Goal: Task Accomplishment & Management: Manage account settings

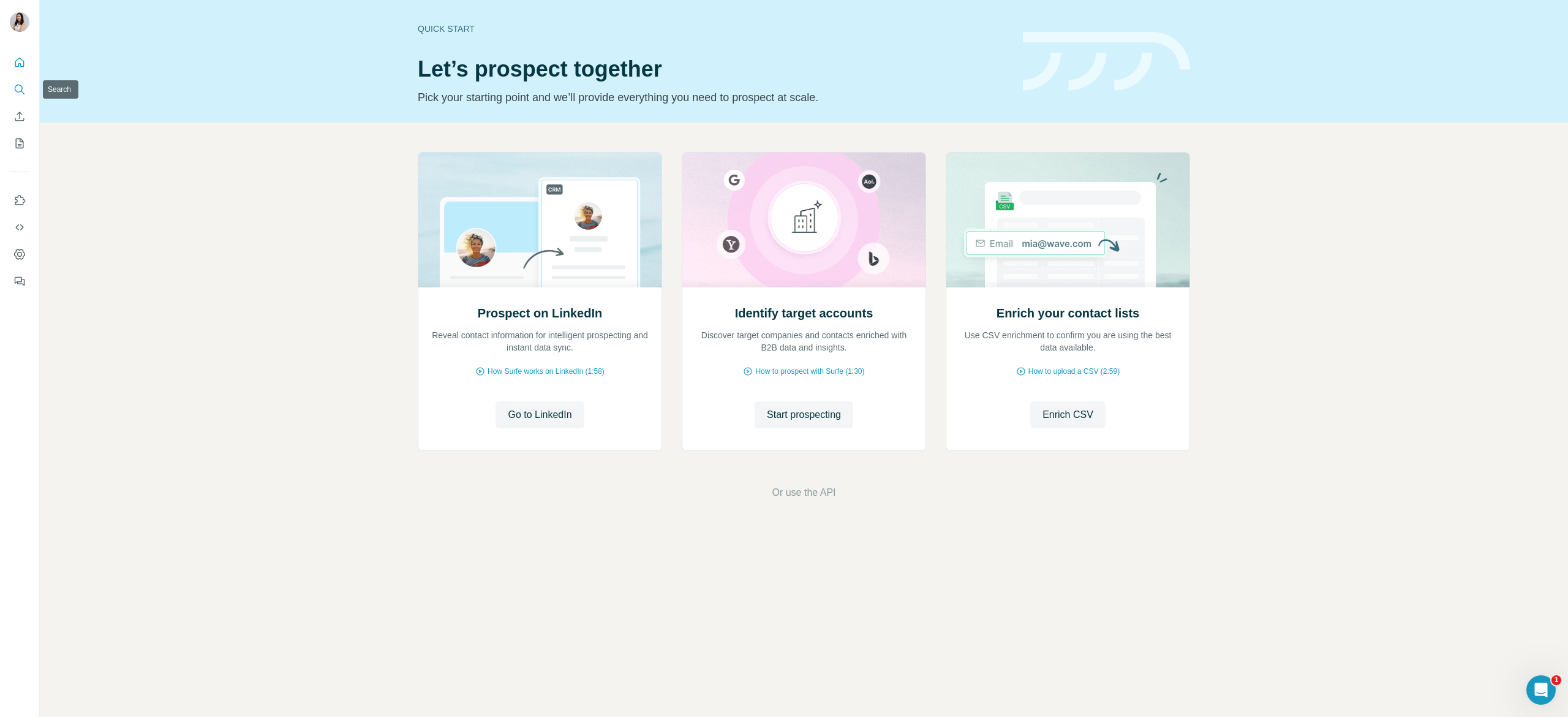
click at [19, 97] on button "Search" at bounding box center [20, 89] width 20 height 22
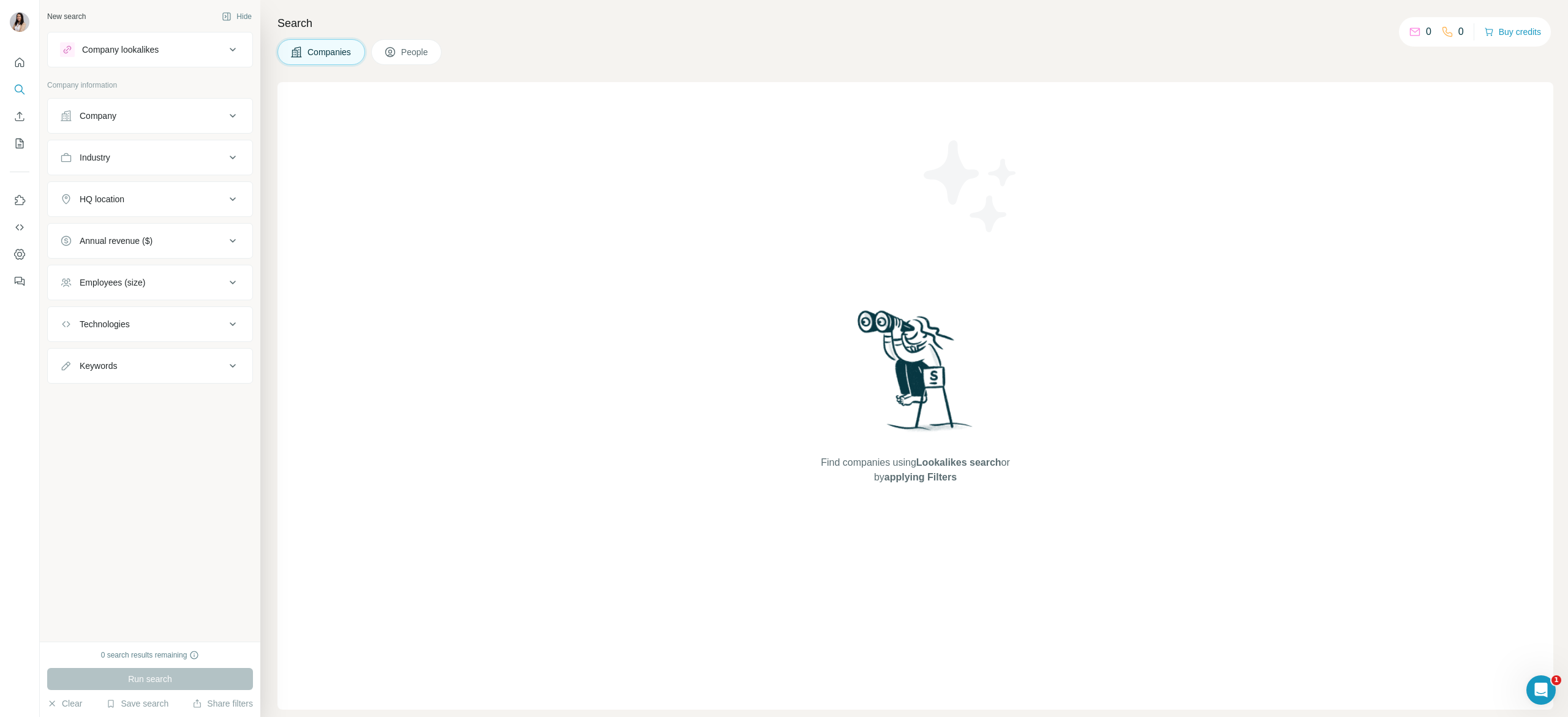
click at [403, 41] on button "People" at bounding box center [406, 52] width 71 height 26
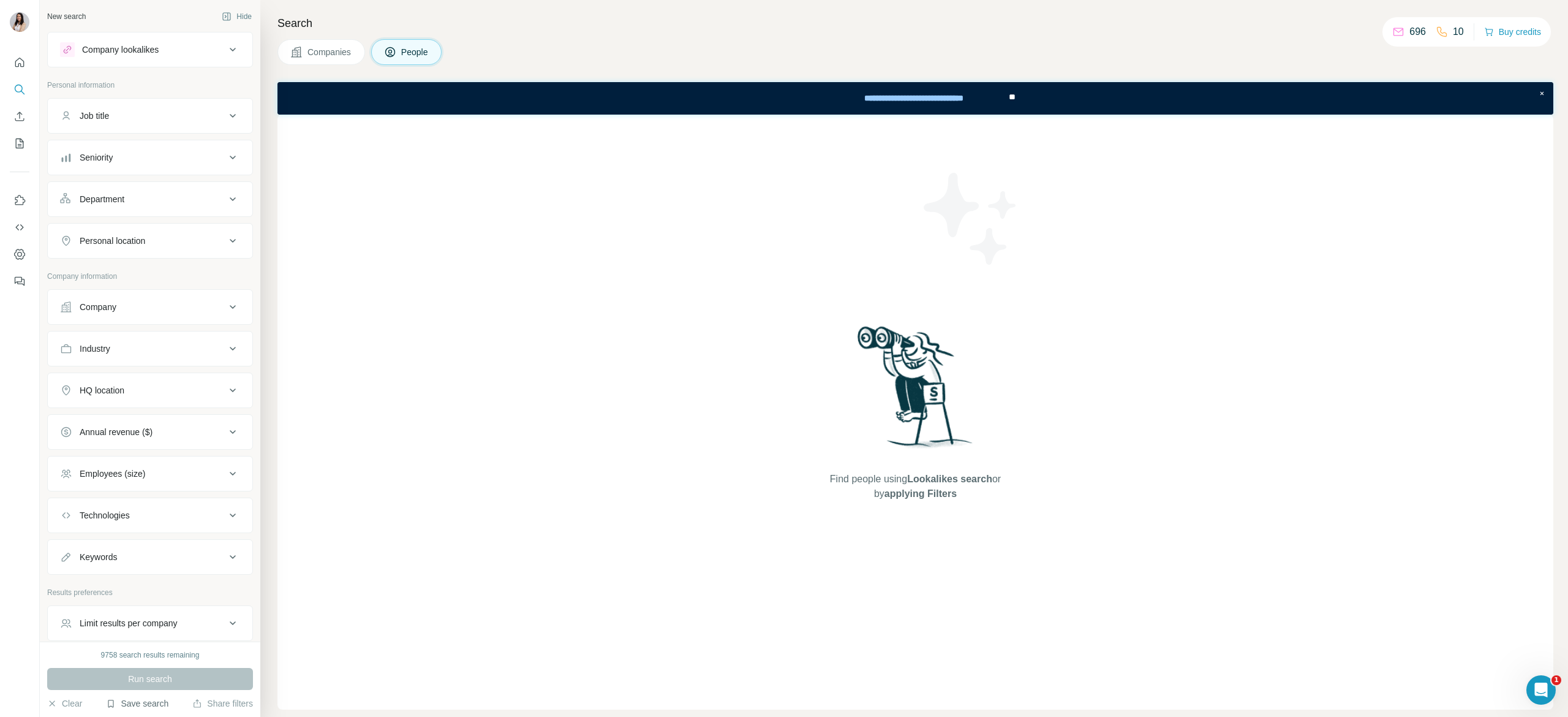
click at [150, 702] on button "Save search" at bounding box center [137, 703] width 62 height 13
click at [154, 685] on div "View my saved searches" at bounding box center [171, 683] width 129 height 24
click at [128, 704] on button "Save search" at bounding box center [137, 703] width 62 height 13
click at [138, 679] on div "View my saved searches" at bounding box center [171, 683] width 129 height 24
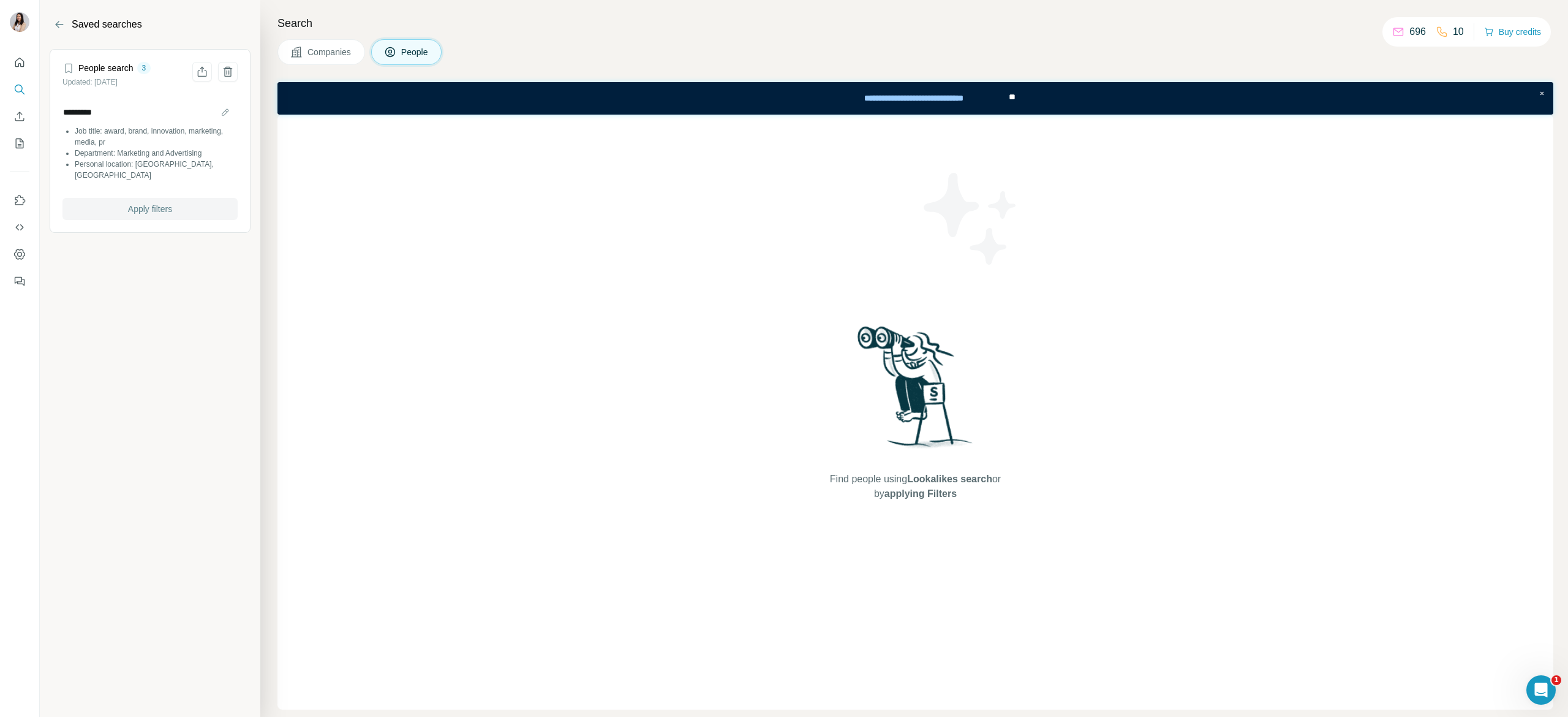
click at [158, 203] on span "Apply filters" at bounding box center [150, 209] width 44 height 13
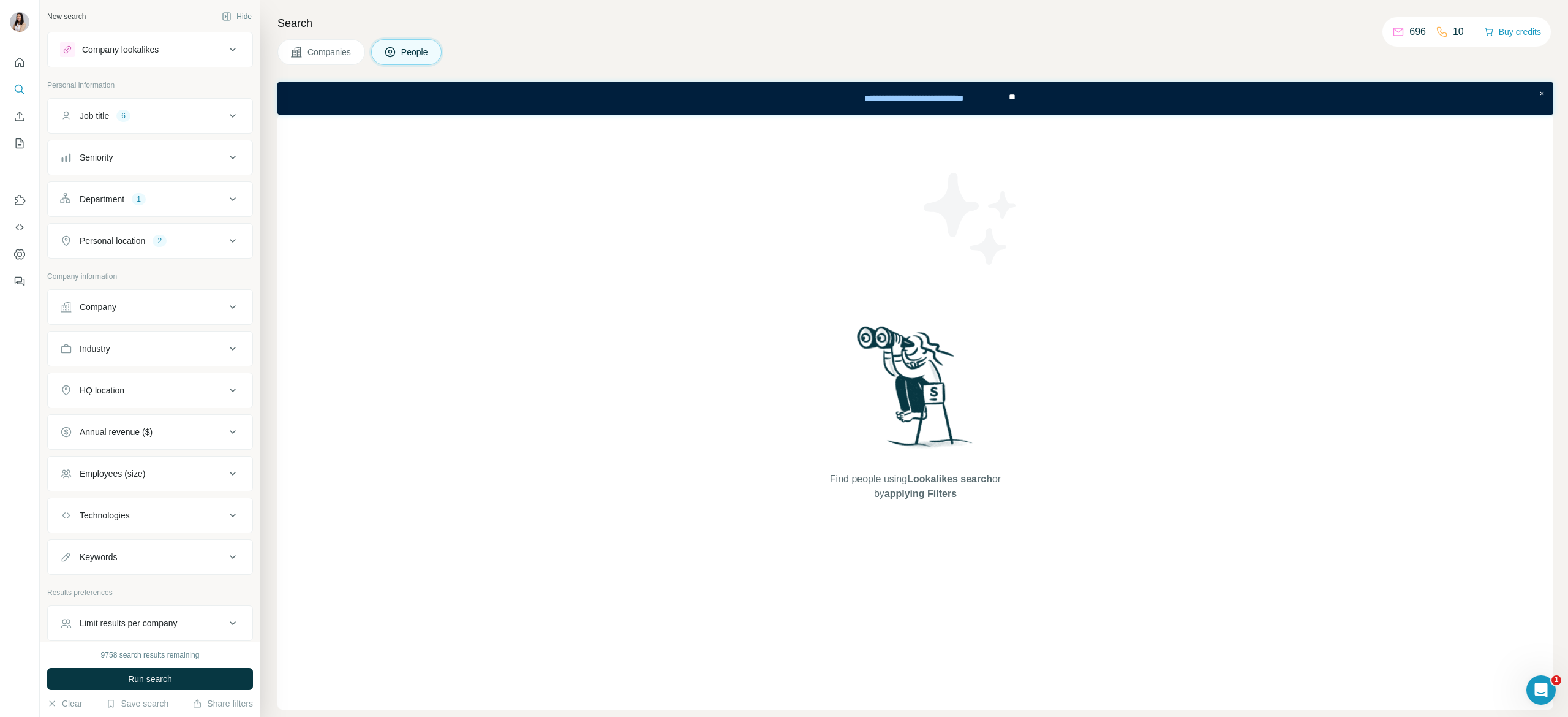
click at [128, 64] on button "Company lookalikes" at bounding box center [150, 50] width 204 height 29
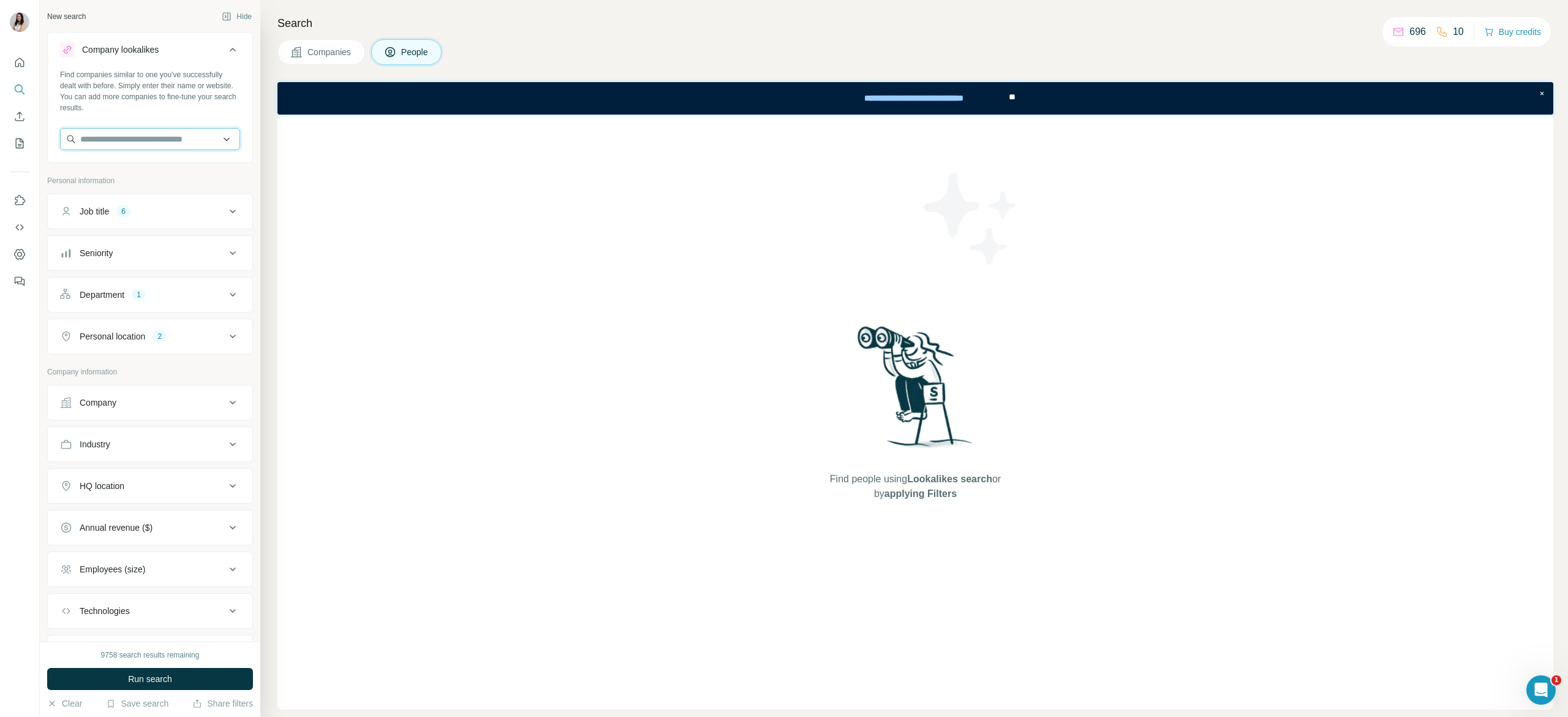
click at [143, 142] on input "text" at bounding box center [150, 138] width 180 height 22
paste input "**********"
type input "**********"
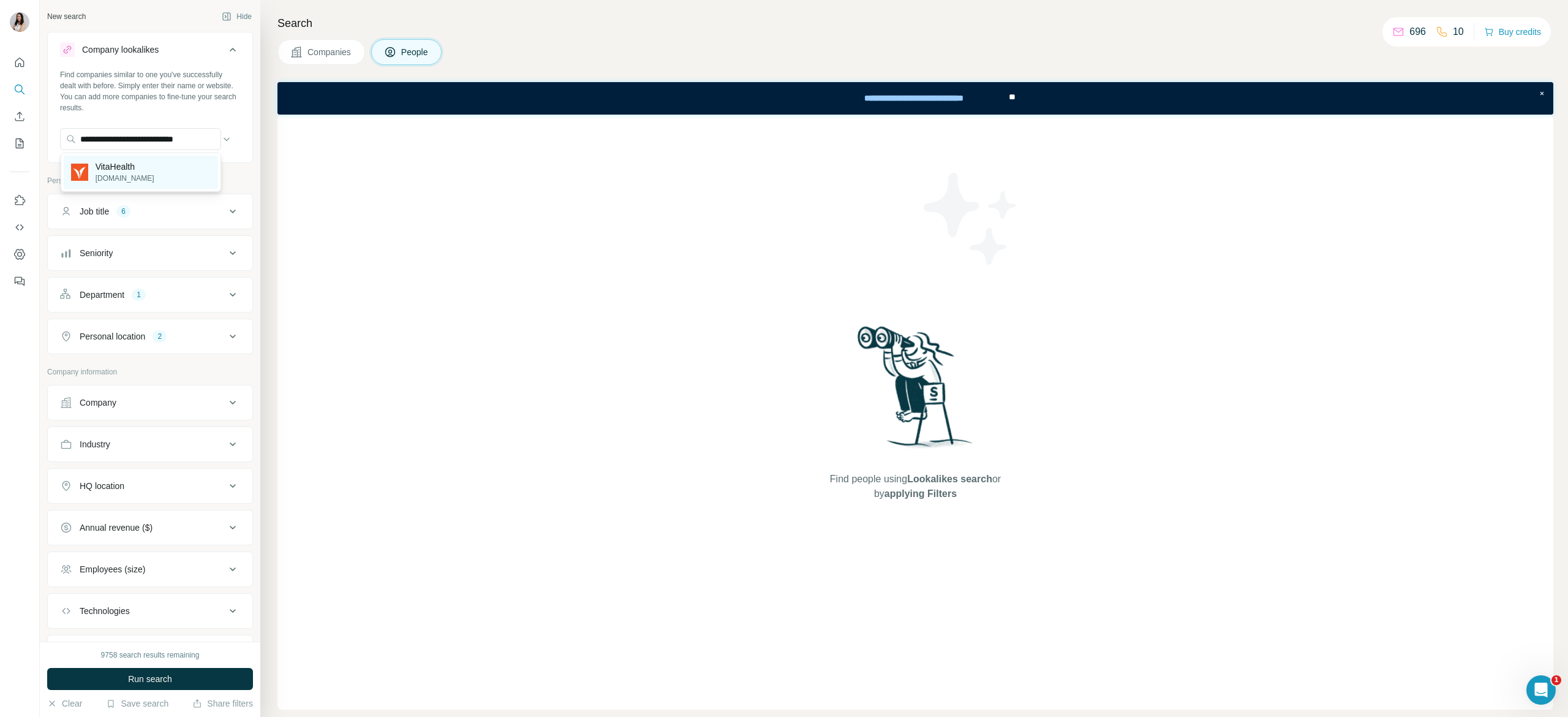
click at [164, 174] on div "VitaHealth [DOMAIN_NAME]" at bounding box center [141, 172] width 155 height 33
click at [157, 144] on input "text" at bounding box center [140, 138] width 161 height 22
paste input "**********"
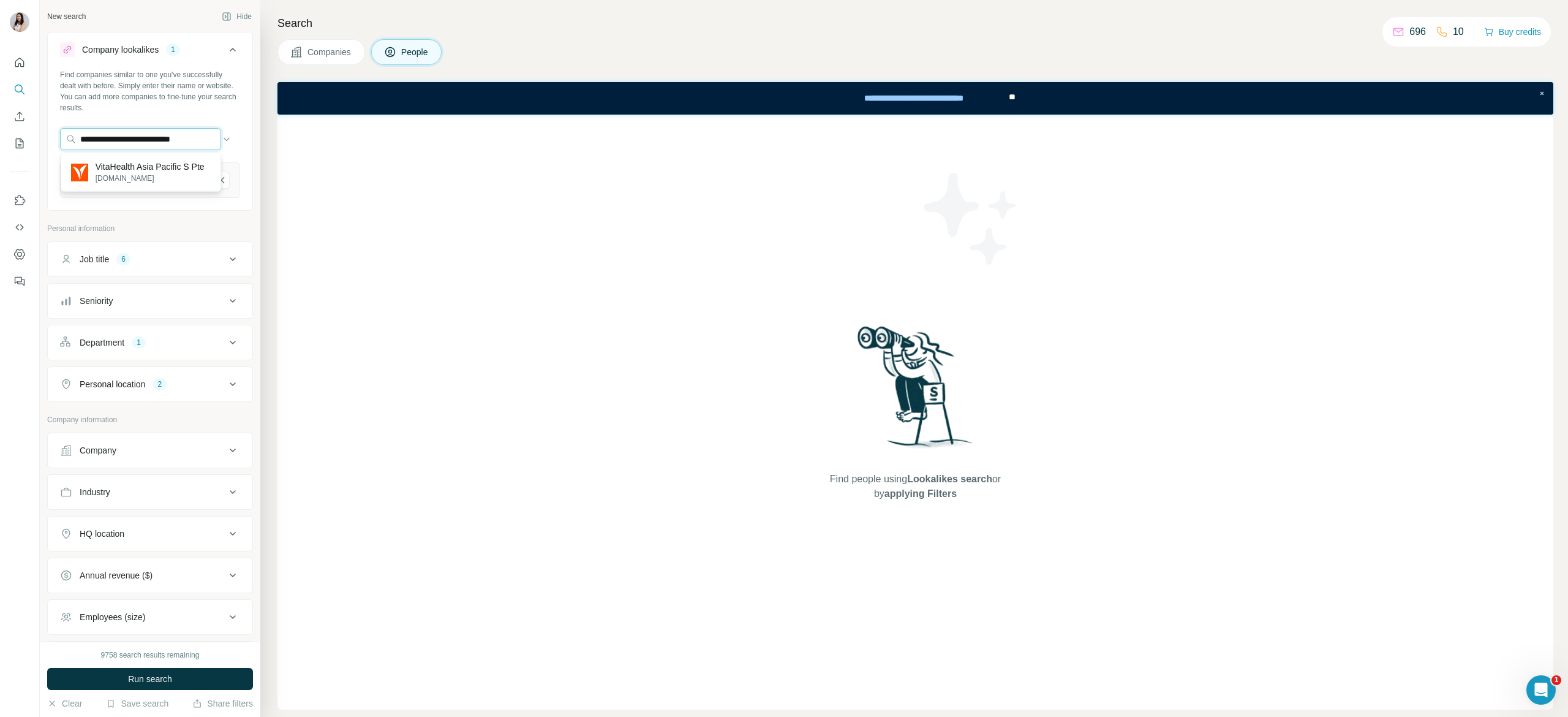
type input "**********"
click at [192, 173] on p "VitaHealth Asia Pacific S Pte" at bounding box center [150, 167] width 109 height 13
click at [130, 139] on input "text" at bounding box center [140, 138] width 161 height 22
type input "******"
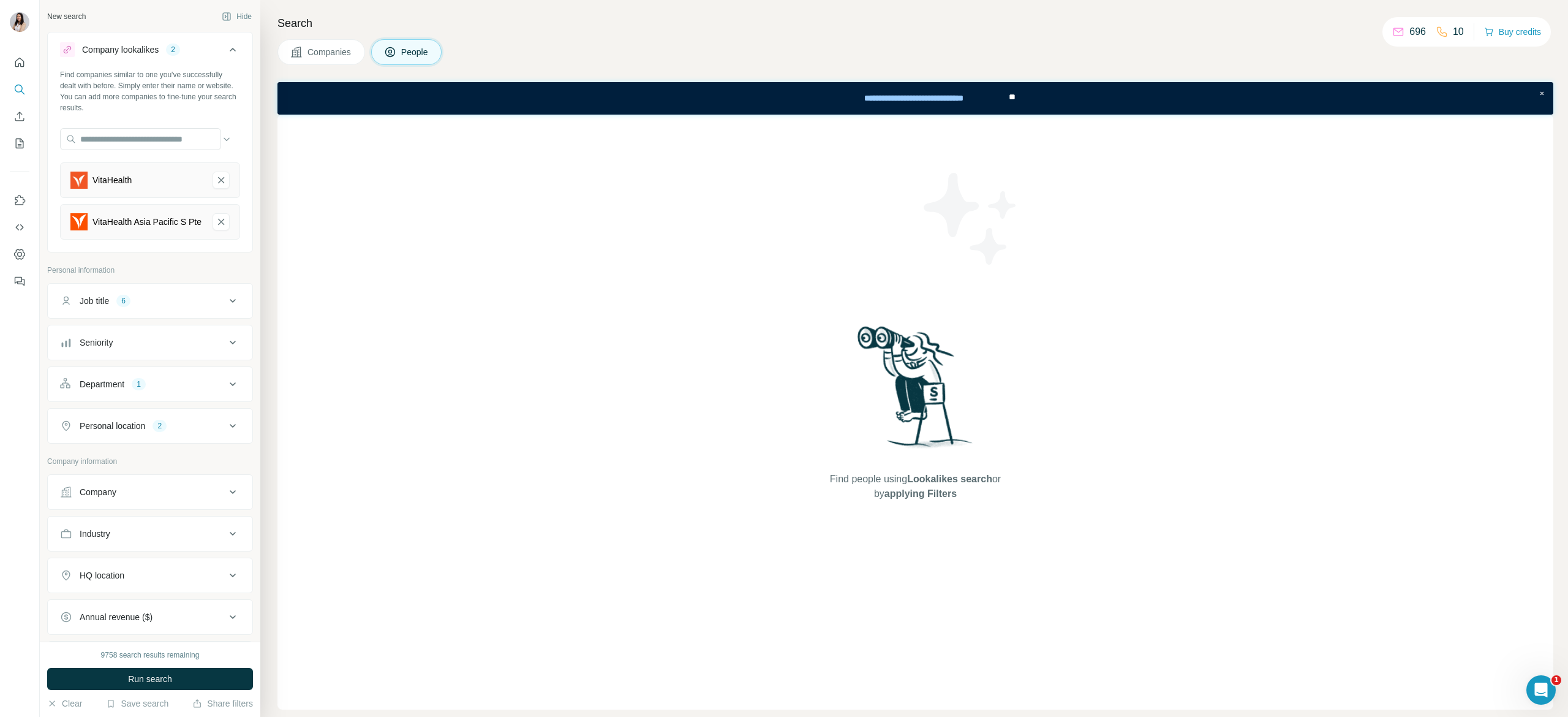
click at [391, 330] on div "Find people using Lookalikes search or by applying Filters" at bounding box center [915, 412] width 1276 height 595
click at [217, 681] on button "Run search" at bounding box center [150, 679] width 206 height 22
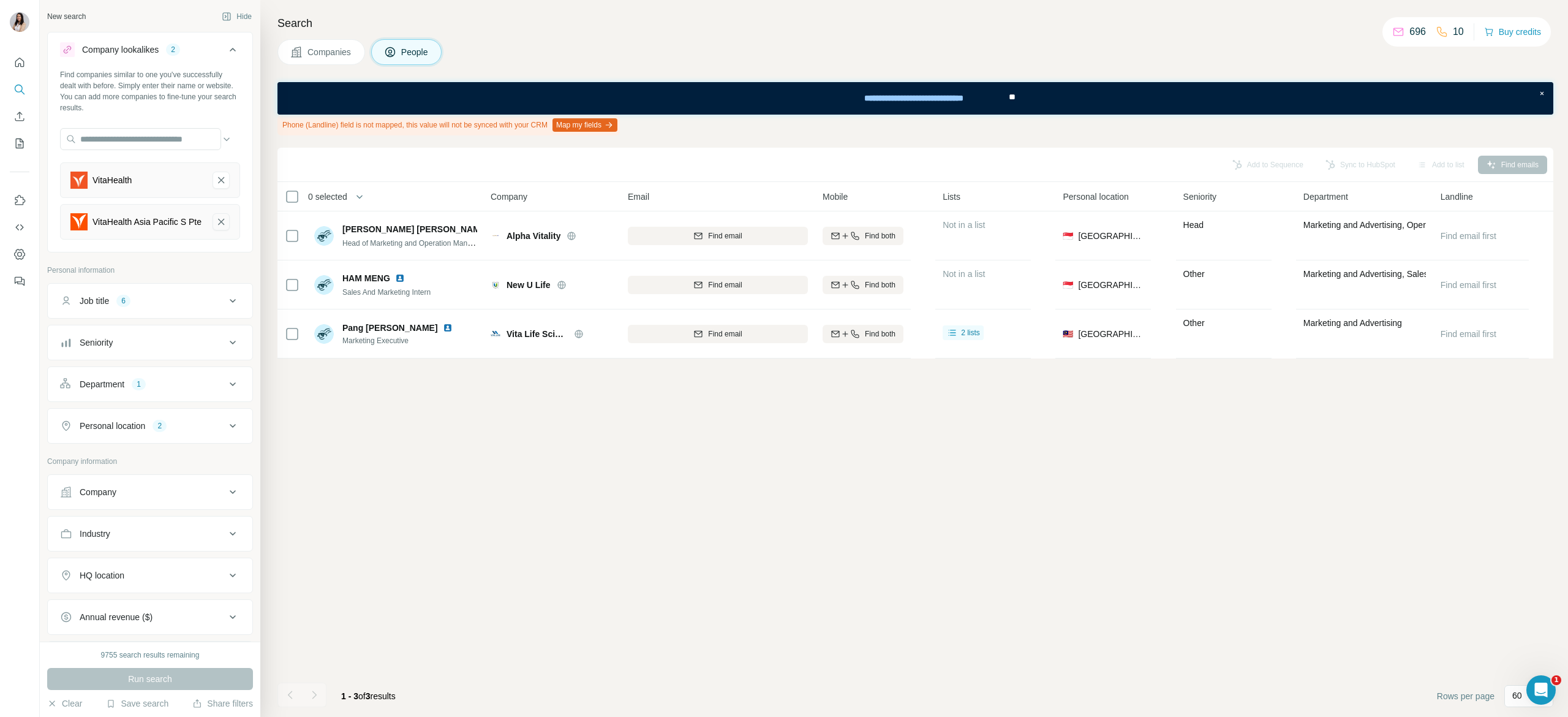
click at [216, 224] on icon "VitaHealth Asia Pacific S Pte-remove-button" at bounding box center [221, 222] width 11 height 13
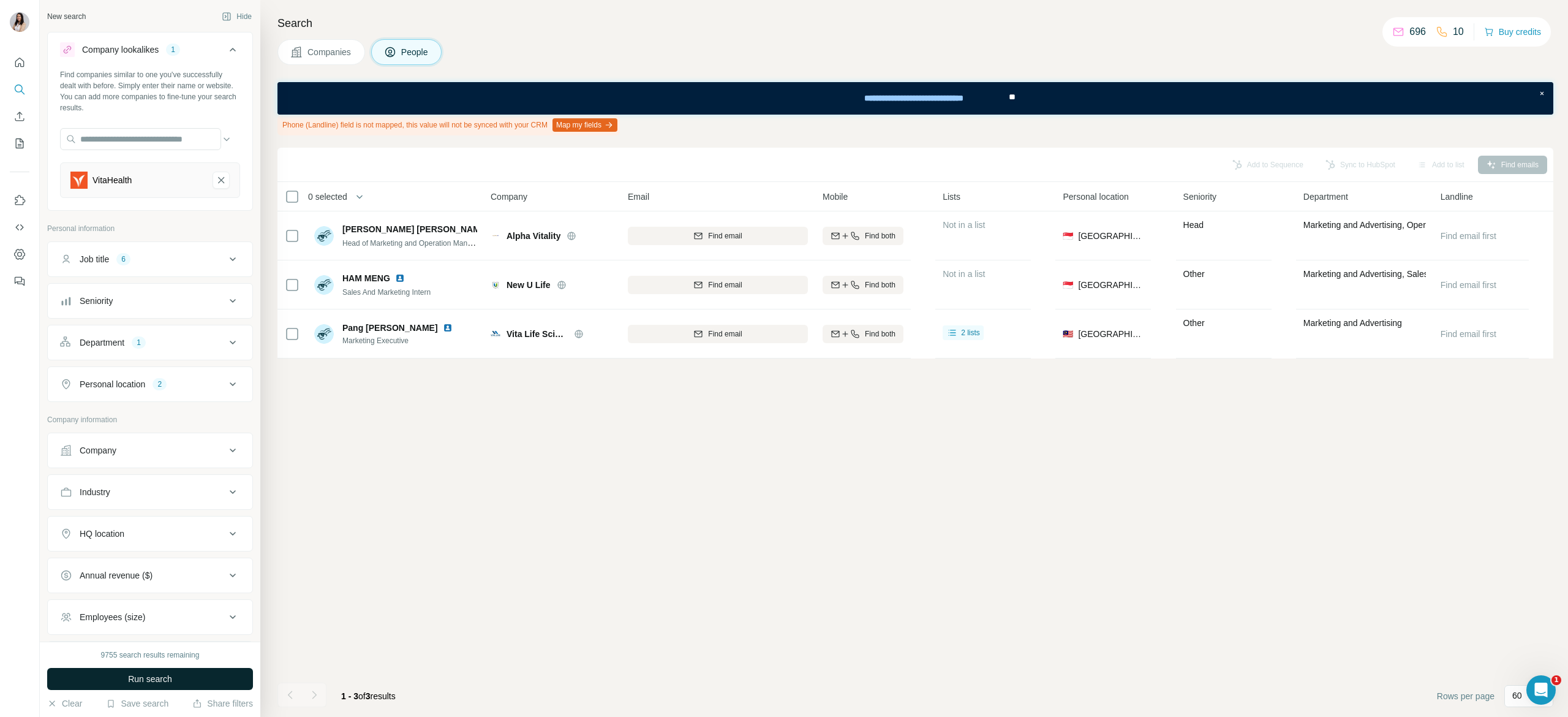
click at [180, 671] on button "Run search" at bounding box center [150, 679] width 206 height 22
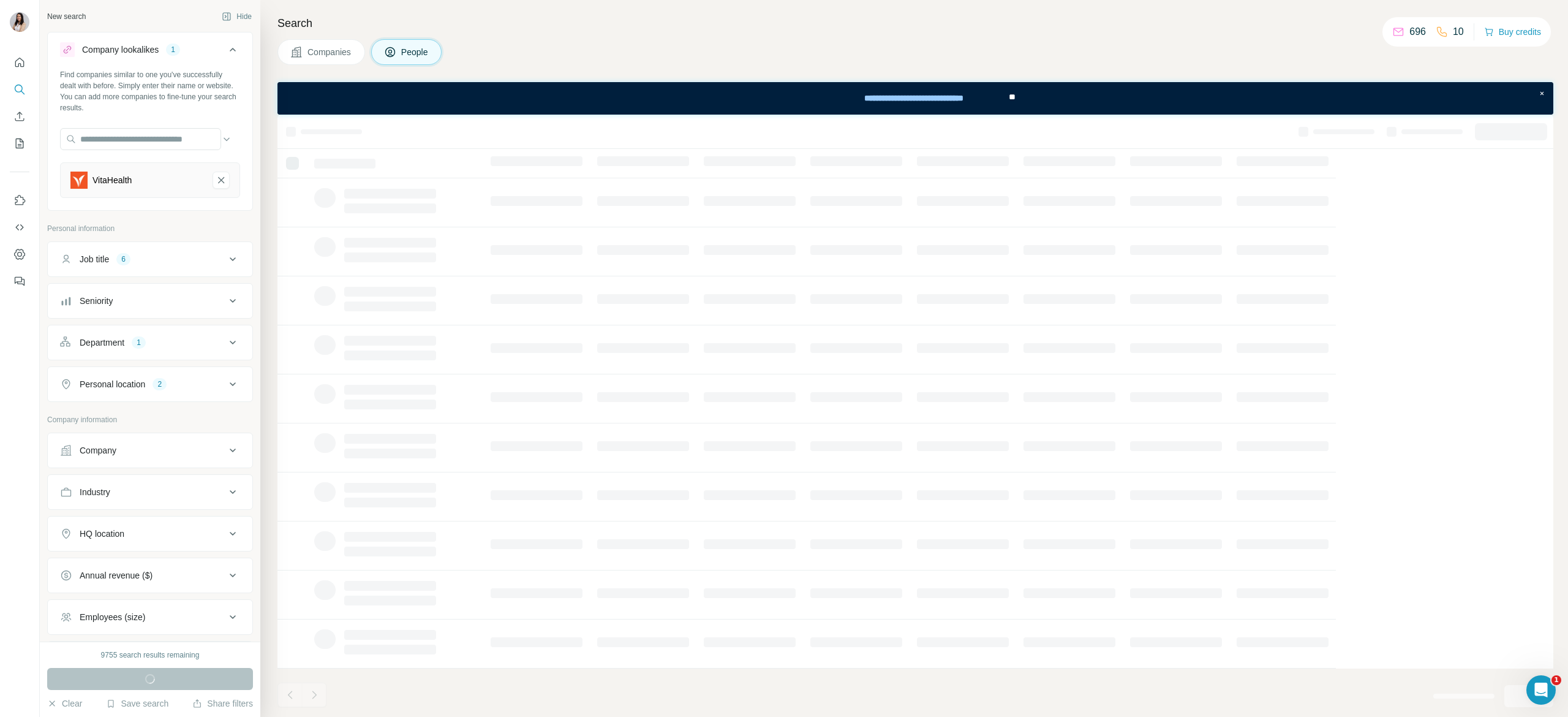
click at [138, 263] on div "Job title 6" at bounding box center [143, 259] width 165 height 13
click at [157, 252] on button "Job title 6" at bounding box center [150, 262] width 204 height 34
click at [157, 252] on button "Job title 6" at bounding box center [150, 259] width 204 height 29
click at [95, 316] on icon "button" at bounding box center [91, 317] width 10 height 10
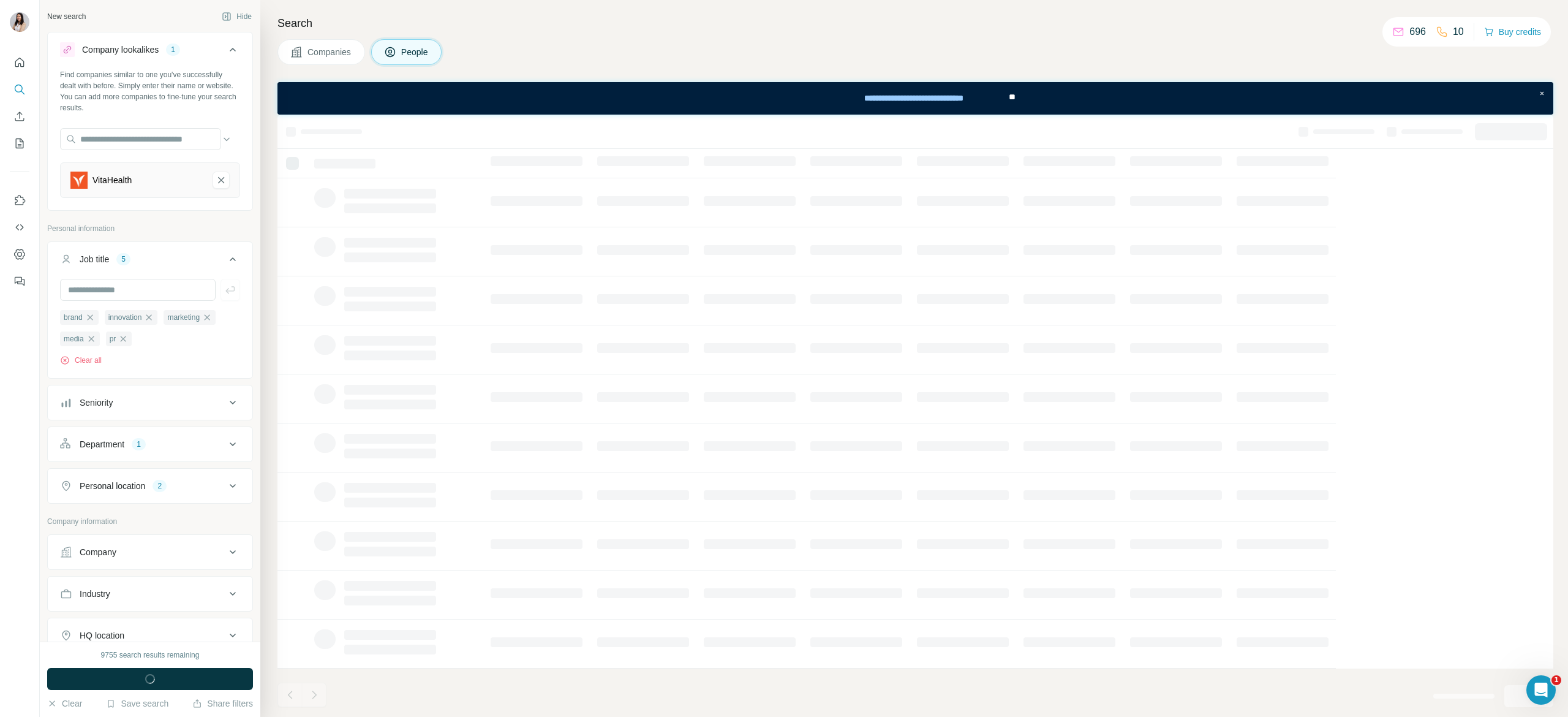
click at [95, 316] on icon "button" at bounding box center [90, 317] width 10 height 10
click at [95, 316] on span "innovation" at bounding box center [80, 317] width 34 height 11
click at [112, 315] on div "innovation" at bounding box center [87, 317] width 54 height 15
click at [107, 322] on icon "button" at bounding box center [105, 317] width 10 height 10
click at [107, 322] on icon "button" at bounding box center [103, 317] width 10 height 10
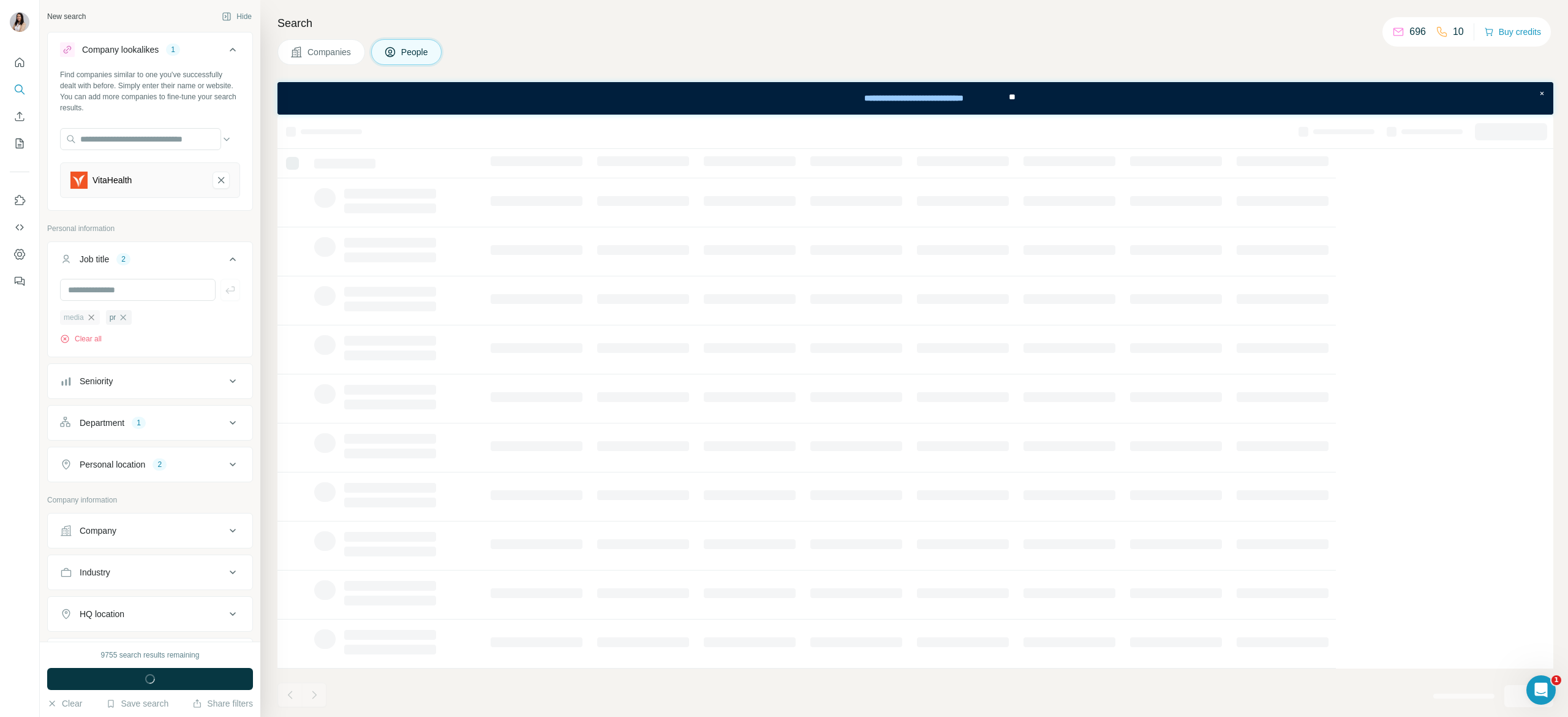
click at [93, 322] on icon "button" at bounding box center [91, 317] width 10 height 10
click at [78, 321] on icon "button" at bounding box center [77, 317] width 10 height 10
click at [133, 677] on span "button" at bounding box center [150, 679] width 44 height 13
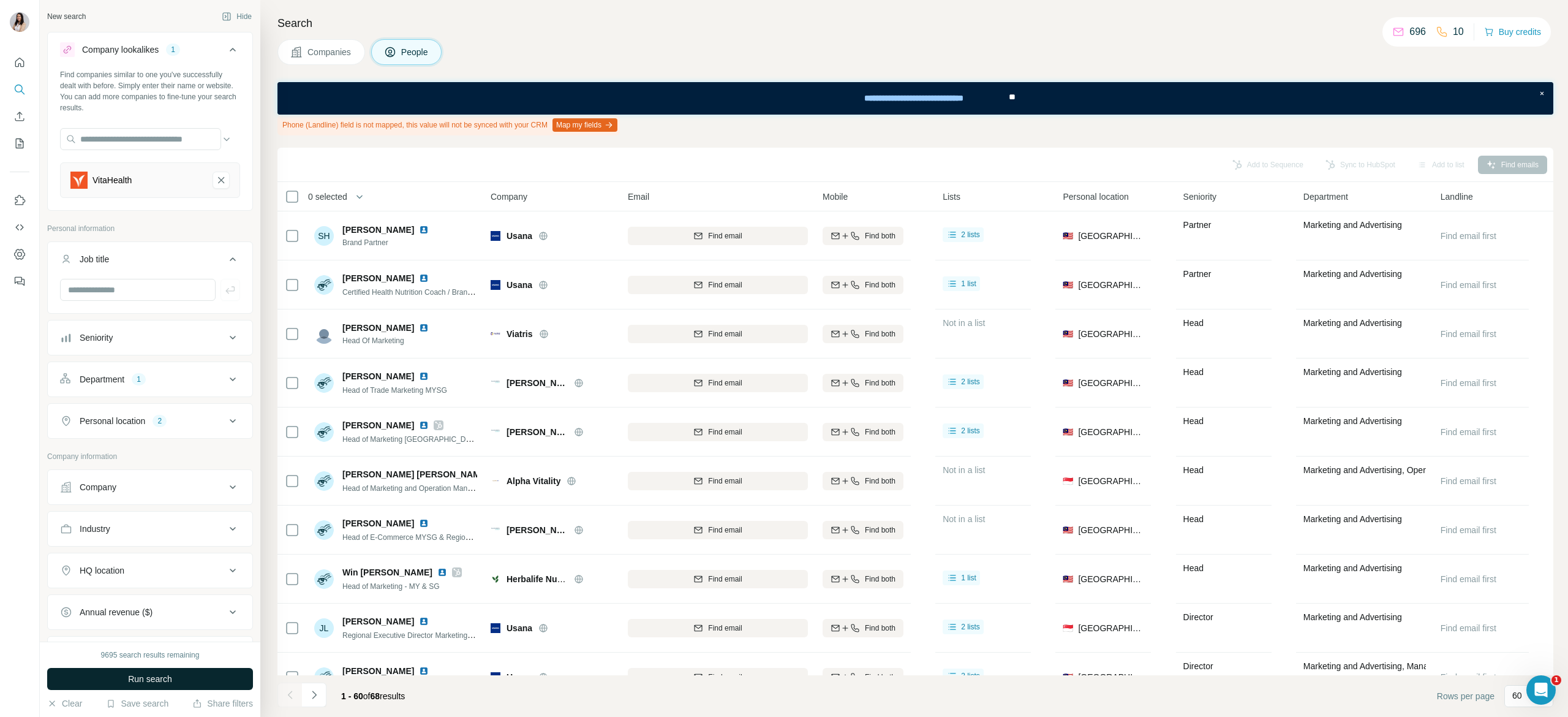
click at [189, 679] on button "Run search" at bounding box center [150, 679] width 206 height 22
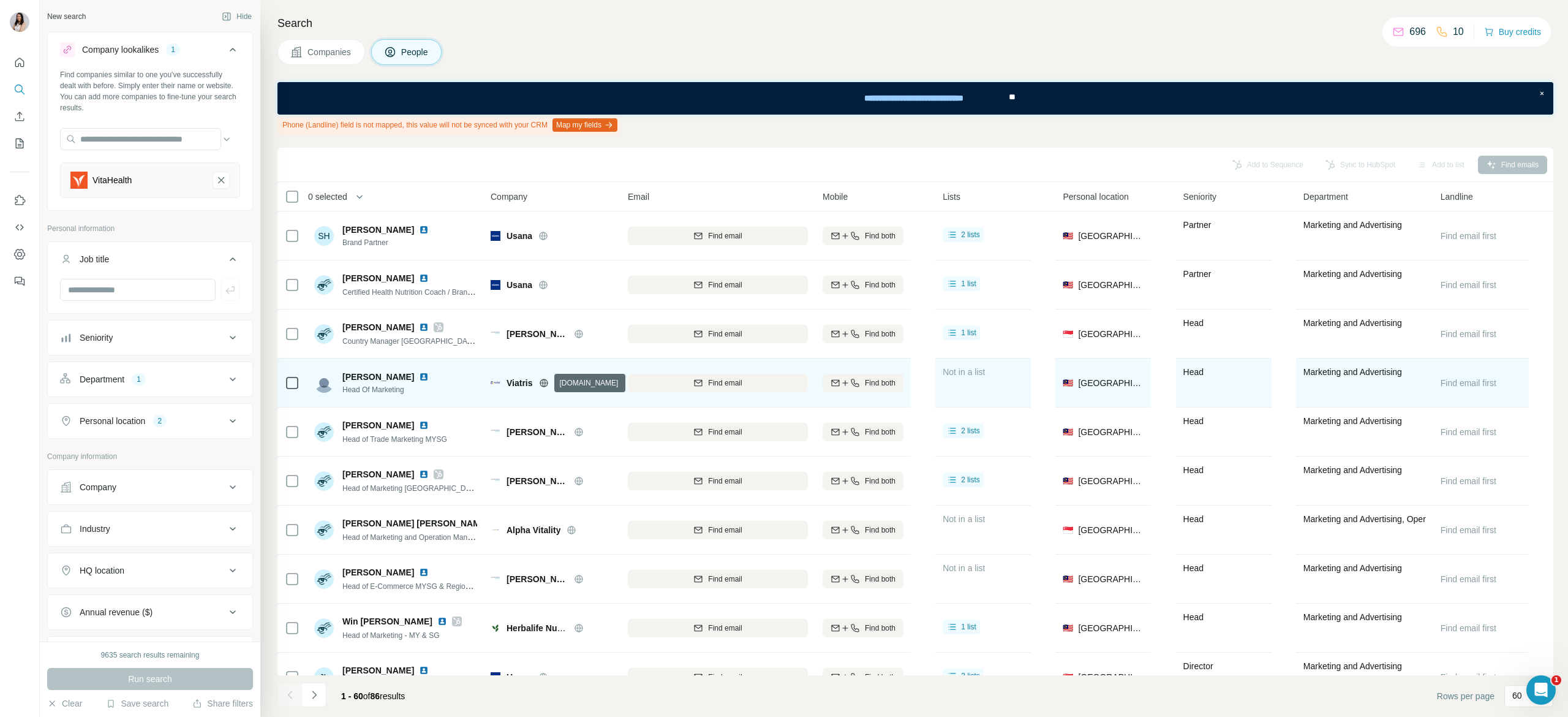
click at [541, 383] on icon at bounding box center [543, 383] width 8 height 1
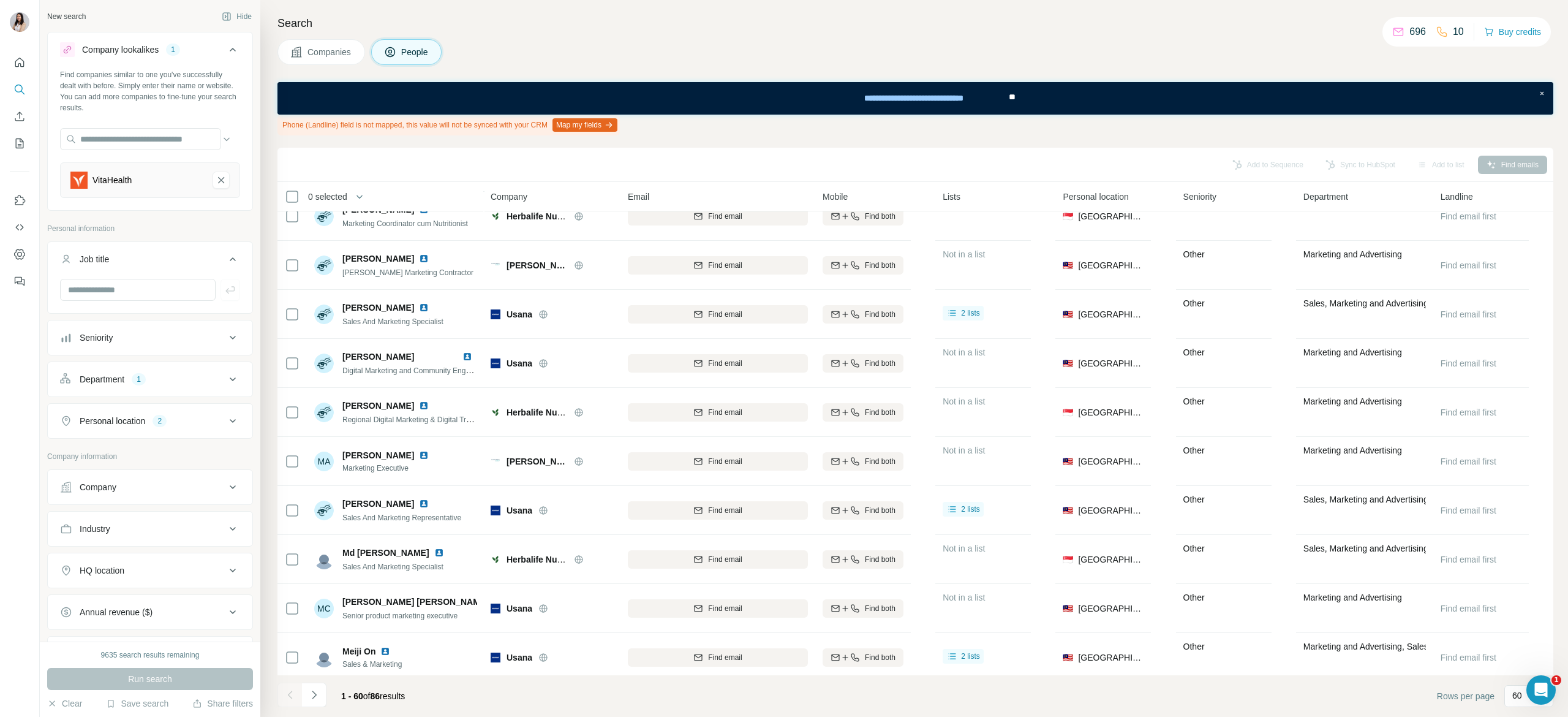
scroll to position [2489, 0]
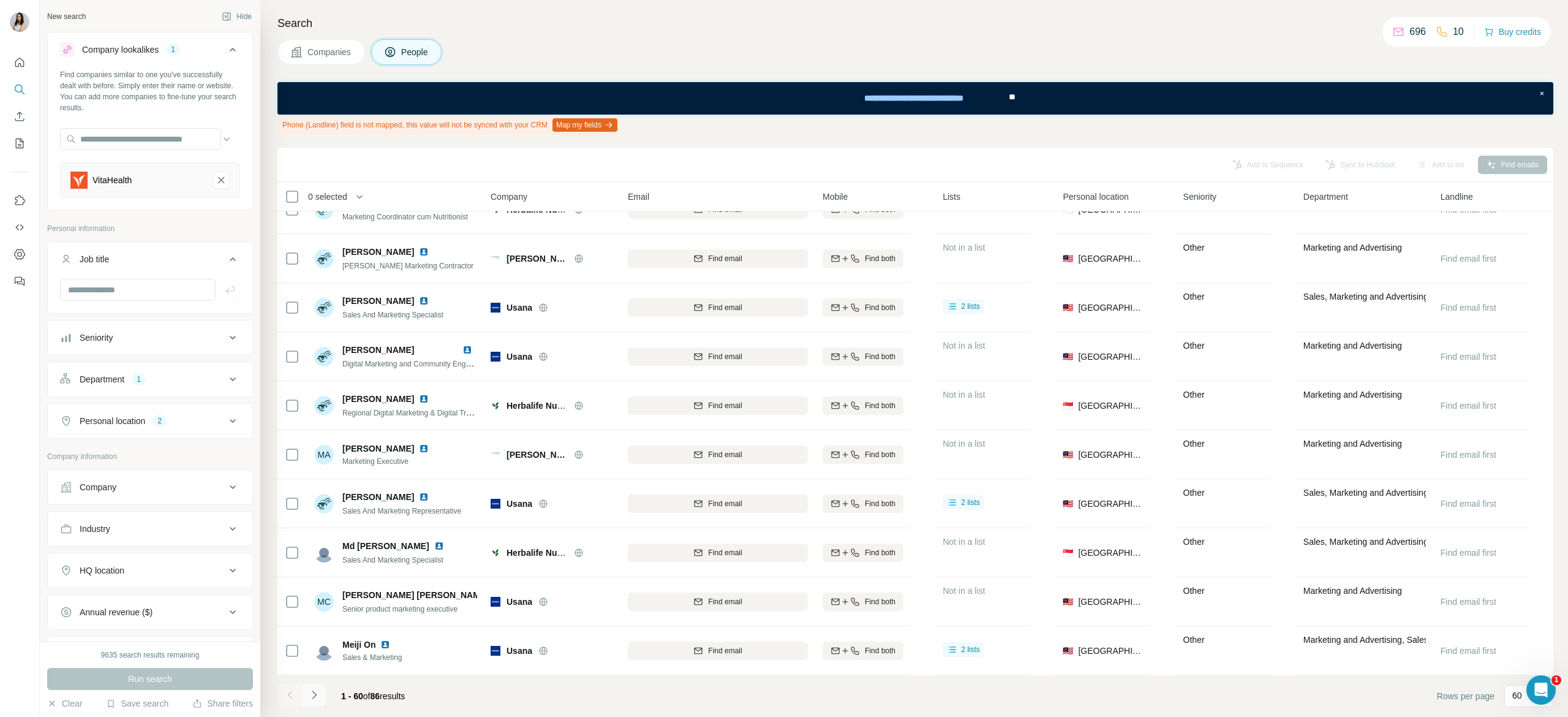
click at [315, 691] on icon "Navigate to next page" at bounding box center [314, 694] width 13 height 13
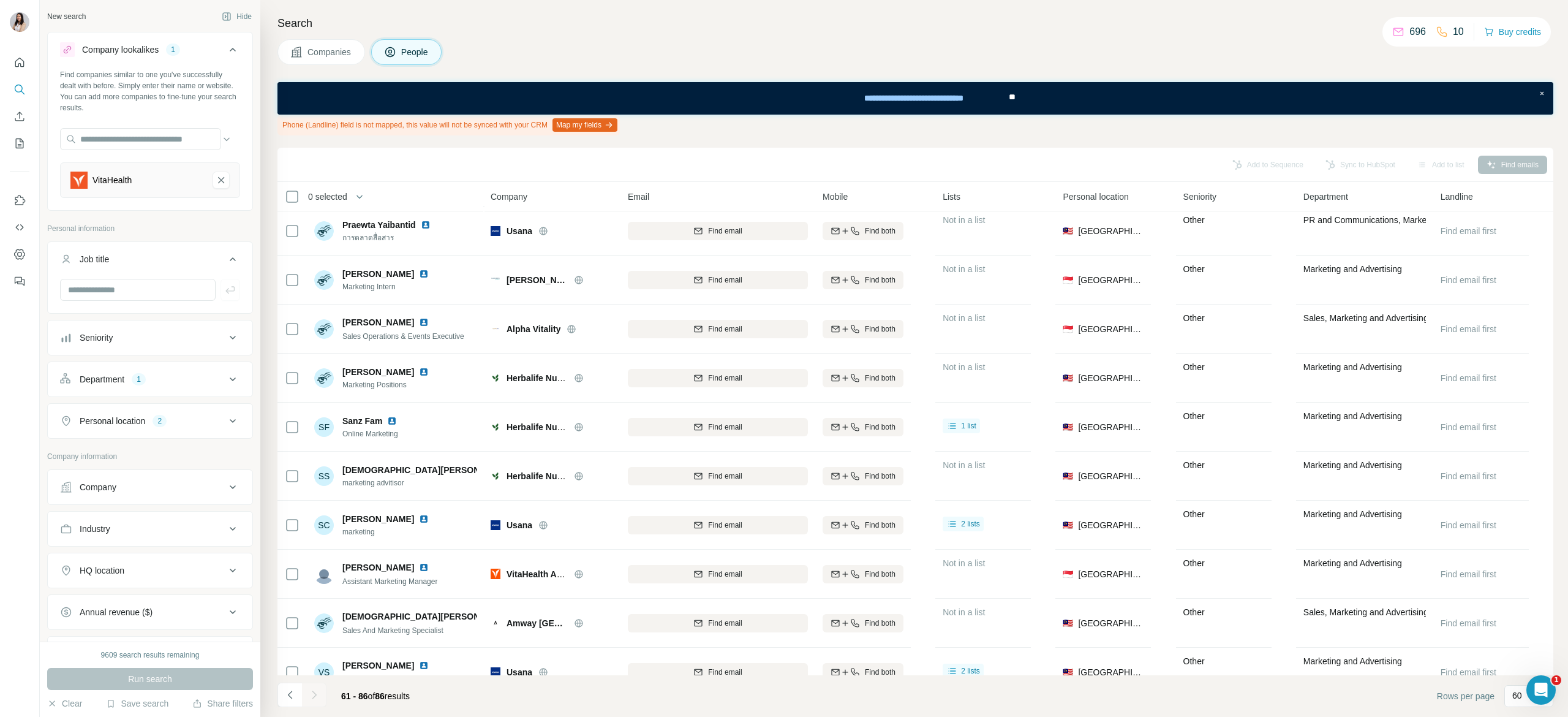
scroll to position [446, 0]
click at [1506, 166] on span "Find emails (1)" at bounding box center [1514, 165] width 48 height 11
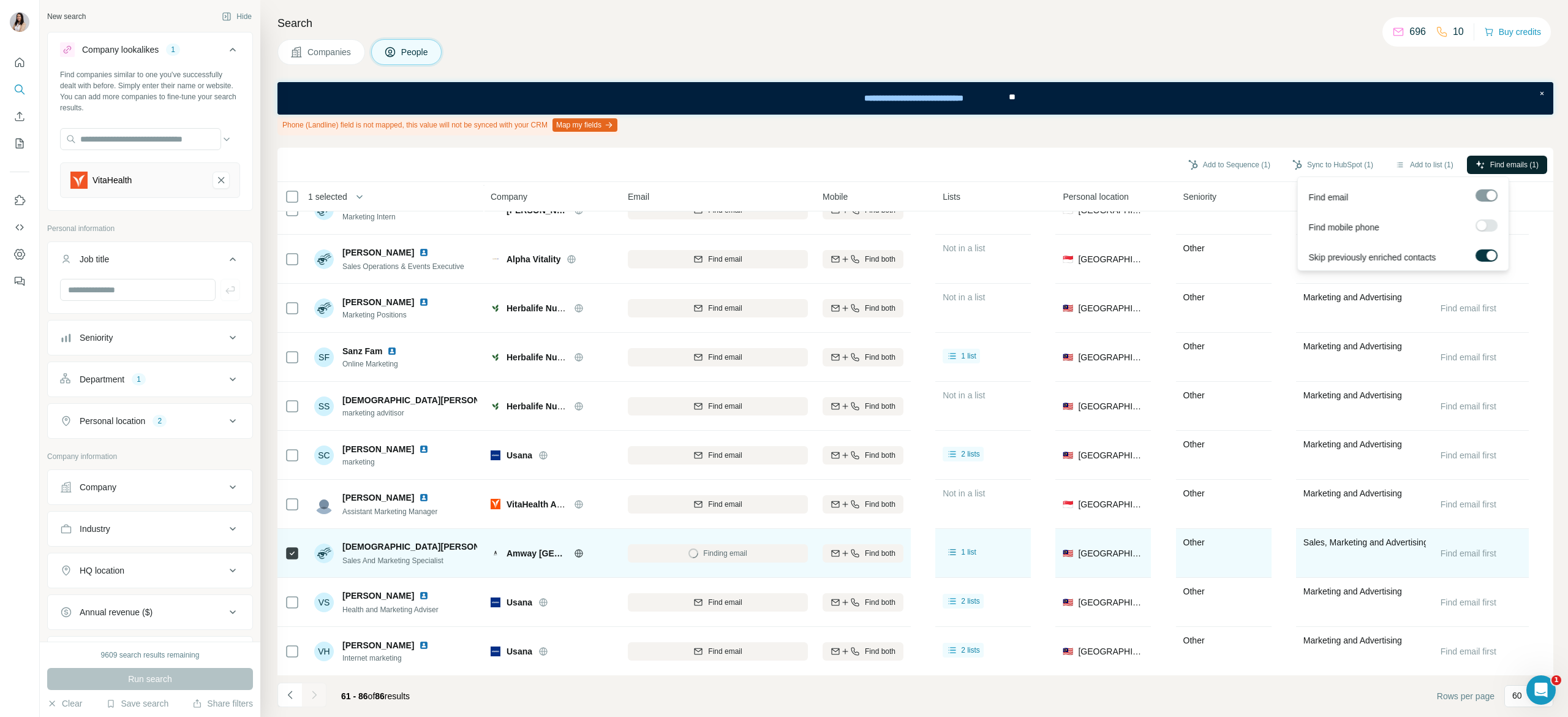
scroll to position [521, 0]
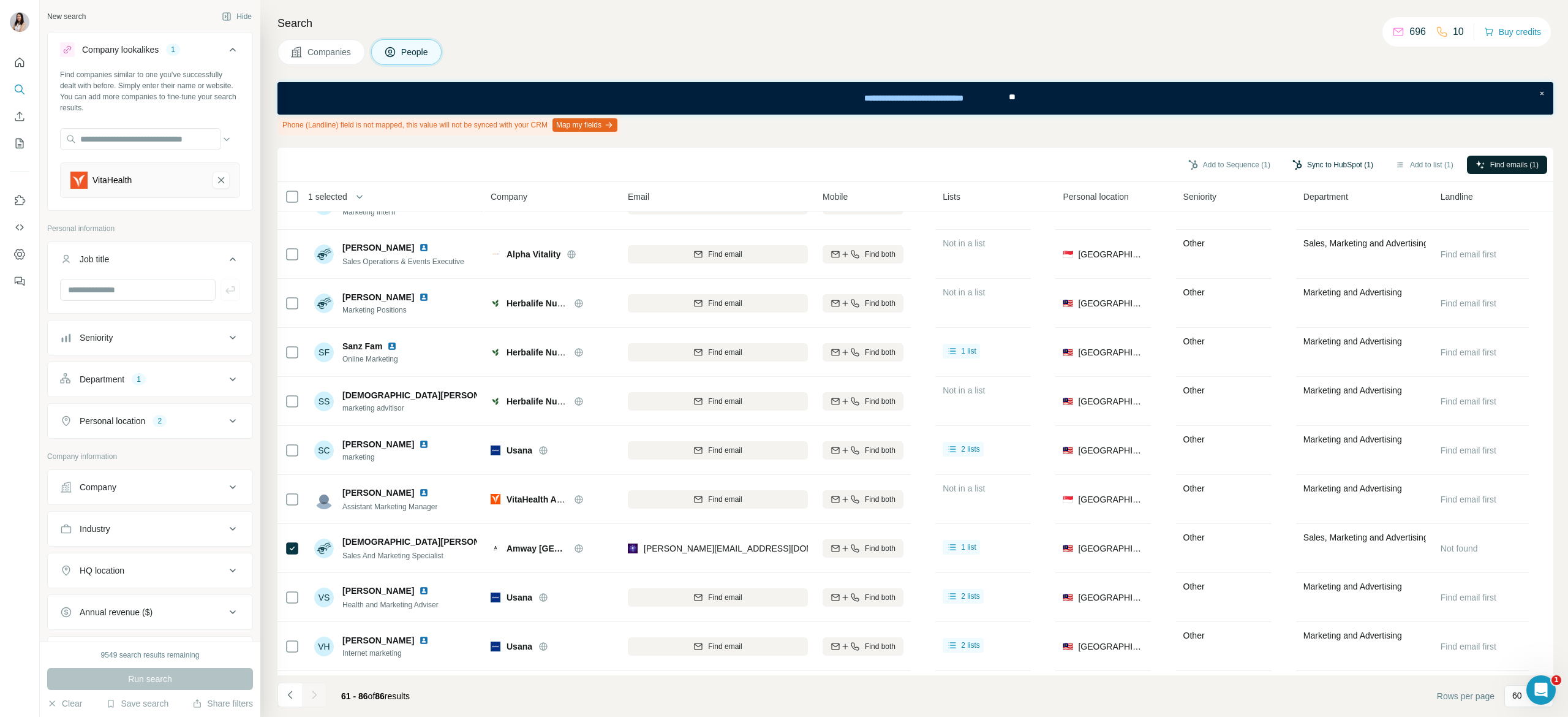
click at [1334, 161] on button "Sync to HubSpot (1)" at bounding box center [1332, 165] width 98 height 19
click at [1309, 267] on button "Sync to HubSpot" at bounding box center [1302, 270] width 136 height 24
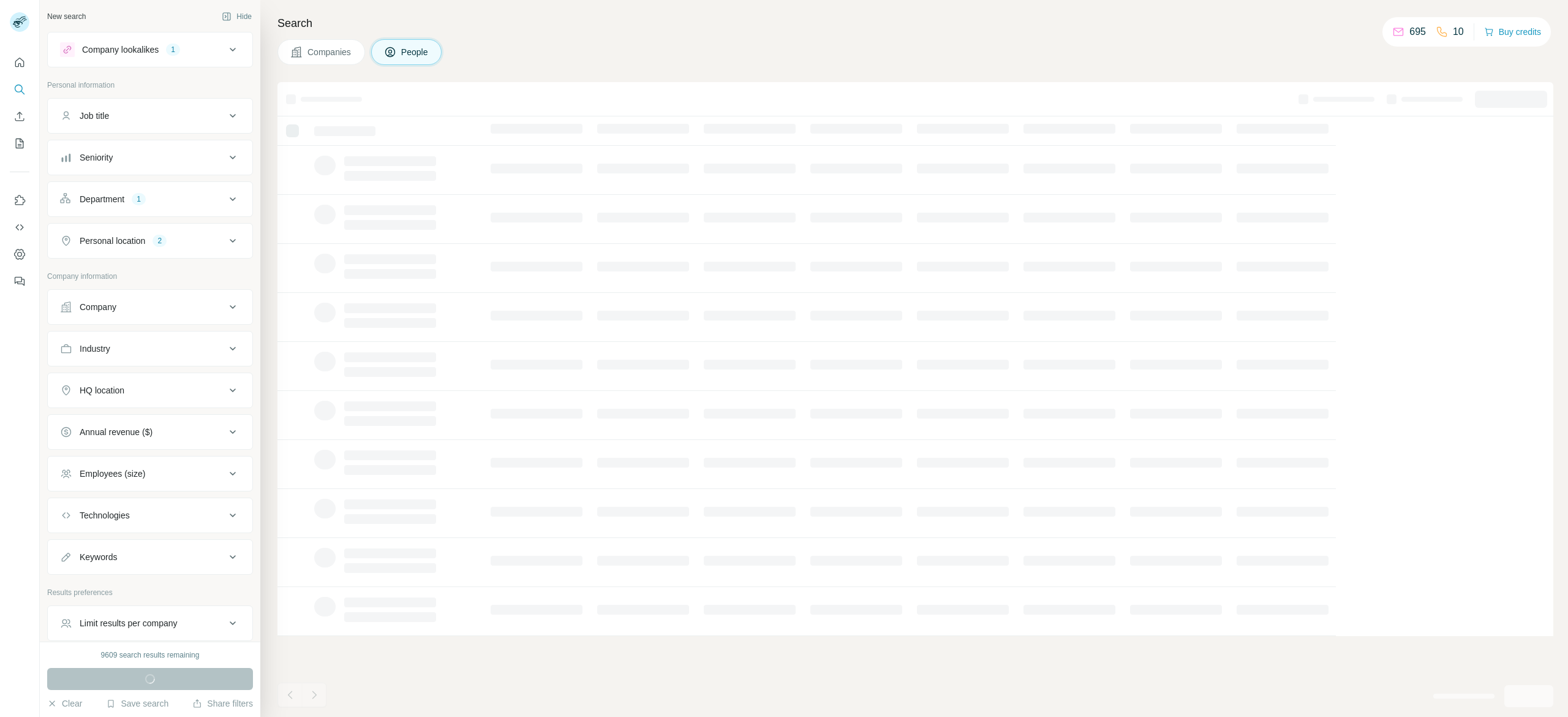
click at [144, 50] on div "Company lookalikes" at bounding box center [120, 50] width 77 height 13
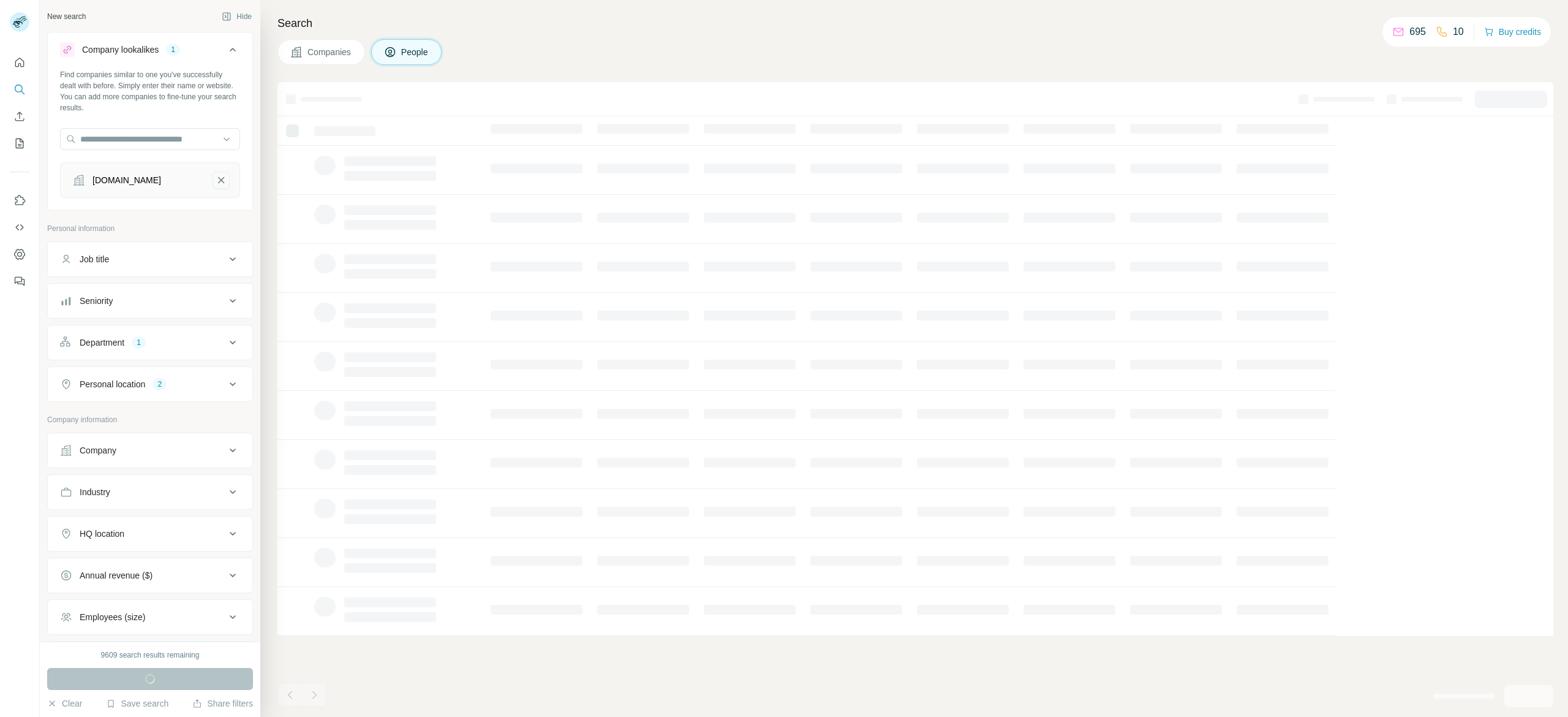
click at [216, 177] on icon "vitahealth.com.my-remove-button" at bounding box center [221, 180] width 11 height 13
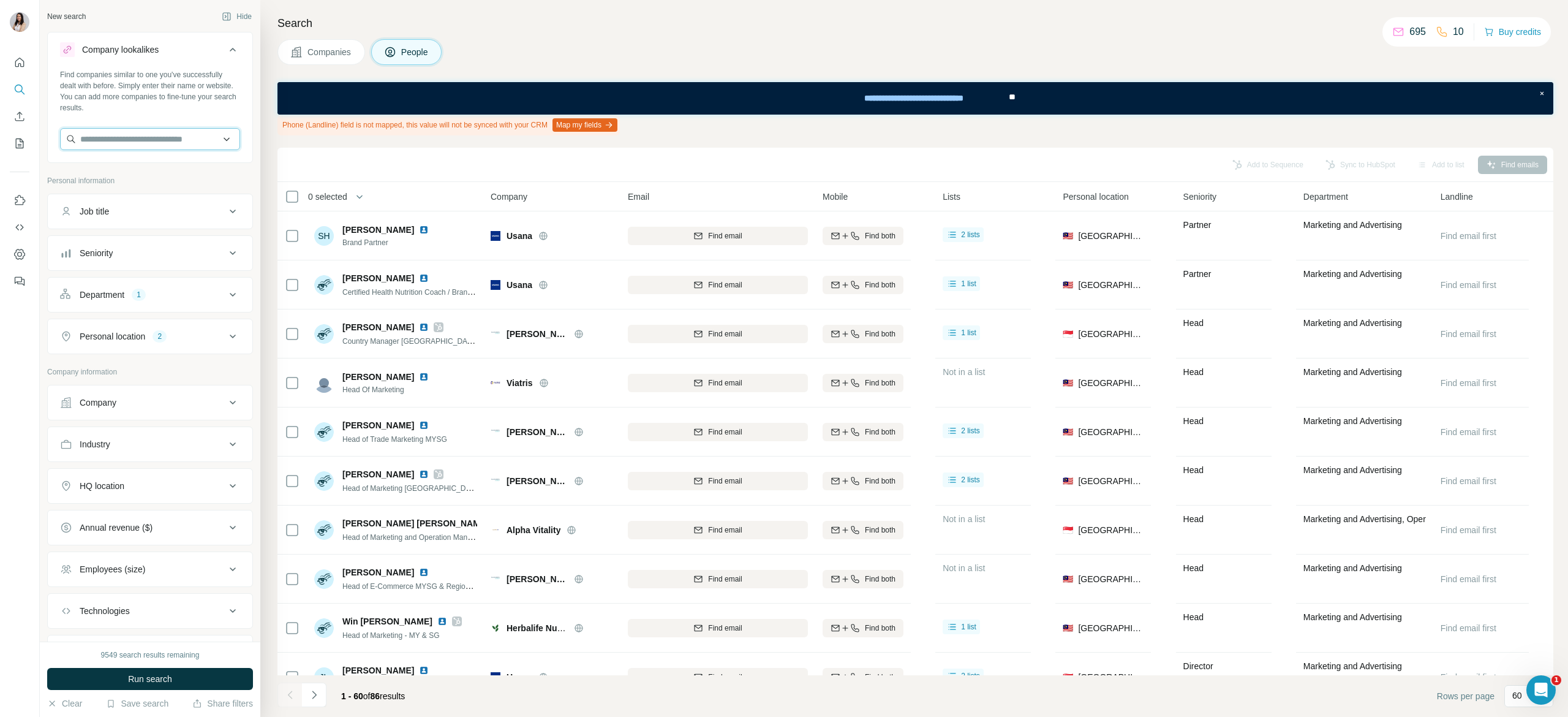
click at [142, 141] on input "text" at bounding box center [150, 138] width 180 height 22
click at [111, 404] on div "Company" at bounding box center [98, 403] width 37 height 13
click at [128, 450] on input "text" at bounding box center [150, 456] width 180 height 22
paste input "**********"
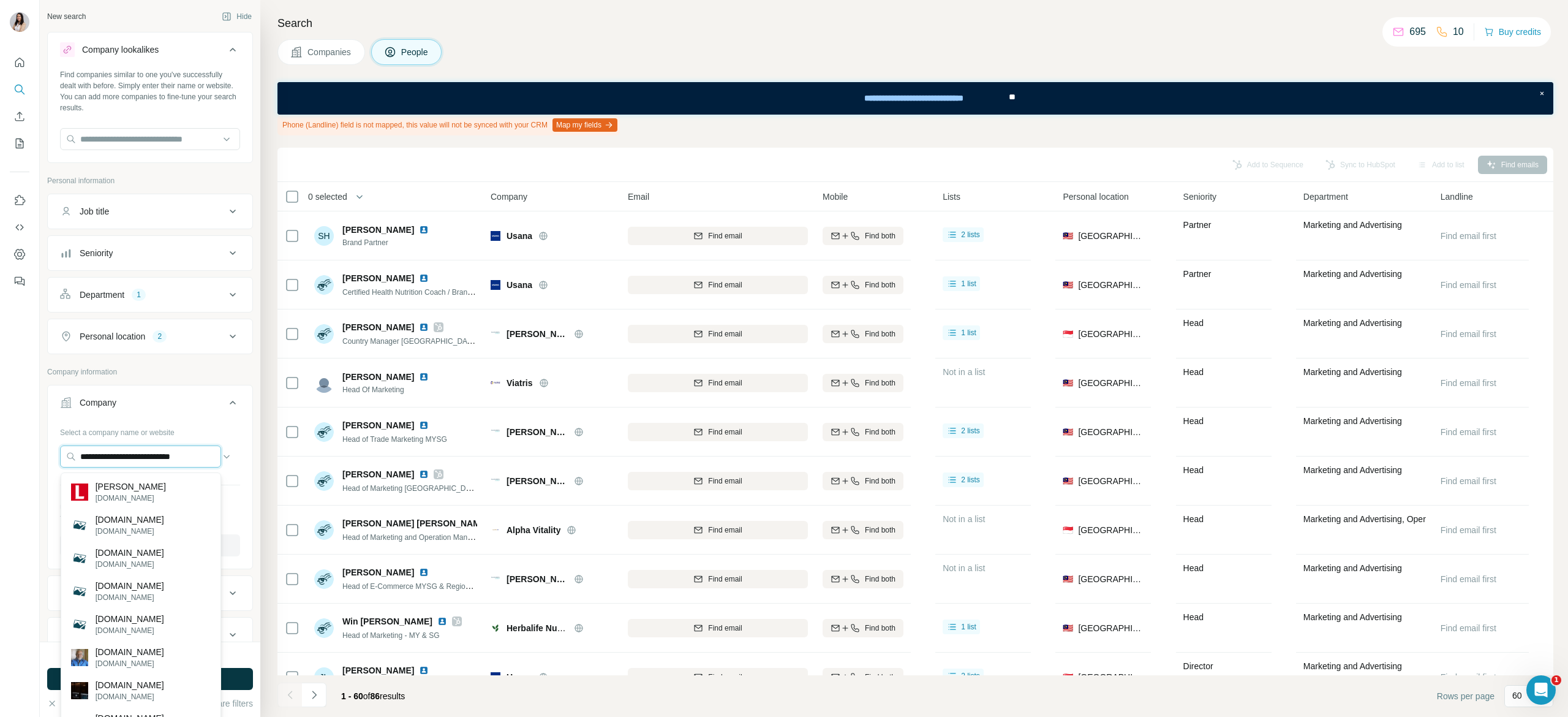
type input "**********"
click at [164, 495] on div "Thomas J Lipton lipton.com" at bounding box center [141, 492] width 155 height 33
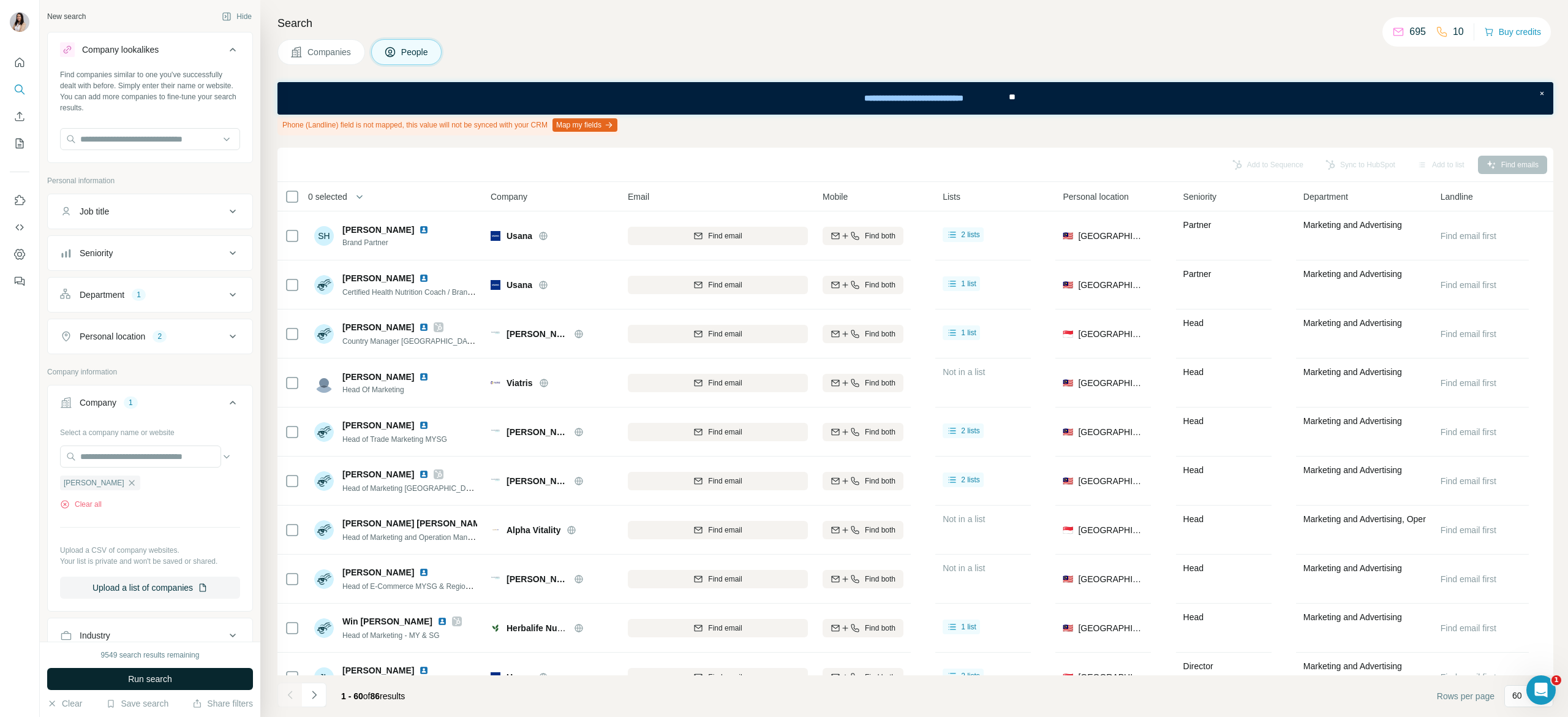
click at [191, 680] on button "Run search" at bounding box center [150, 679] width 206 height 22
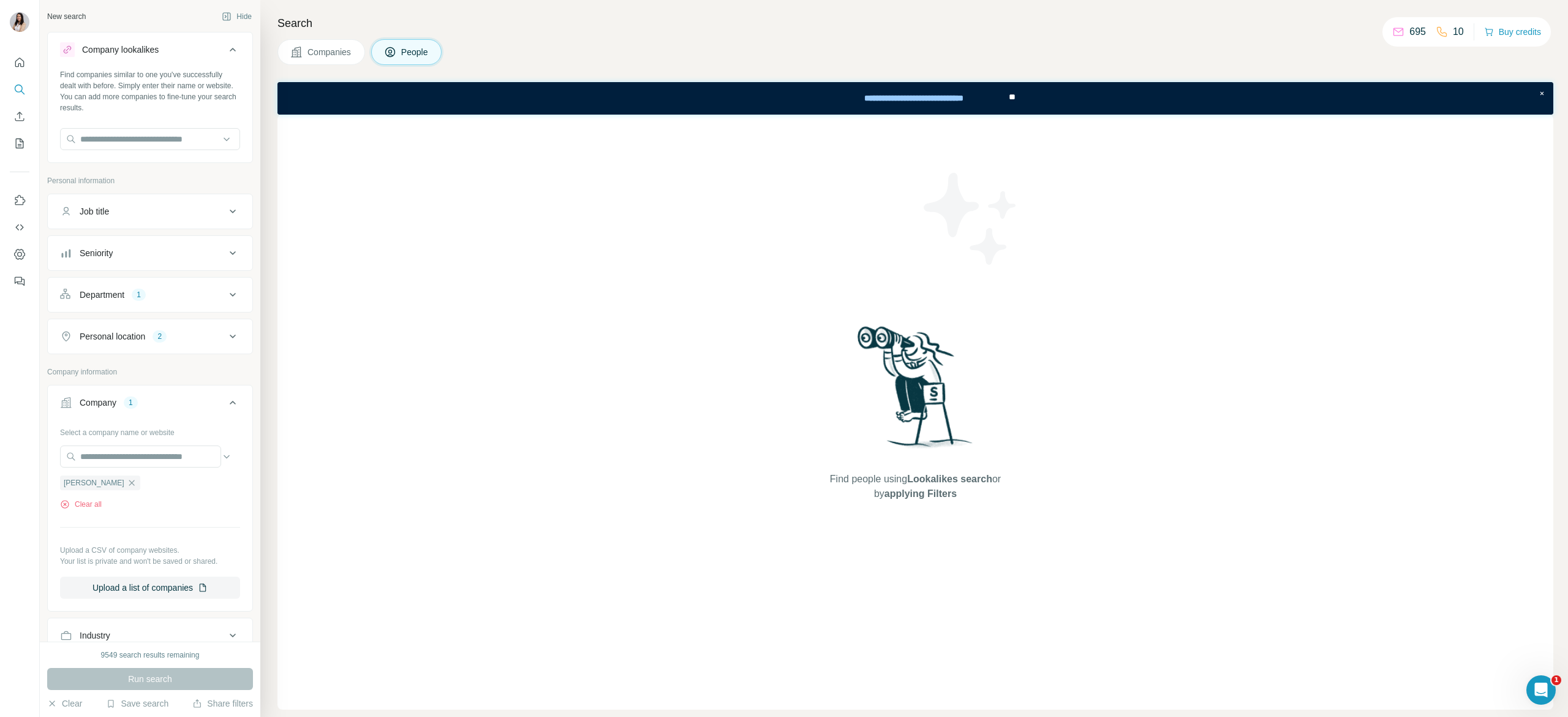
scroll to position [358, 0]
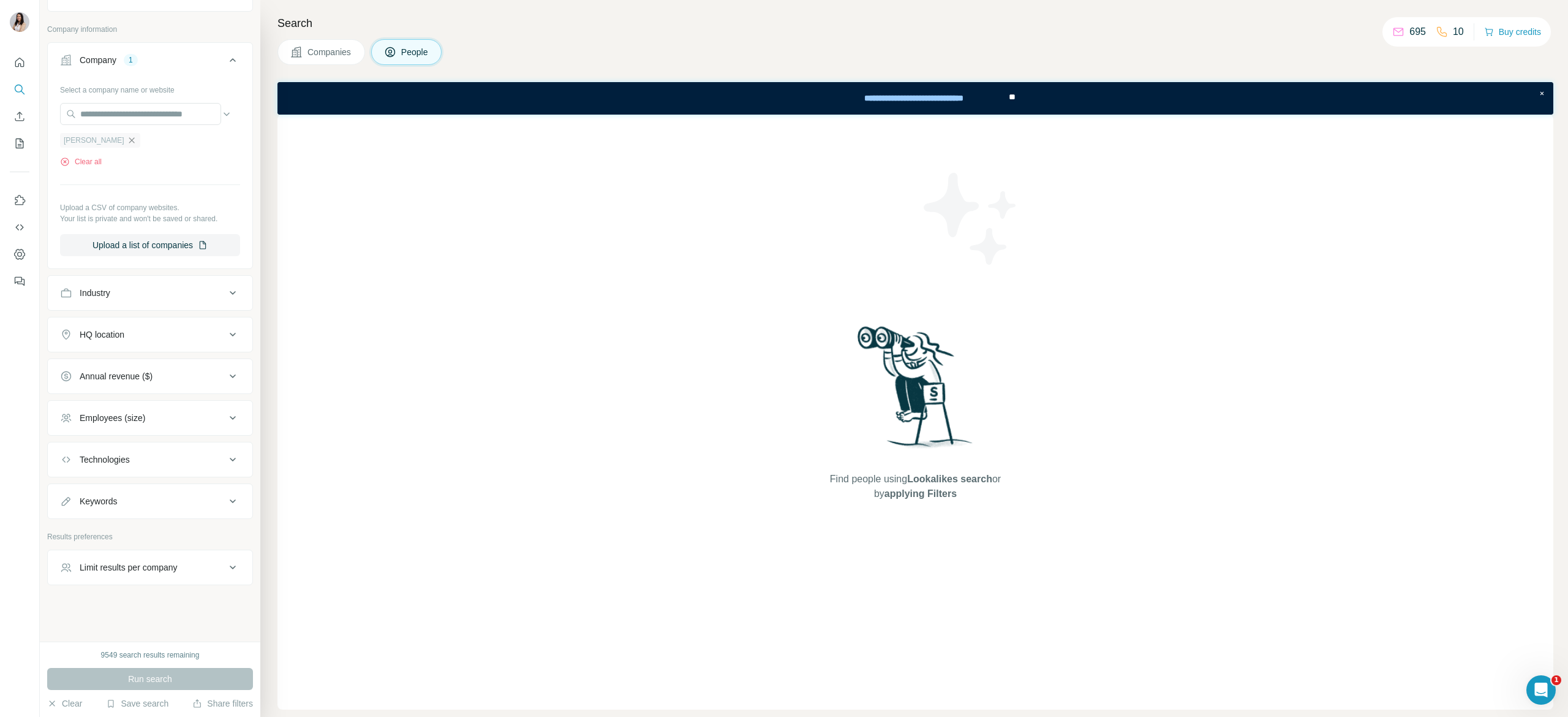
click at [131, 136] on icon "button" at bounding box center [132, 140] width 10 height 10
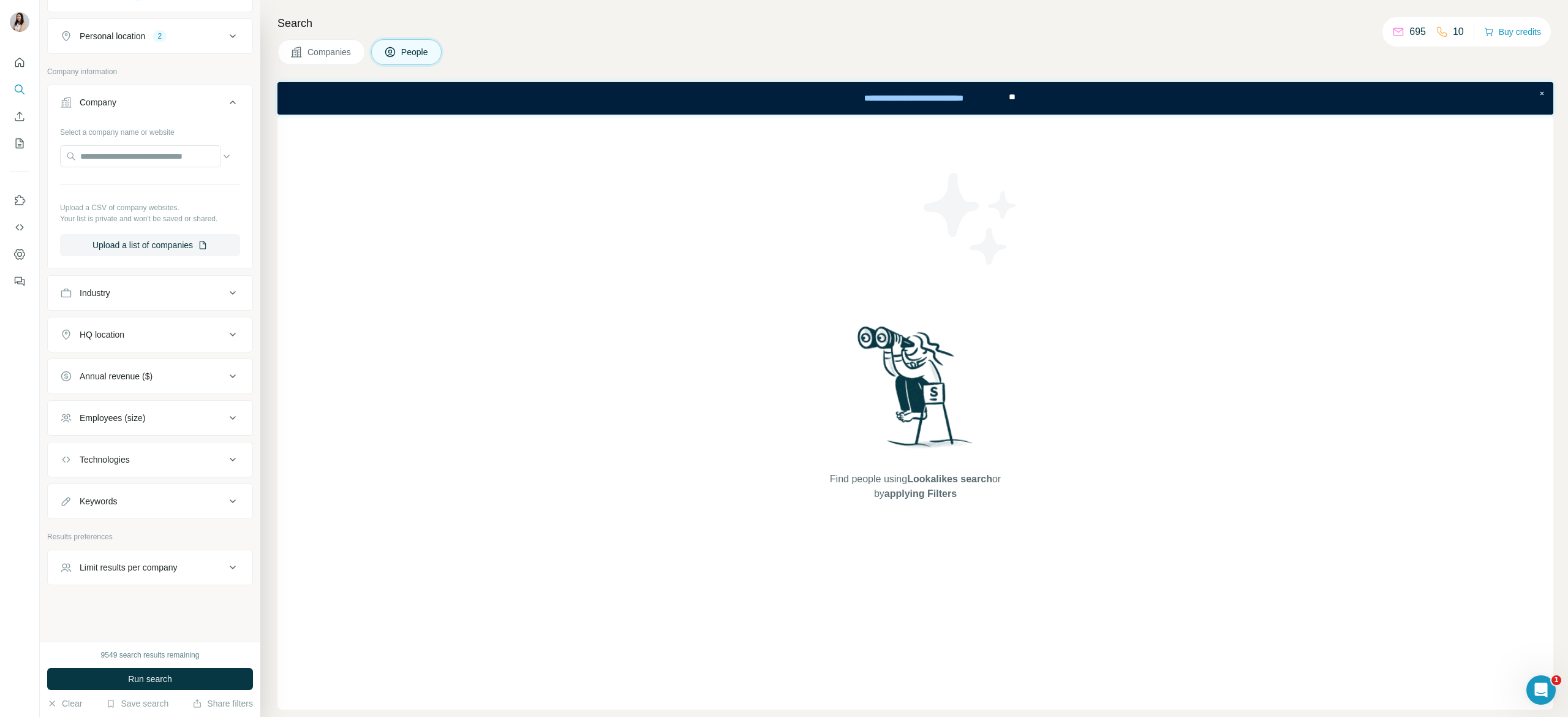
click at [175, 487] on button "Keywords" at bounding box center [150, 501] width 204 height 29
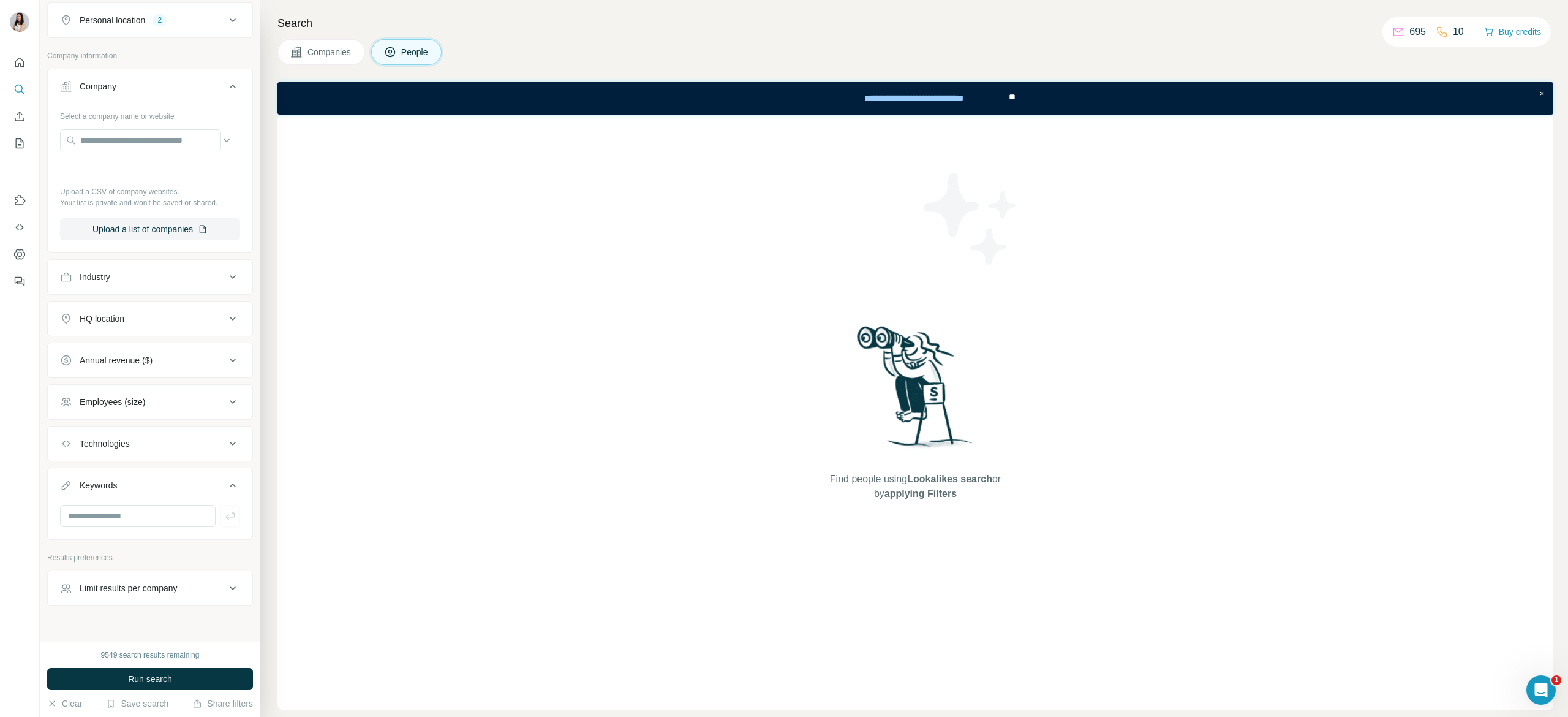
click at [160, 537] on div at bounding box center [150, 521] width 204 height 32
click at [158, 527] on input "text" at bounding box center [138, 516] width 155 height 22
type input "******"
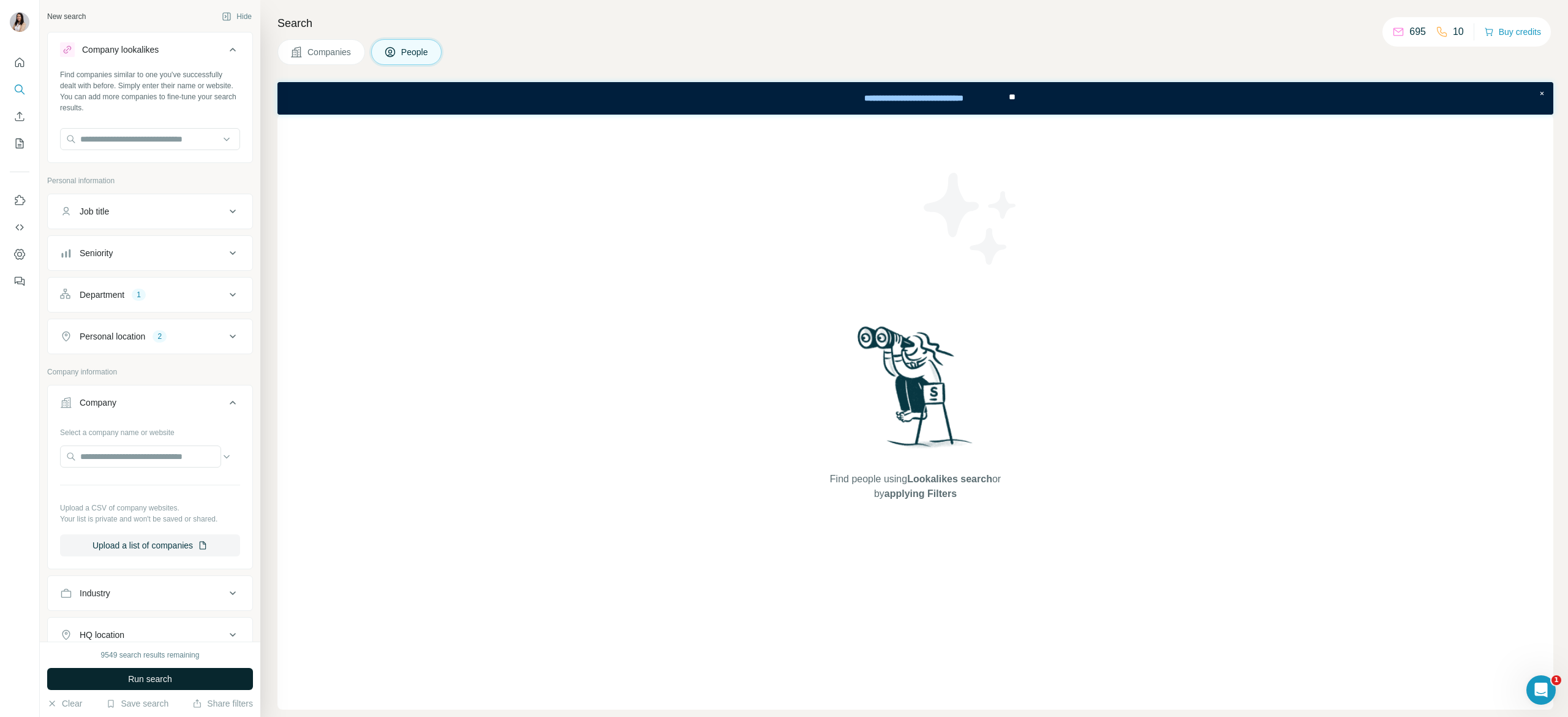
click at [126, 675] on button "Run search" at bounding box center [150, 679] width 206 height 22
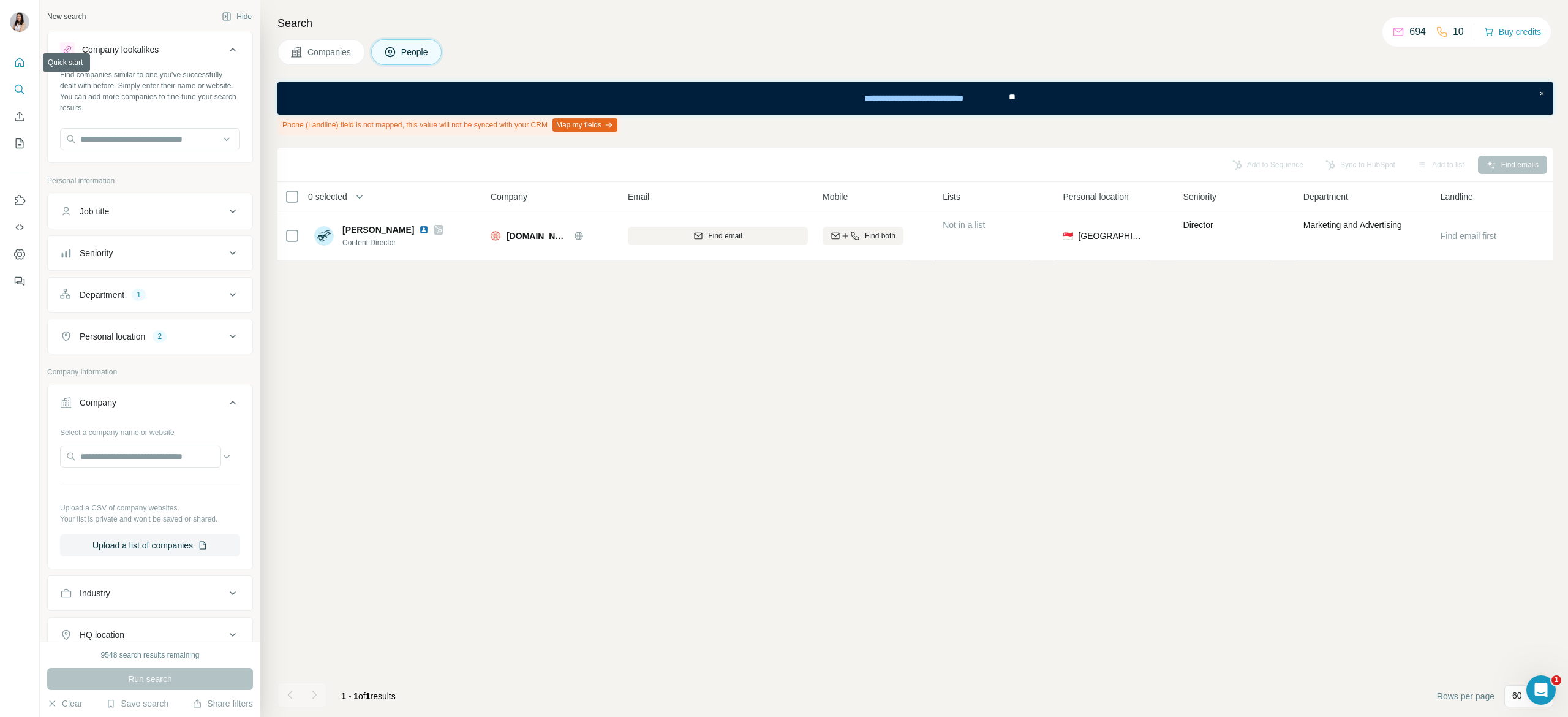
click at [19, 58] on icon "Quick start" at bounding box center [20, 62] width 9 height 9
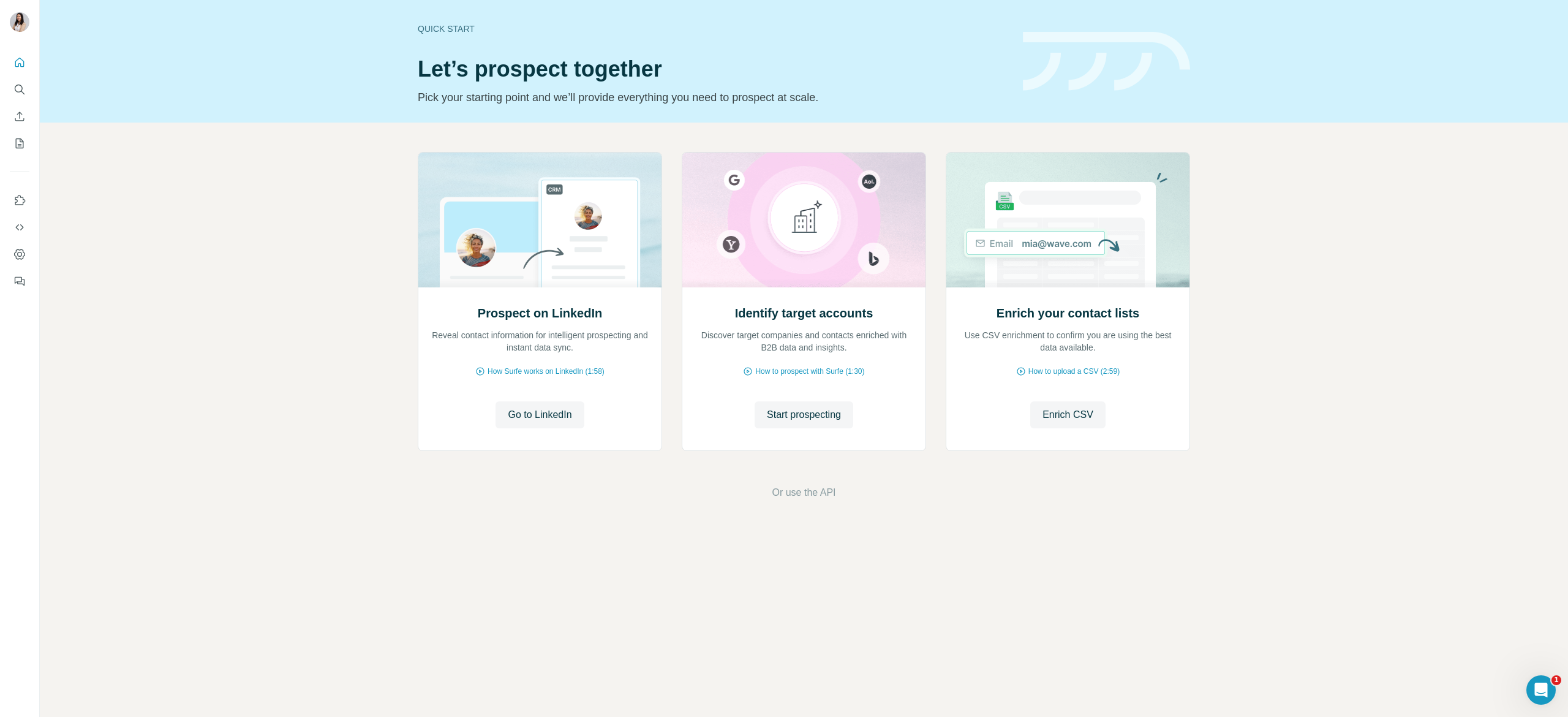
click at [410, 59] on div "Quick start Let’s prospect together Pick your starting point and we’ll provide …" at bounding box center [803, 61] width 1528 height 122
click at [22, 93] on icon "Search" at bounding box center [19, 89] width 13 height 13
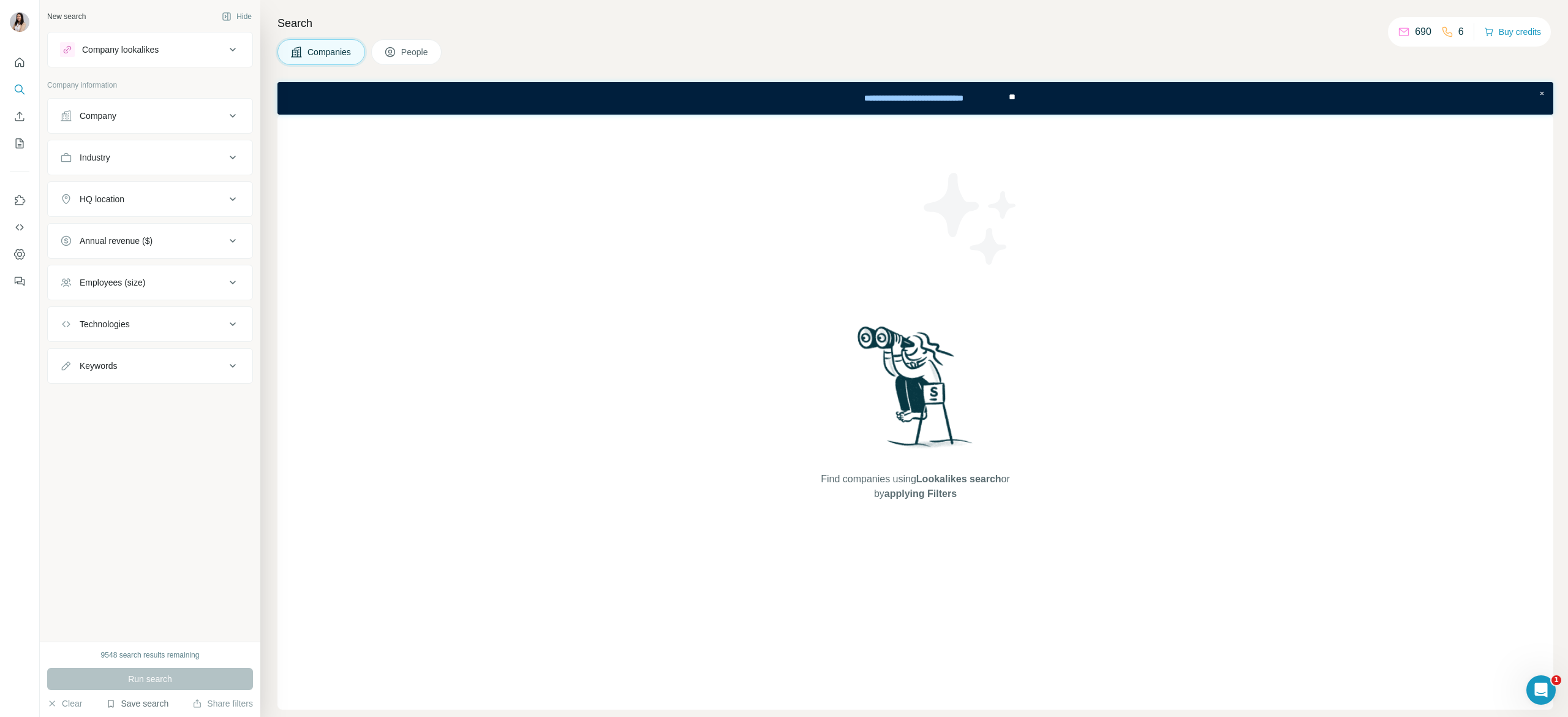
click at [154, 702] on button "Save search" at bounding box center [137, 703] width 62 height 13
click at [170, 678] on div "View my saved searches" at bounding box center [171, 683] width 129 height 24
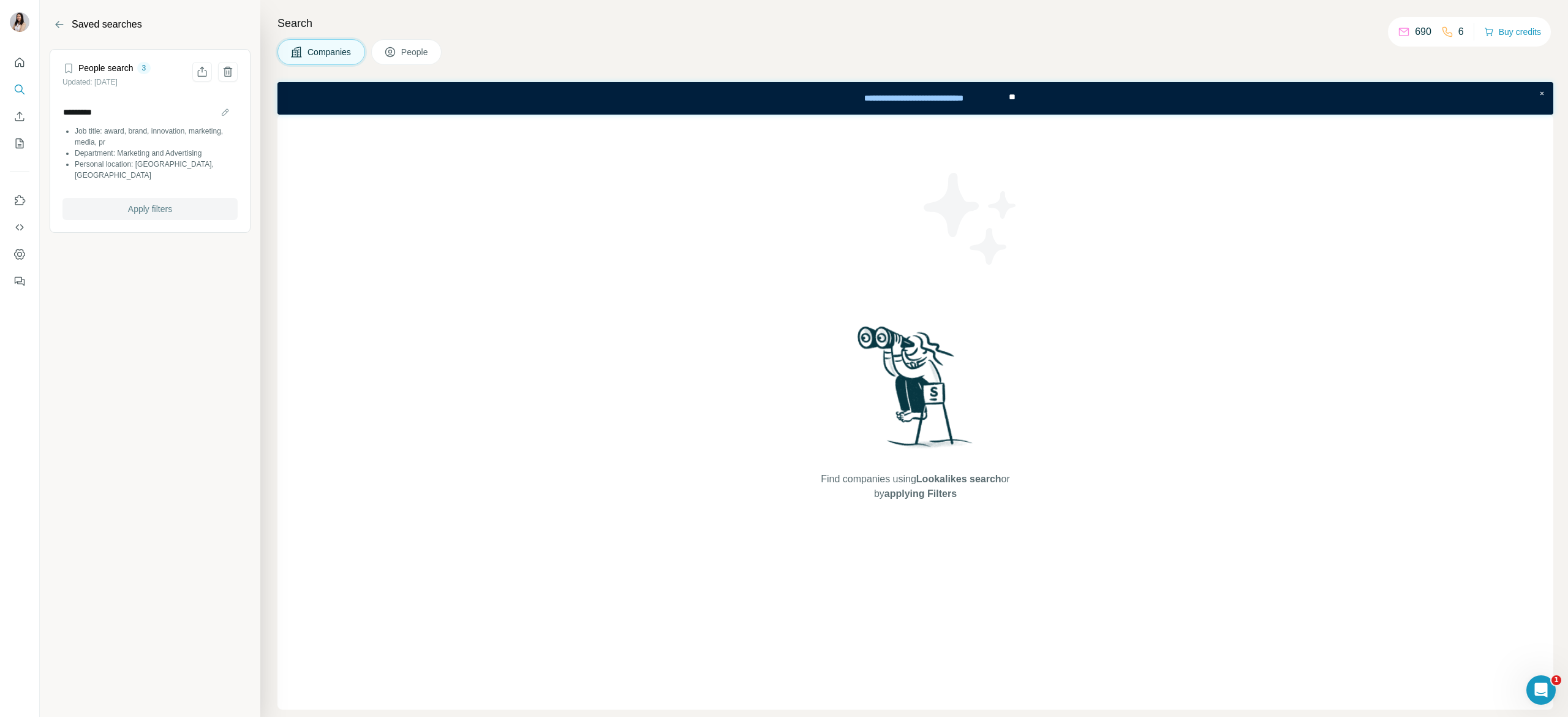
click at [172, 203] on span "Apply filters" at bounding box center [150, 209] width 44 height 13
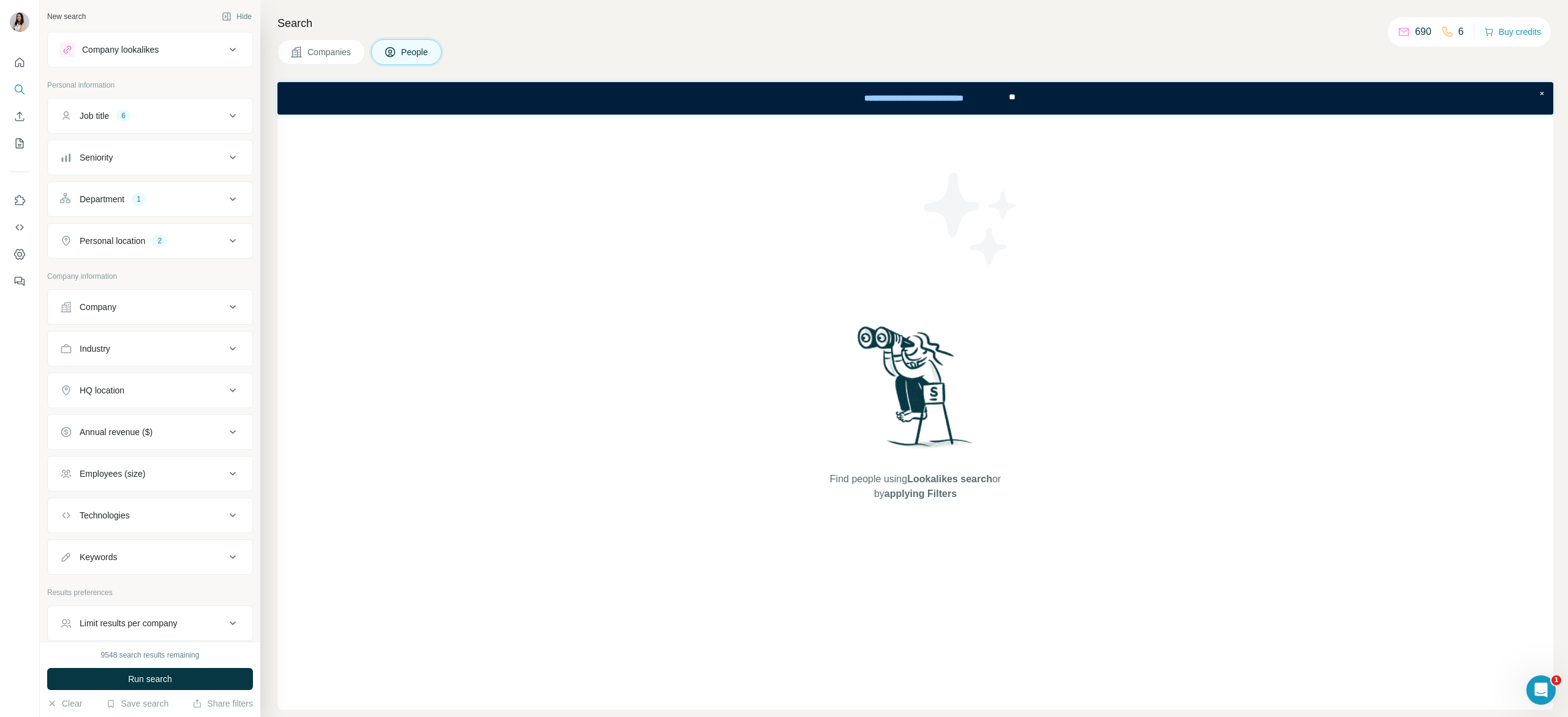
click at [158, 49] on div "Company lookalikes" at bounding box center [120, 50] width 77 height 13
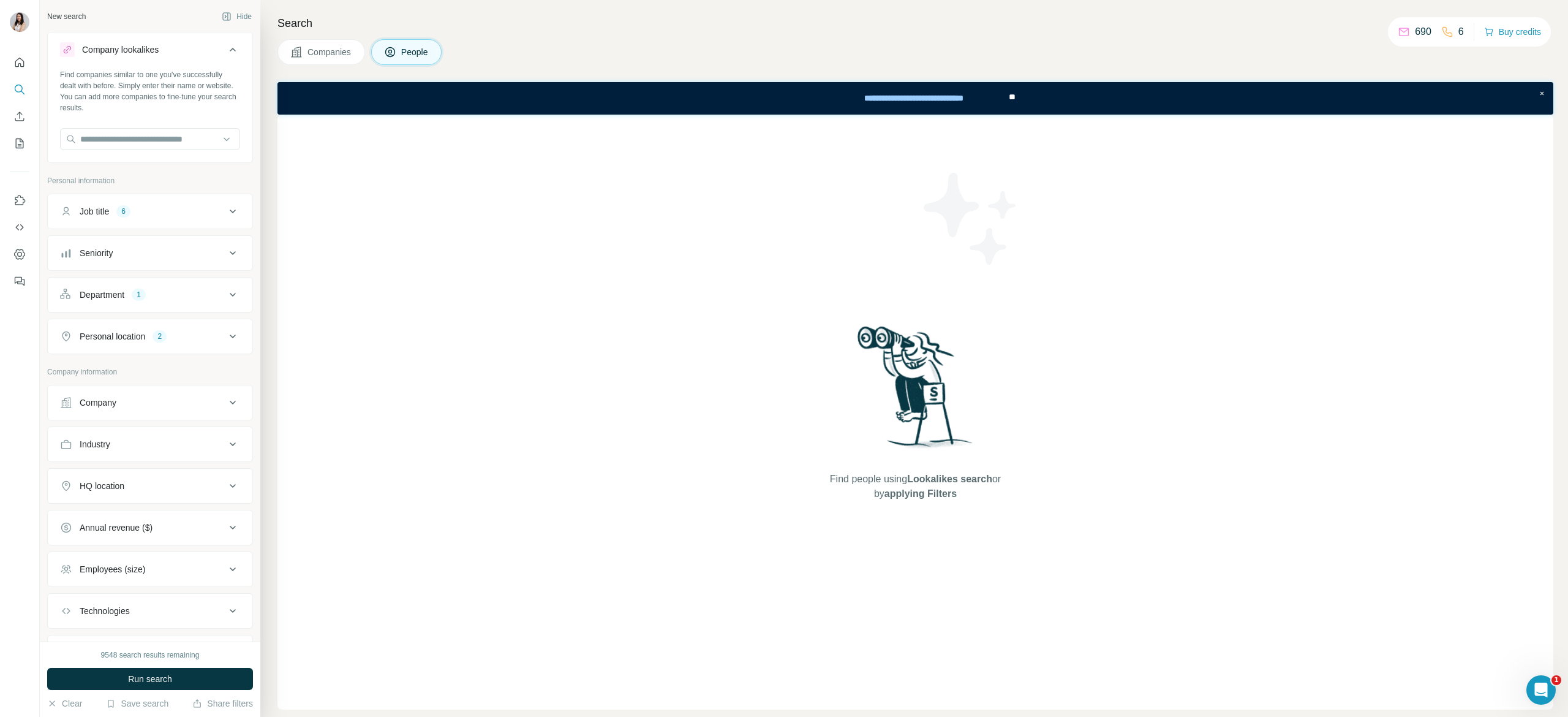
click at [161, 156] on div "Find companies similar to one you've successfully dealt with before. Simply ent…" at bounding box center [150, 115] width 204 height 91
click at [153, 144] on input "text" at bounding box center [150, 138] width 180 height 22
paste input "**********"
type input "**********"
click at [157, 173] on p "KHIND Malaysia" at bounding box center [152, 173] width 116 height 24
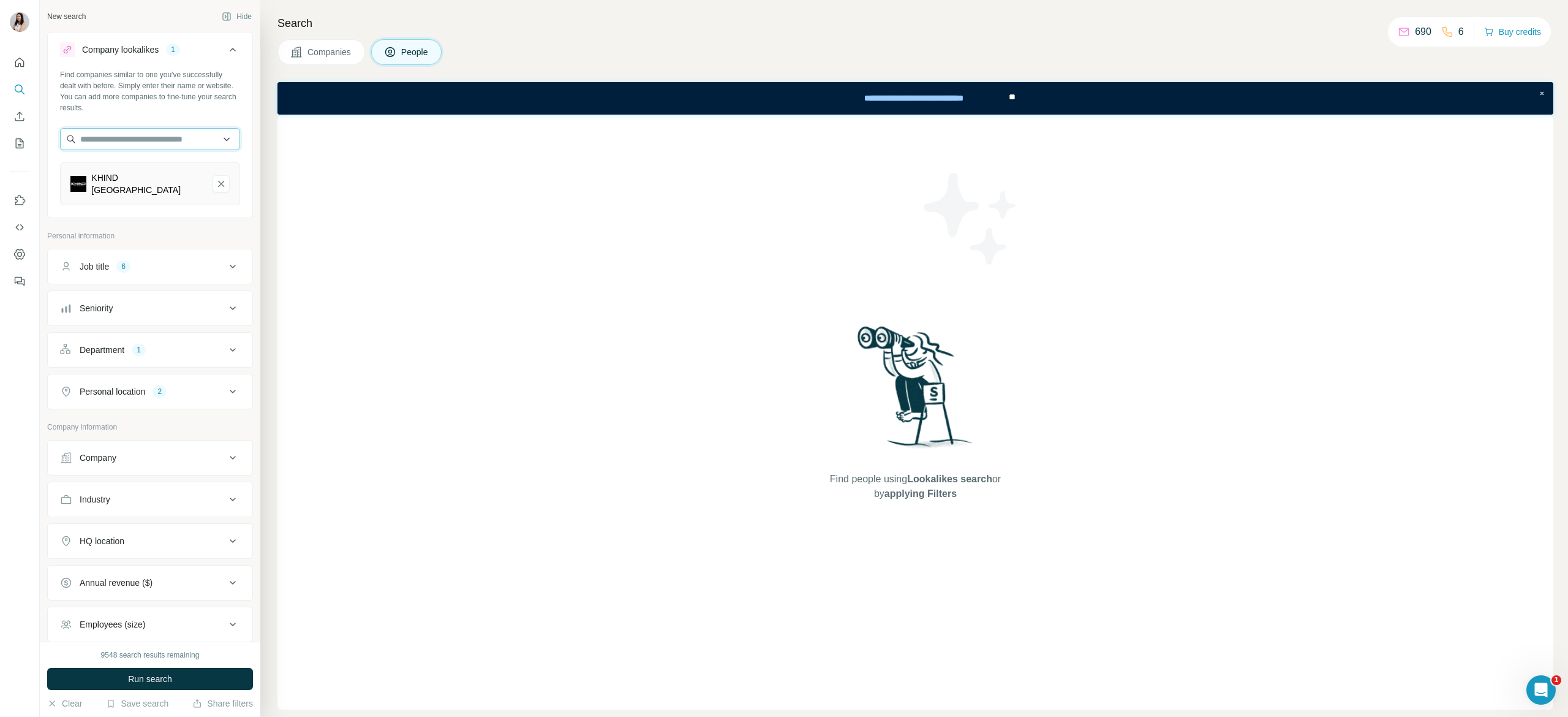
click at [153, 137] on input "text" at bounding box center [150, 138] width 180 height 22
paste input "**********"
type input "**********"
click at [174, 169] on p "Khind Holdings Berhad" at bounding box center [139, 167] width 87 height 13
click at [174, 169] on div "KHIND Malaysia" at bounding box center [150, 183] width 180 height 43
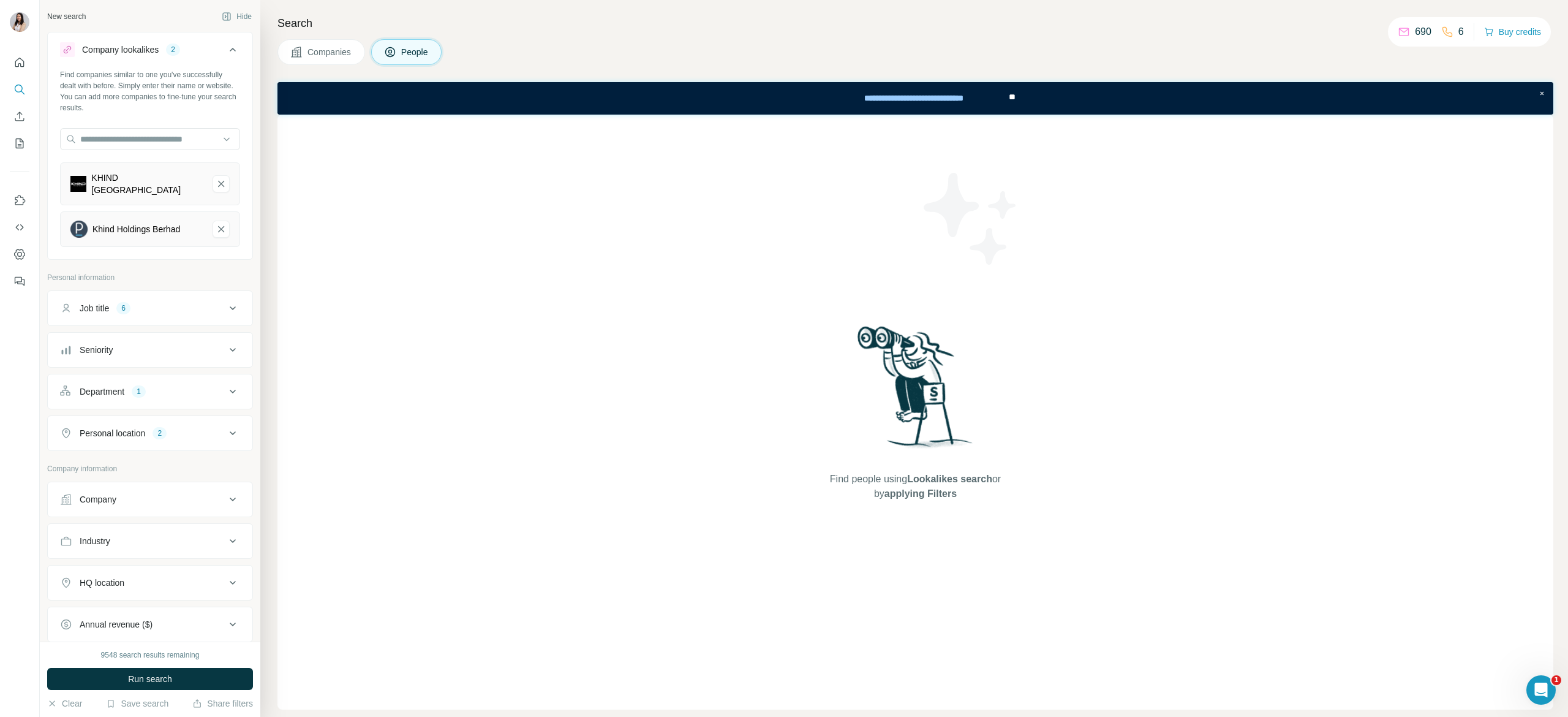
click at [185, 312] on div "Job title 6" at bounding box center [143, 308] width 165 height 13
click at [93, 370] on icon "button" at bounding box center [91, 366] width 10 height 10
click at [93, 370] on icon "button" at bounding box center [90, 366] width 10 height 10
click at [107, 369] on icon "button" at bounding box center [105, 366] width 5 height 5
click at [103, 369] on icon "button" at bounding box center [103, 366] width 10 height 10
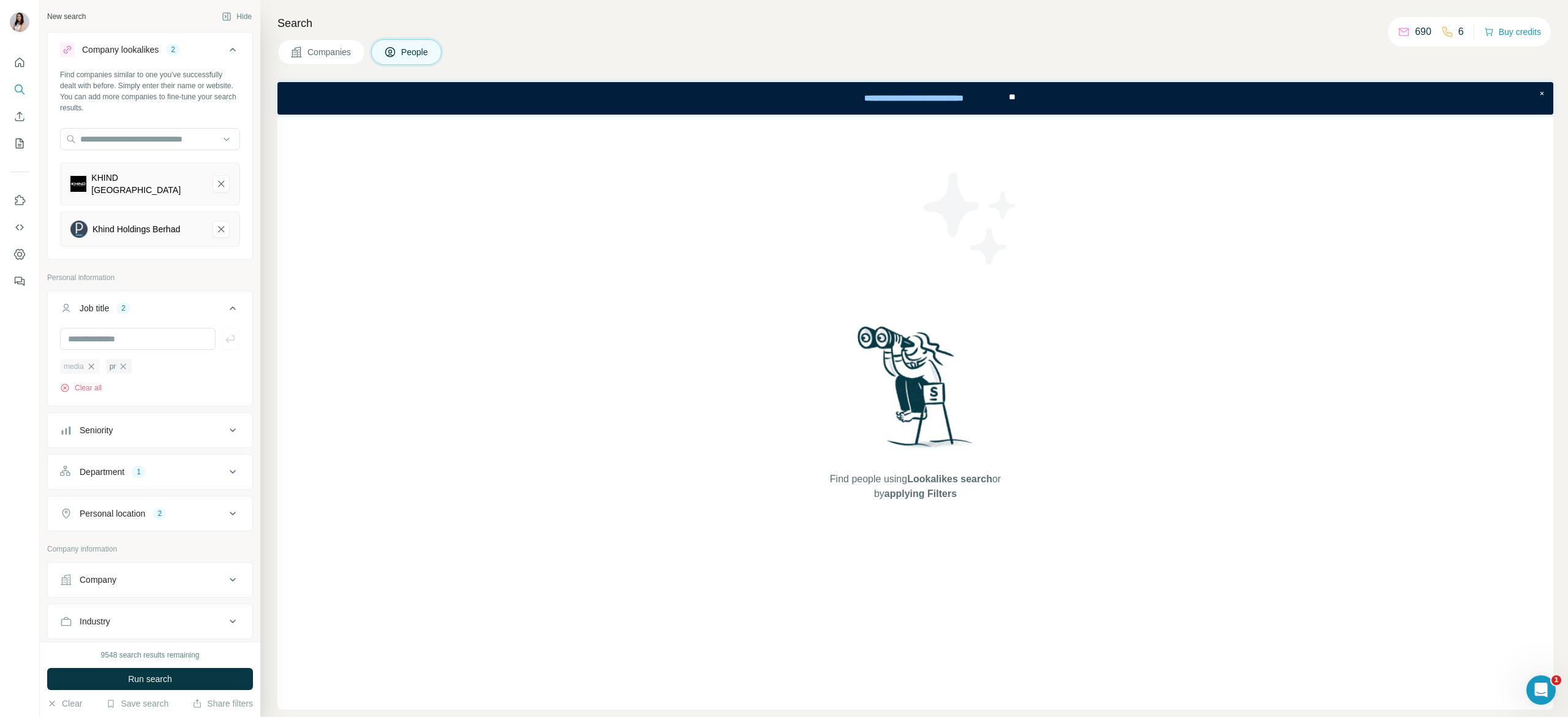
click at [92, 369] on icon "button" at bounding box center [91, 366] width 10 height 10
click at [79, 367] on icon "button" at bounding box center [77, 366] width 5 height 5
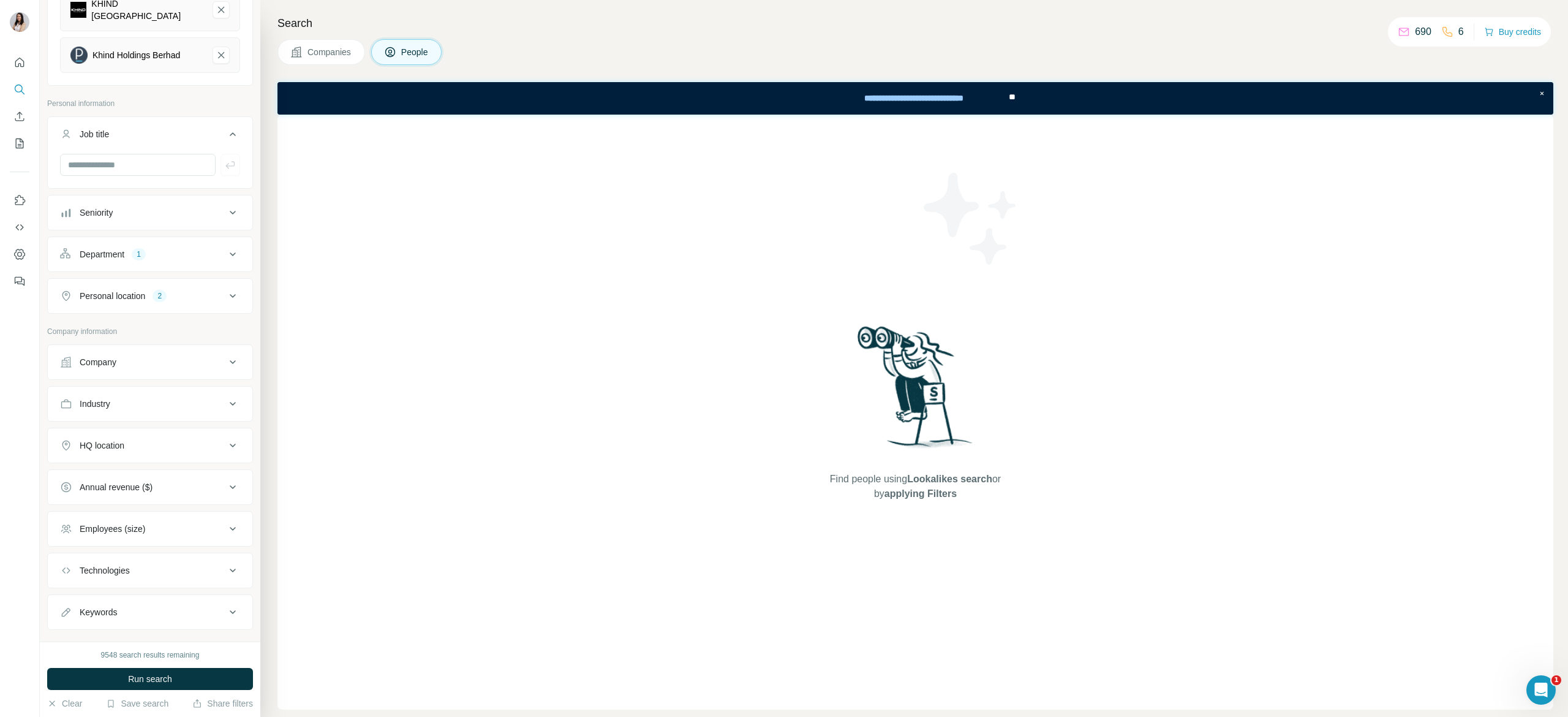
scroll to position [291, 0]
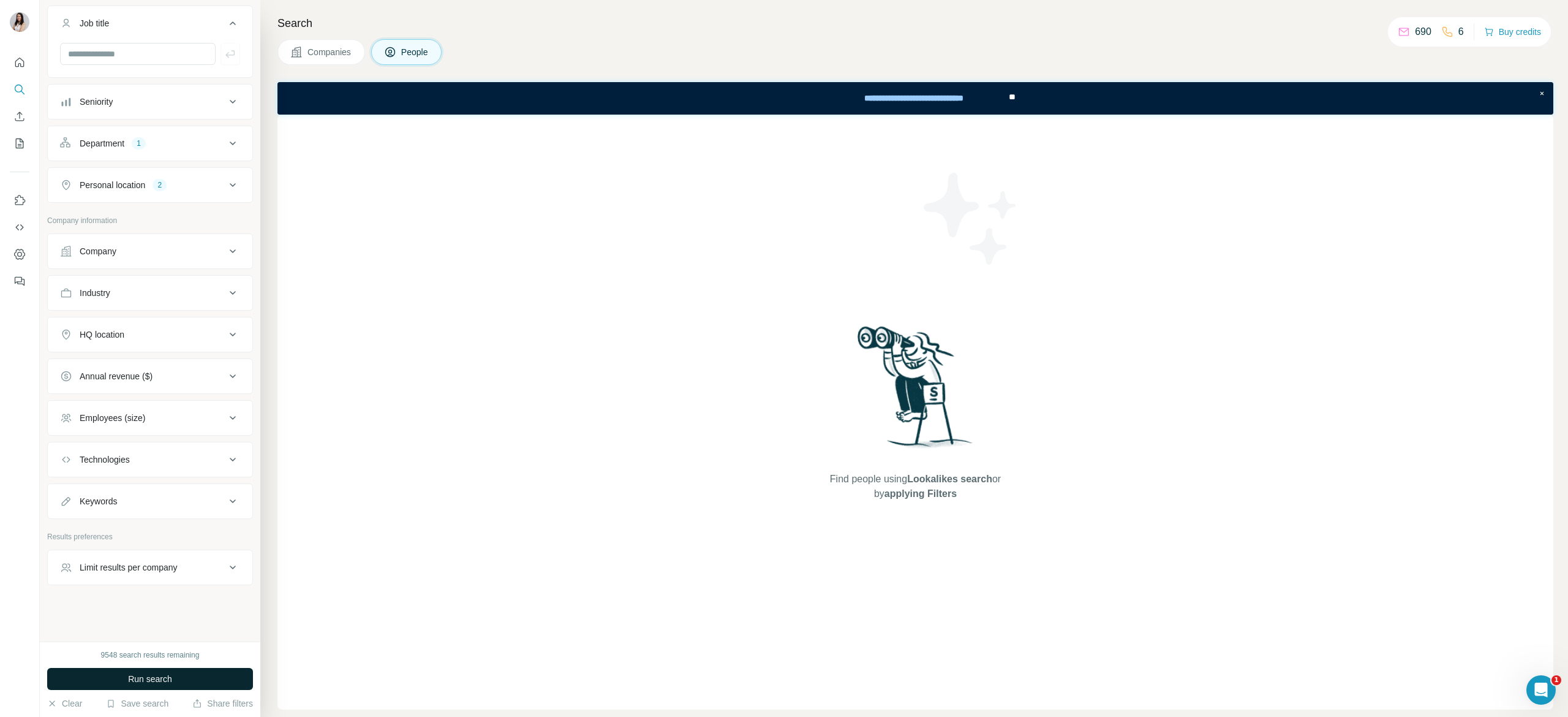
click at [154, 681] on span "Run search" at bounding box center [150, 679] width 44 height 13
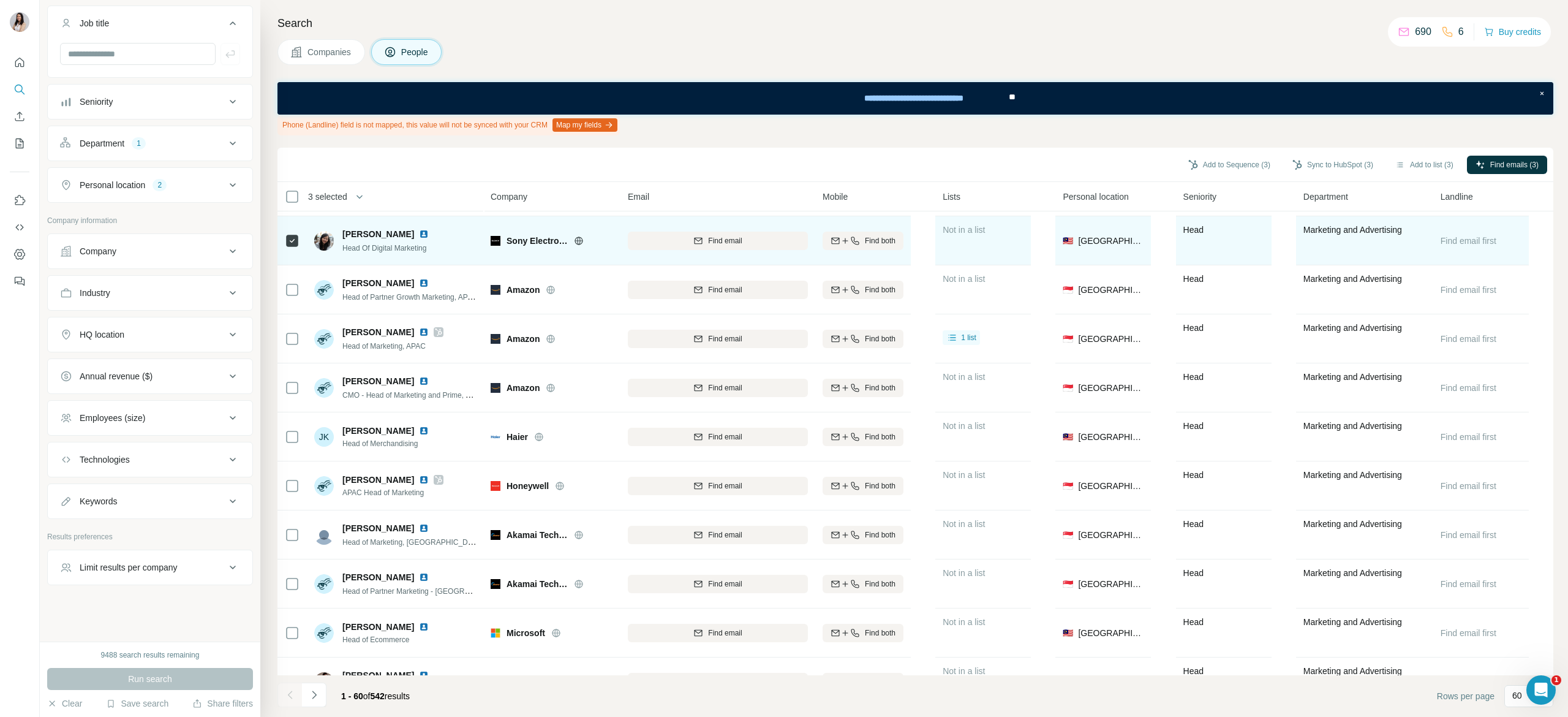
scroll to position [818, 0]
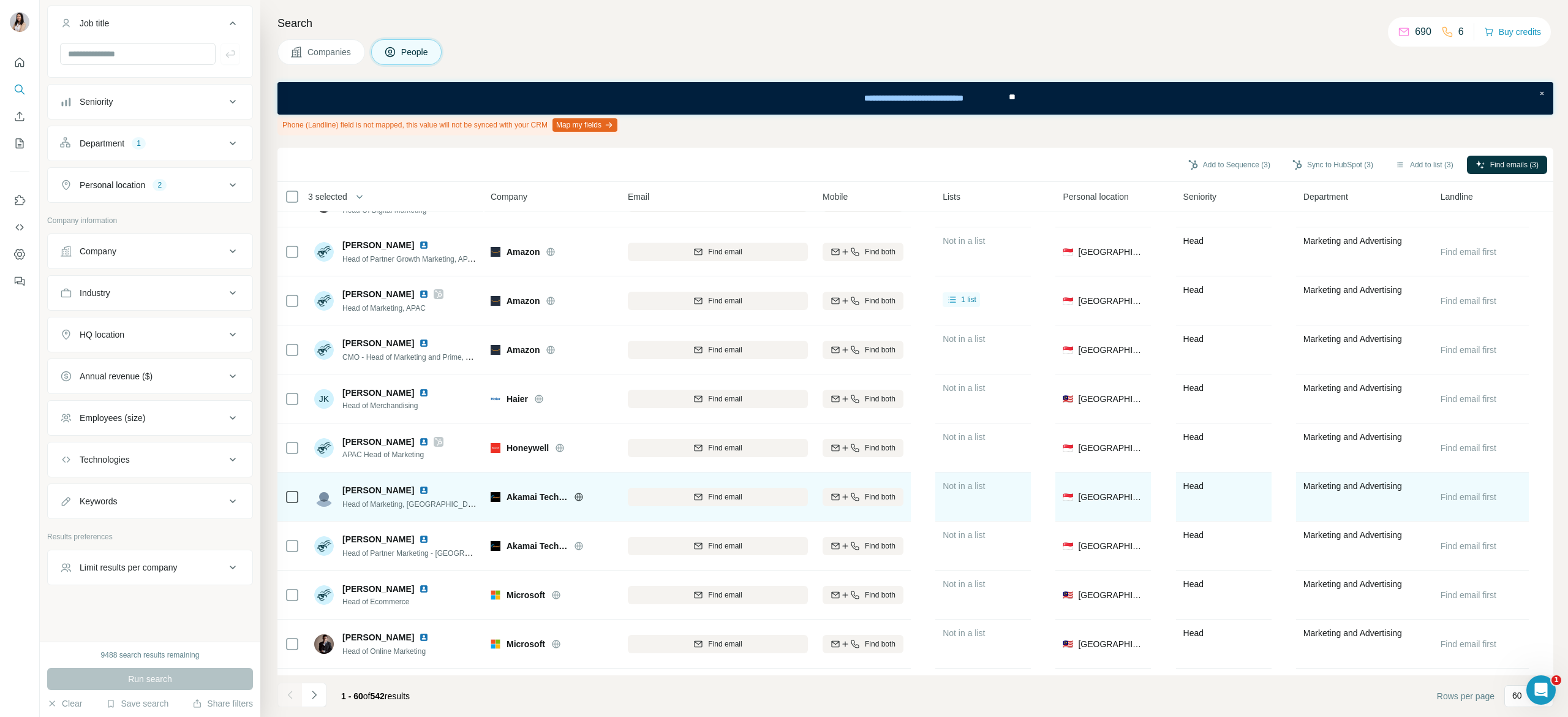
click at [580, 498] on icon at bounding box center [578, 497] width 10 height 10
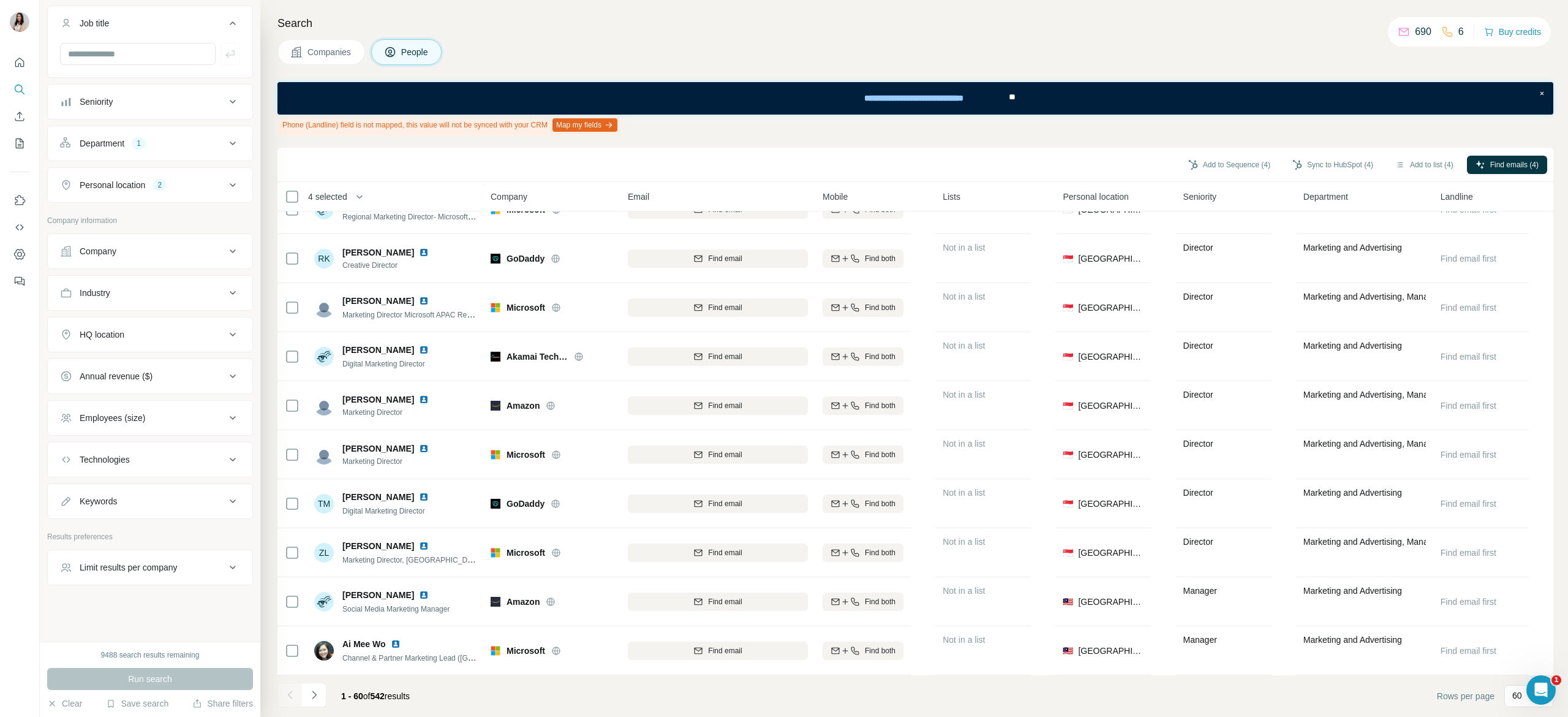
scroll to position [2489, 0]
click at [320, 700] on button "Navigate to next page" at bounding box center [314, 694] width 24 height 24
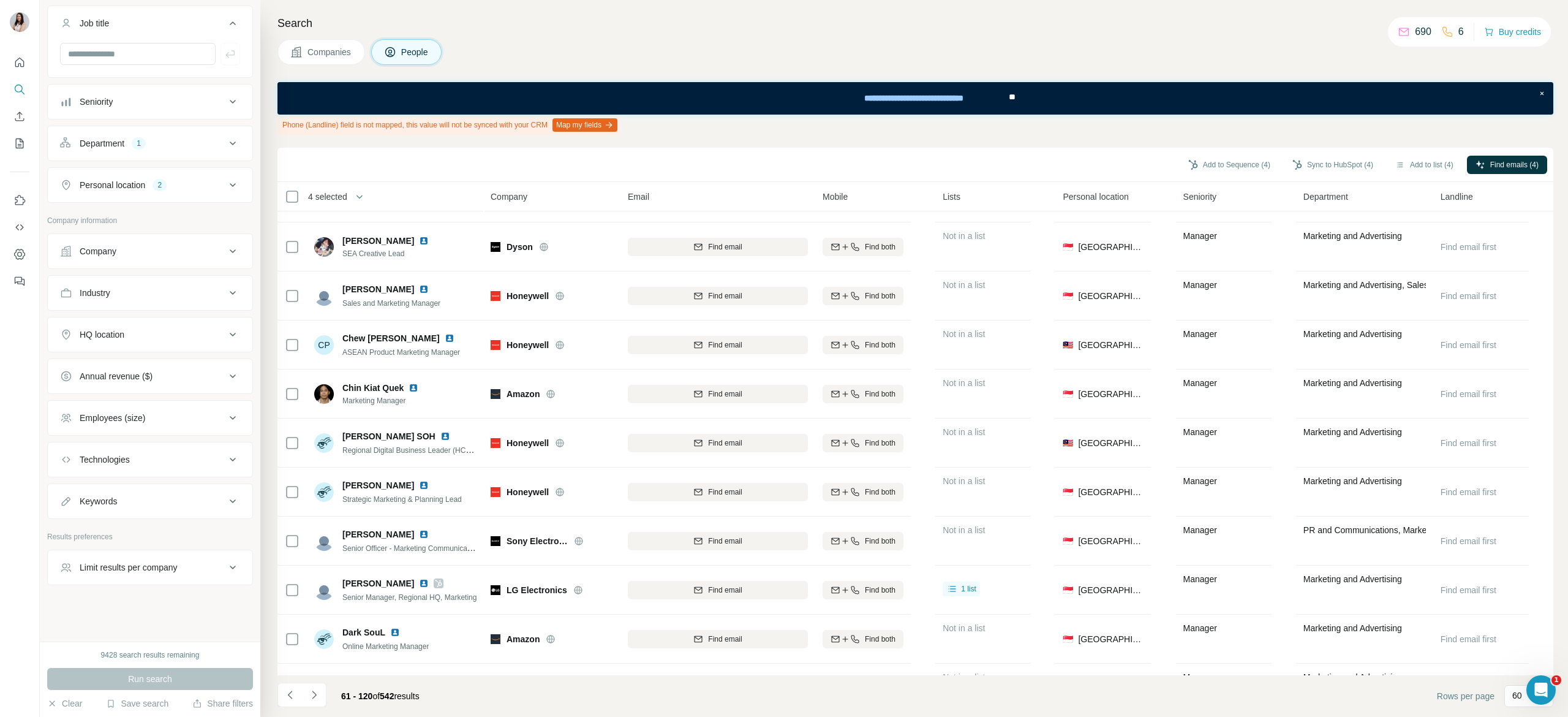
scroll to position [628, 0]
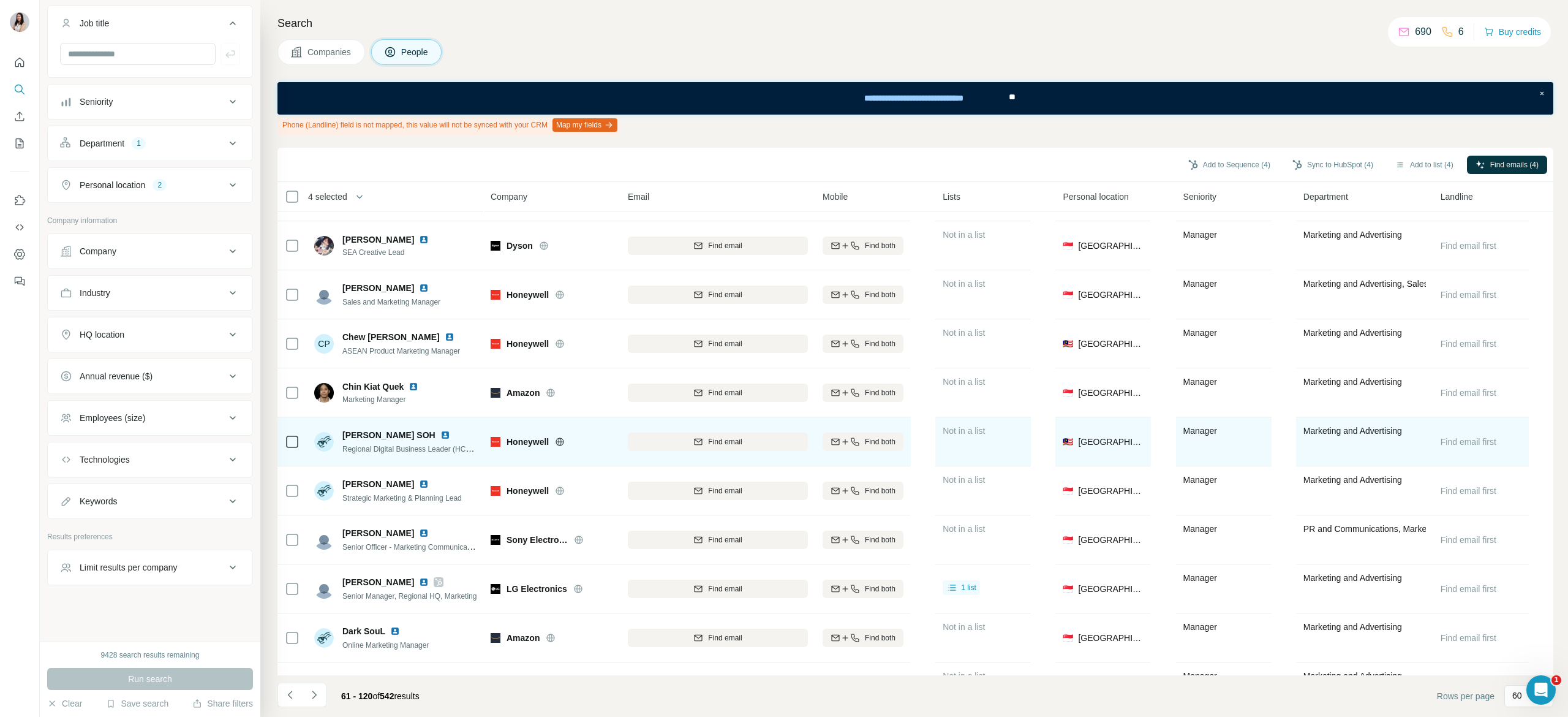
click at [560, 442] on icon at bounding box center [560, 442] width 10 height 10
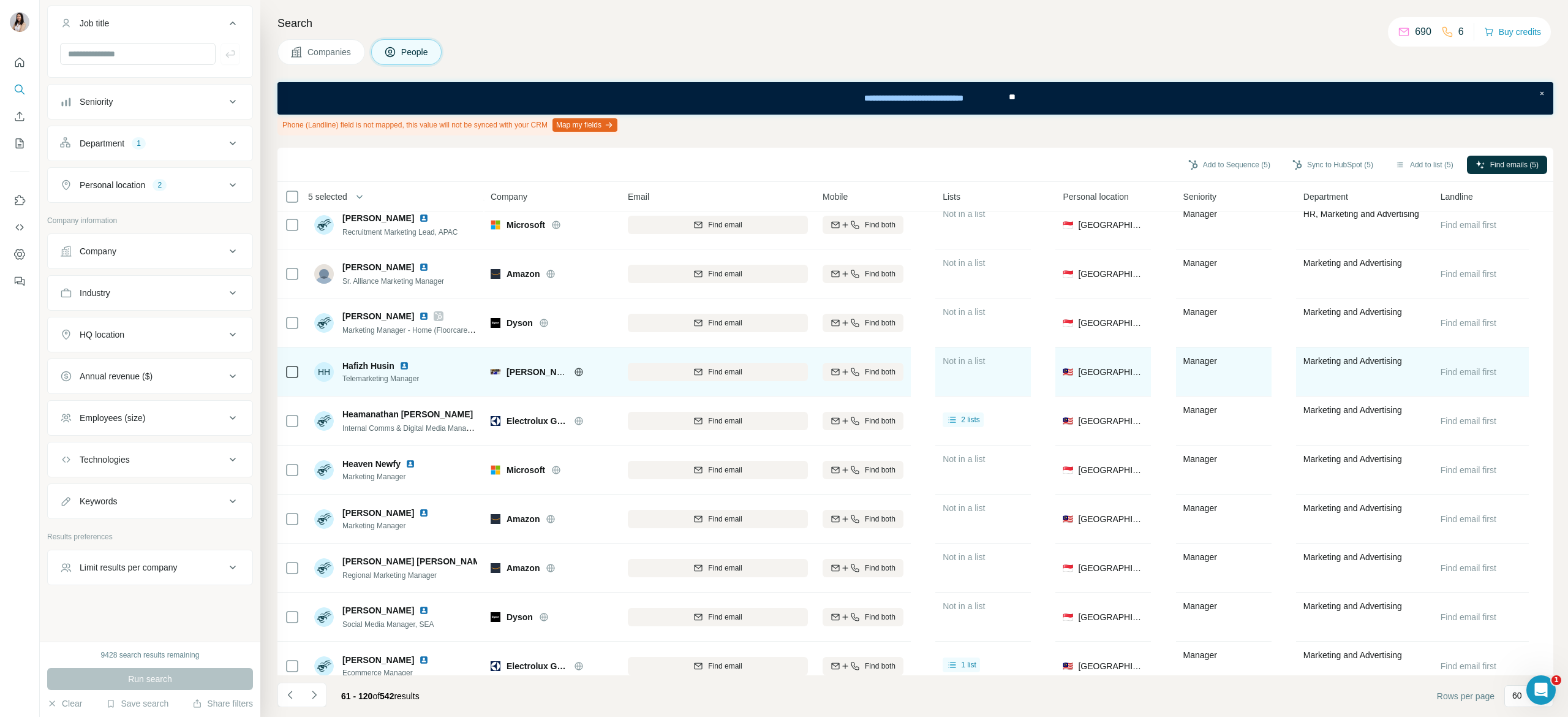
scroll to position [2489, 0]
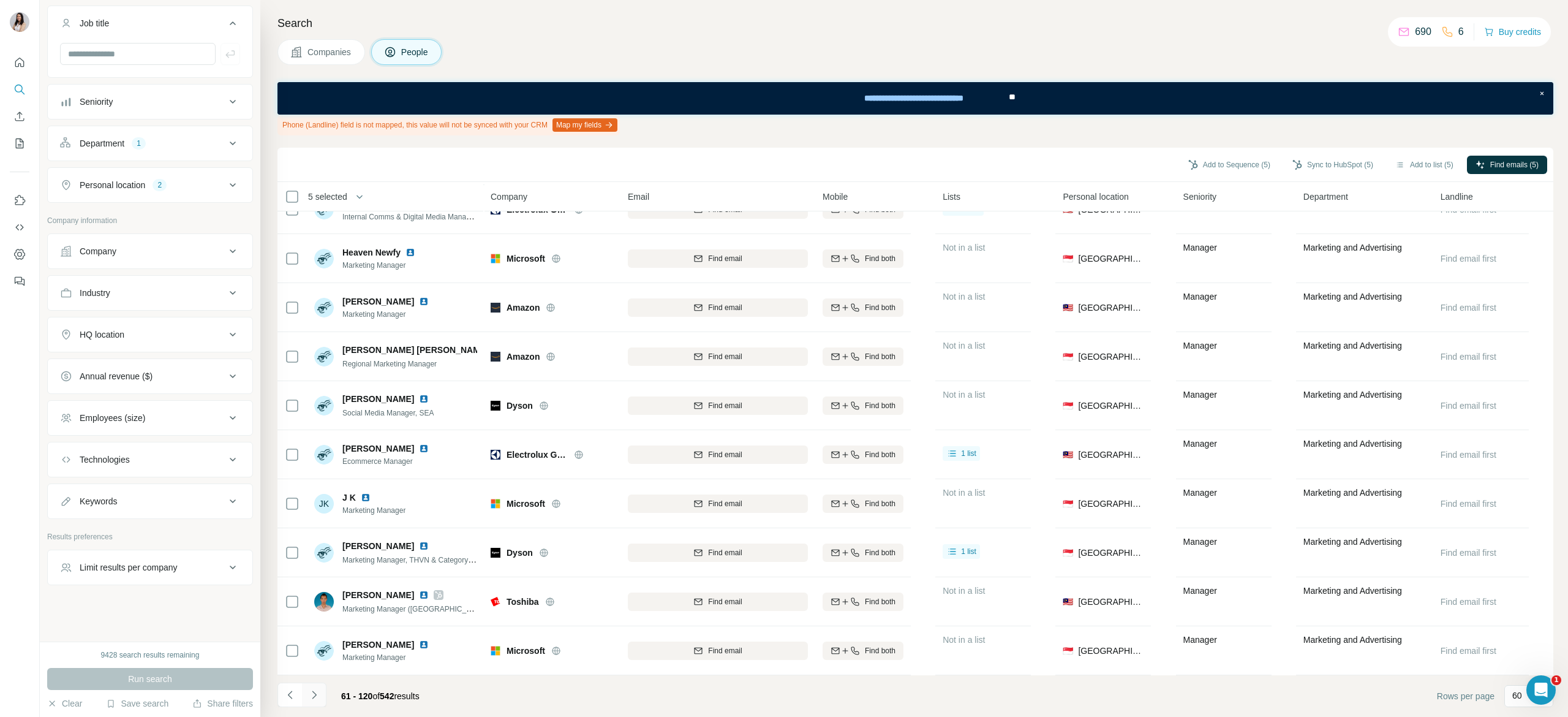
click at [314, 698] on icon "Navigate to next page" at bounding box center [314, 694] width 13 height 13
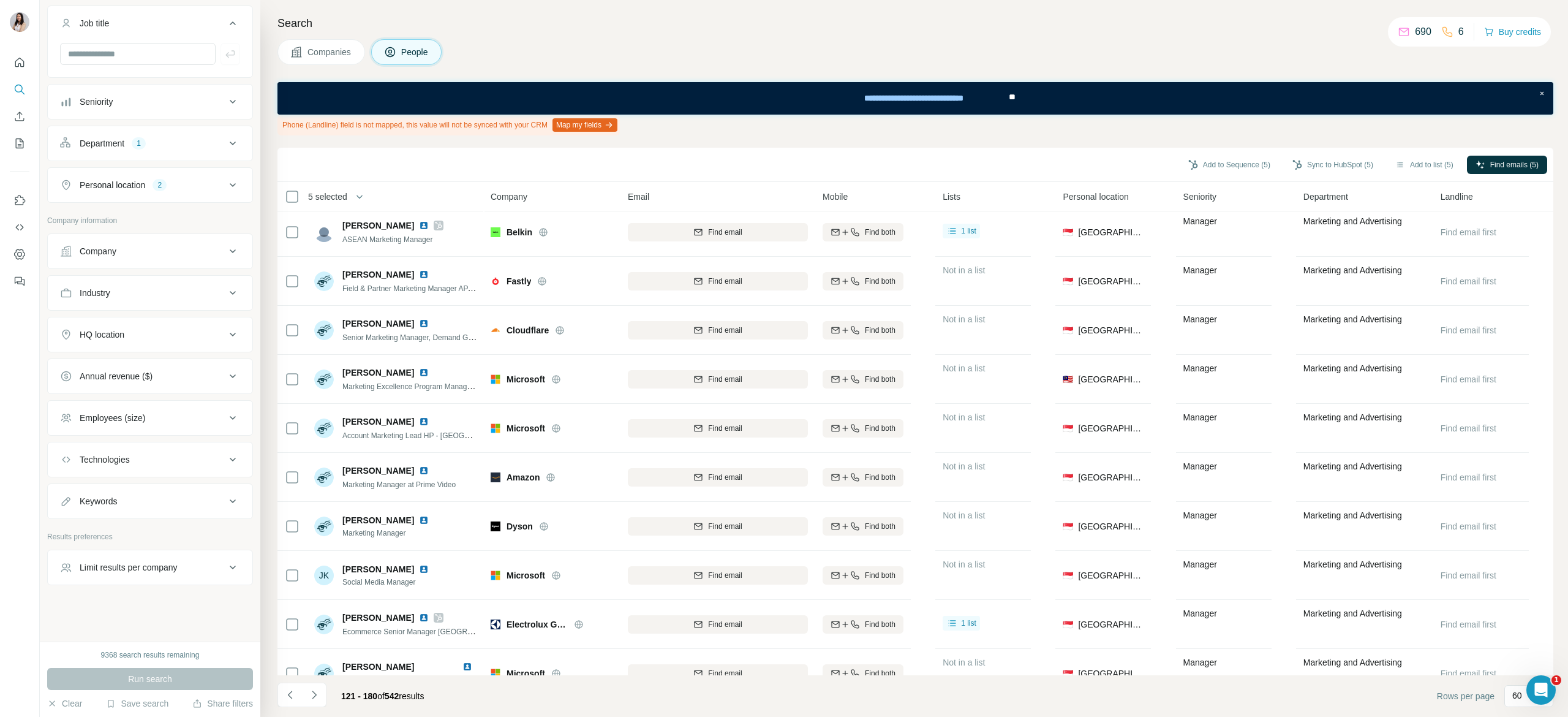
scroll to position [0, 0]
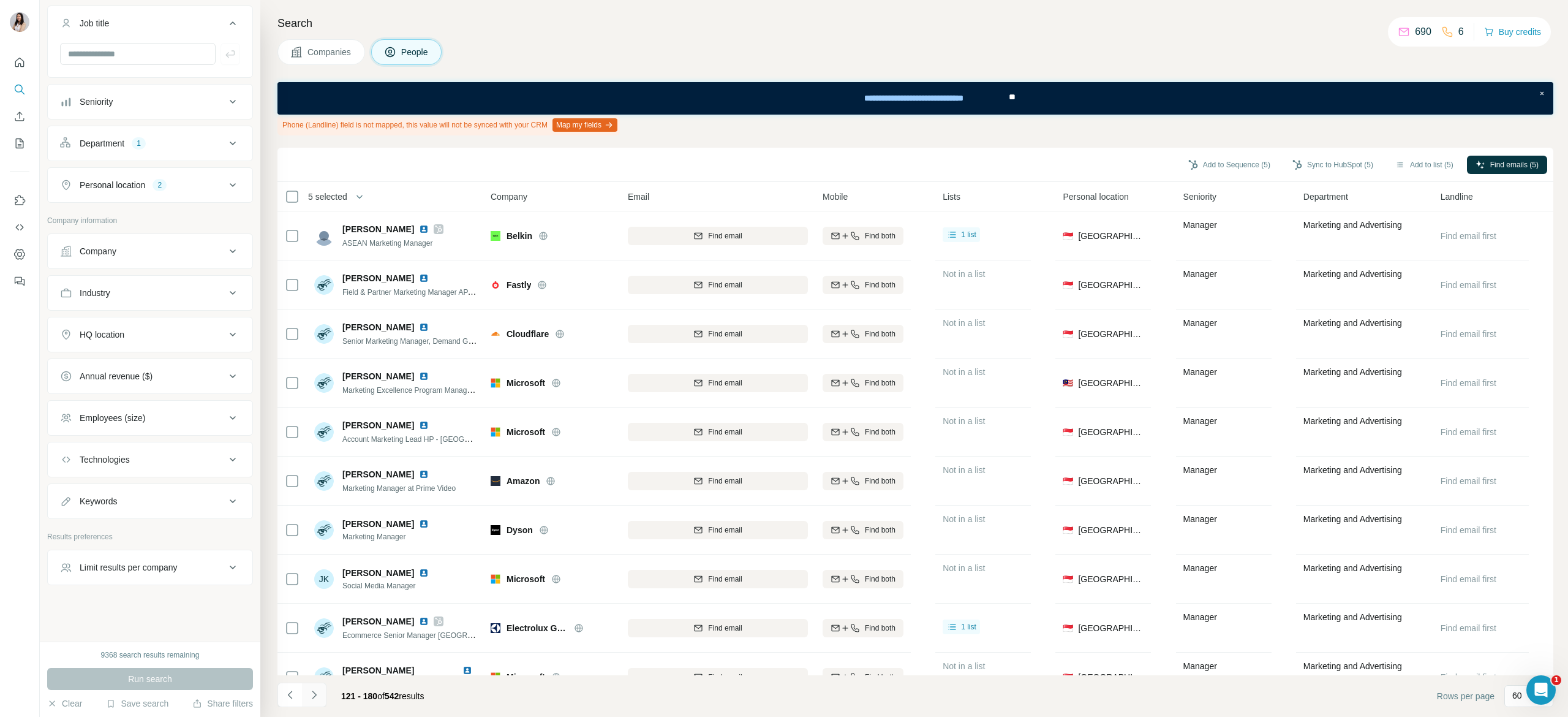
click at [319, 697] on icon "Navigate to next page" at bounding box center [314, 694] width 13 height 13
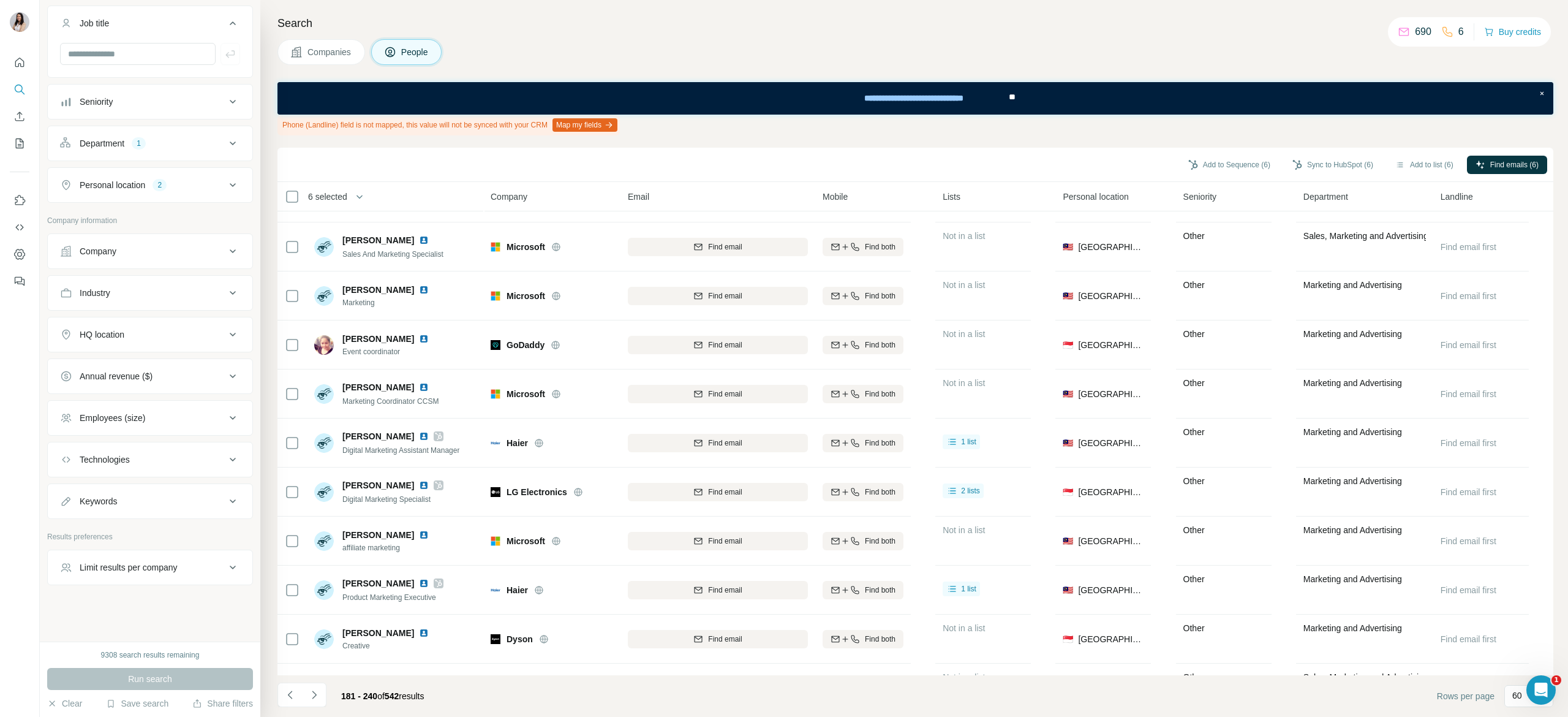
scroll to position [2489, 0]
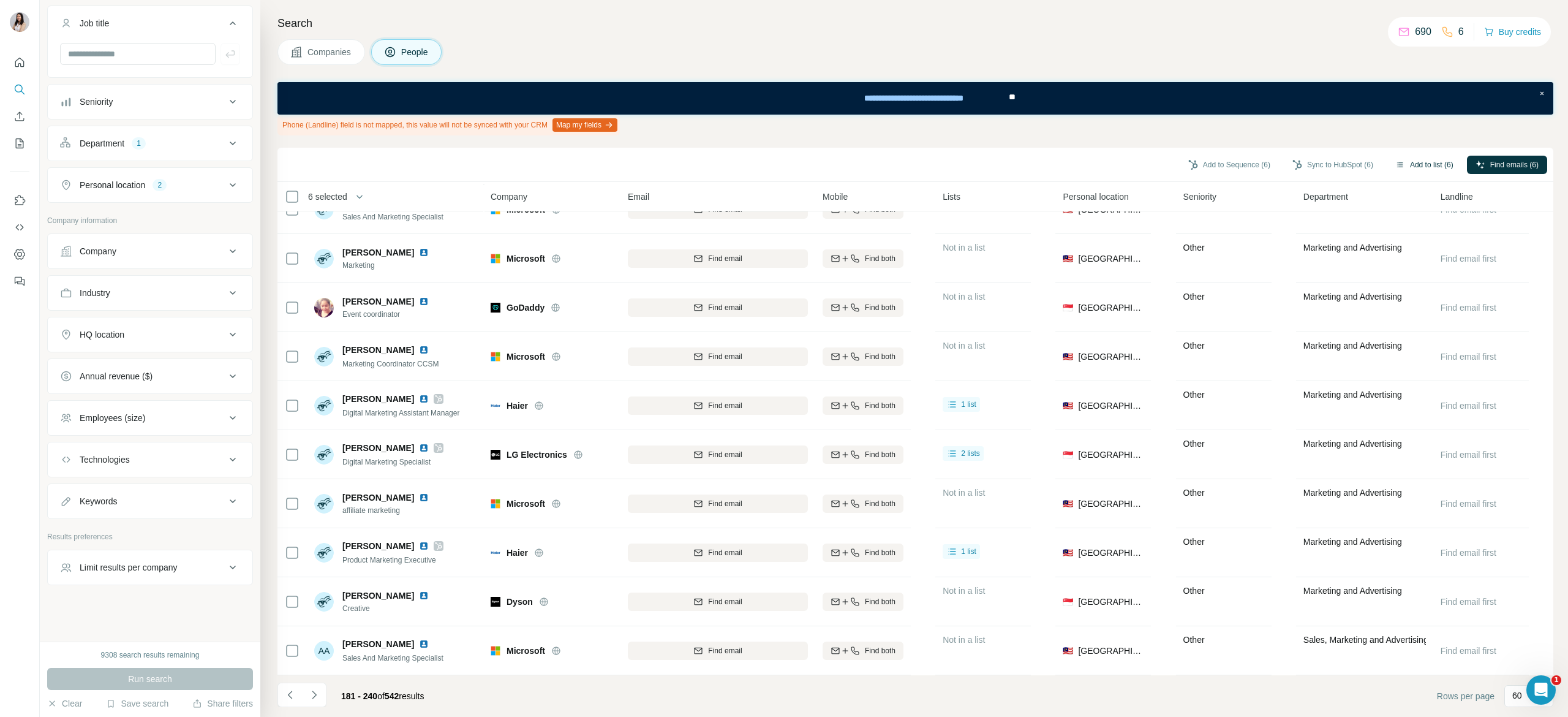
click at [1428, 167] on button "Add to list (6)" at bounding box center [1424, 165] width 75 height 19
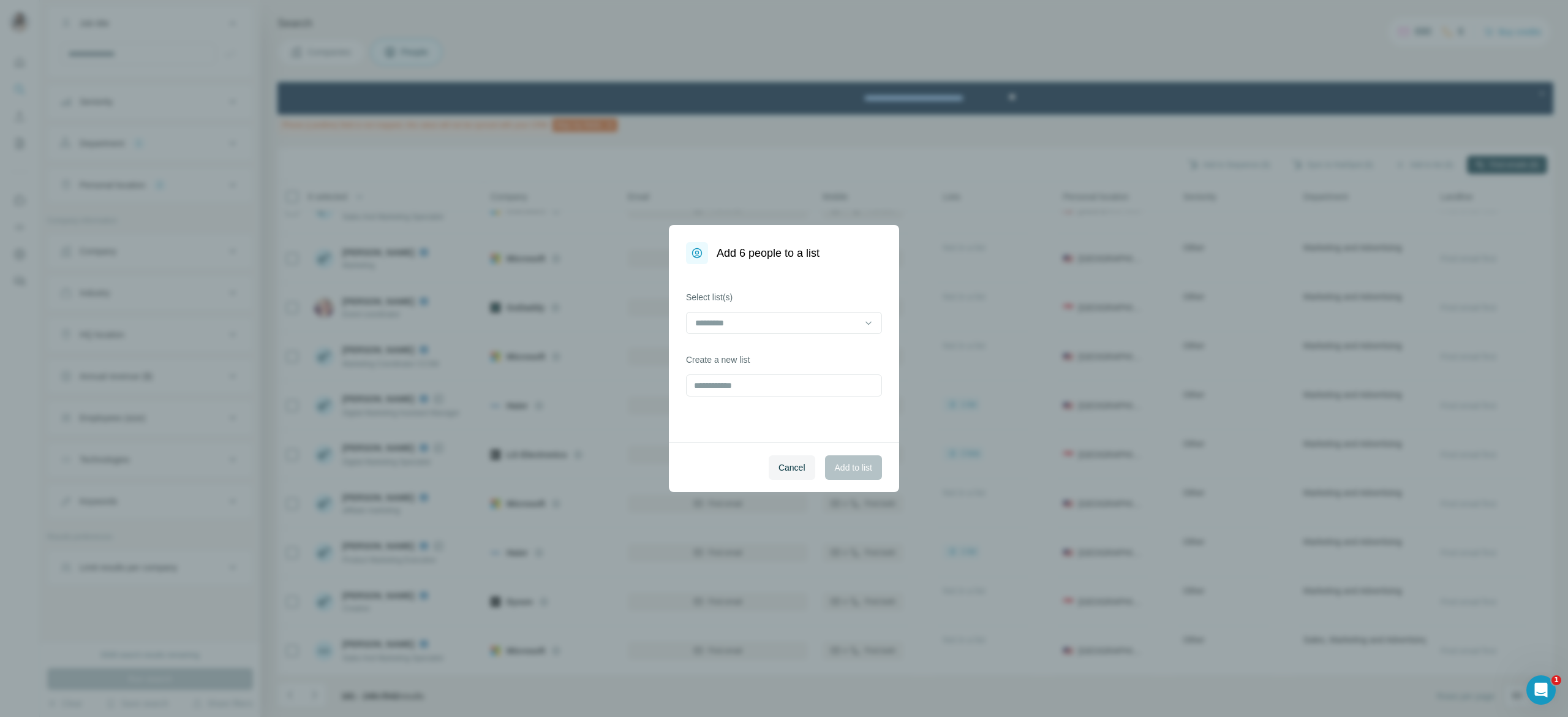
click at [799, 311] on div "Select list(s)" at bounding box center [784, 312] width 196 height 43
click at [799, 324] on input at bounding box center [777, 323] width 165 height 13
click at [765, 423] on div "Home appliances" at bounding box center [783, 417] width 190 height 22
click at [861, 469] on span "Add to list" at bounding box center [853, 467] width 37 height 13
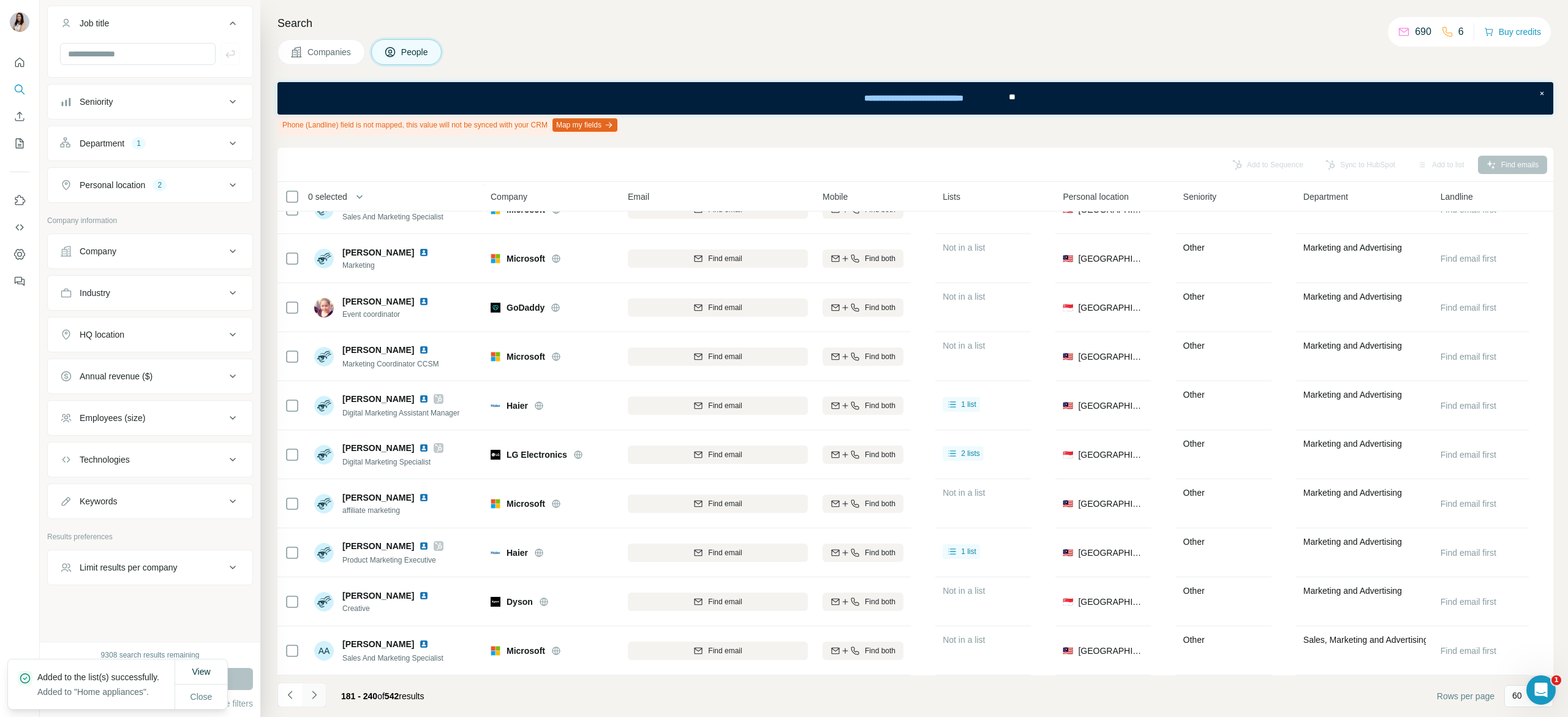
click at [318, 694] on icon "Navigate to next page" at bounding box center [314, 694] width 13 height 13
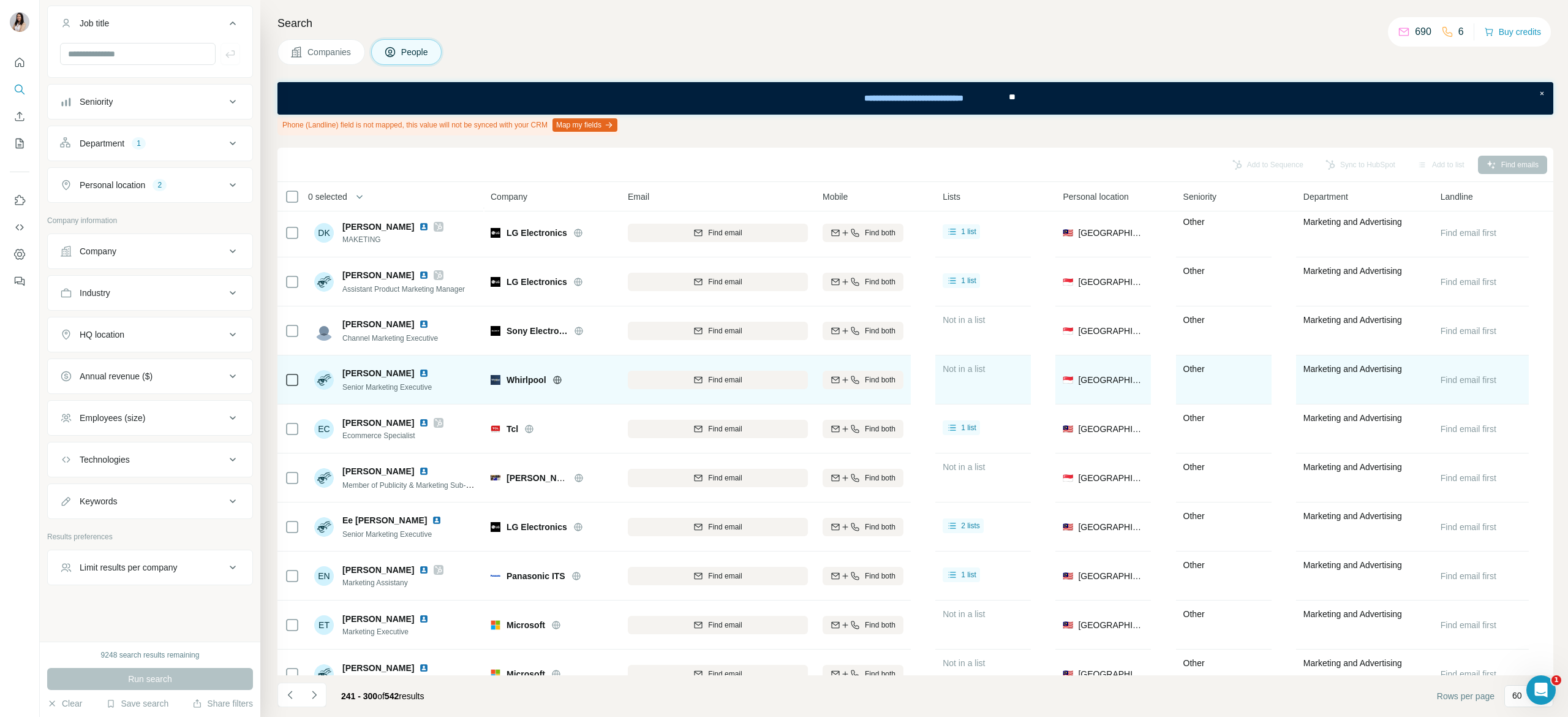
scroll to position [1427, 0]
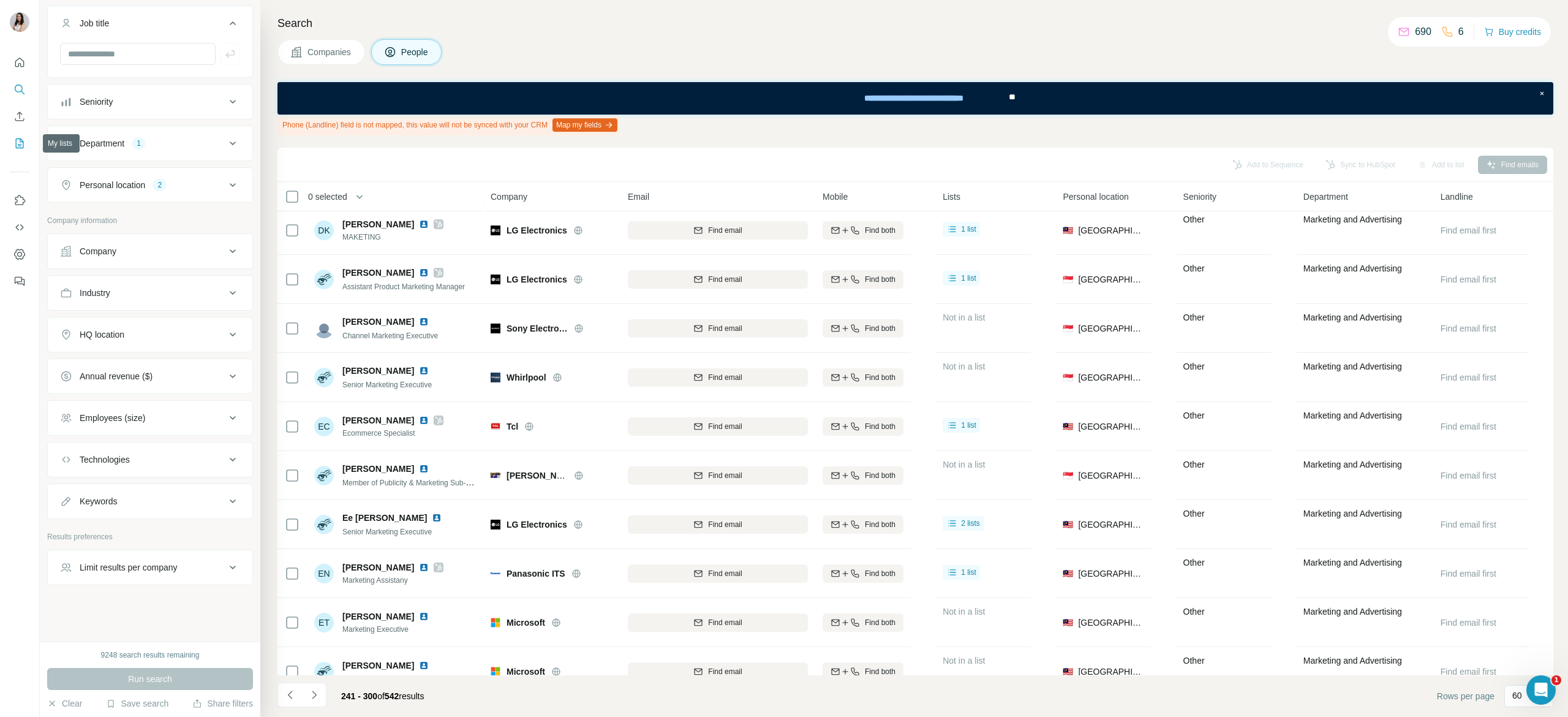
click at [16, 146] on icon "My lists" at bounding box center [20, 143] width 8 height 10
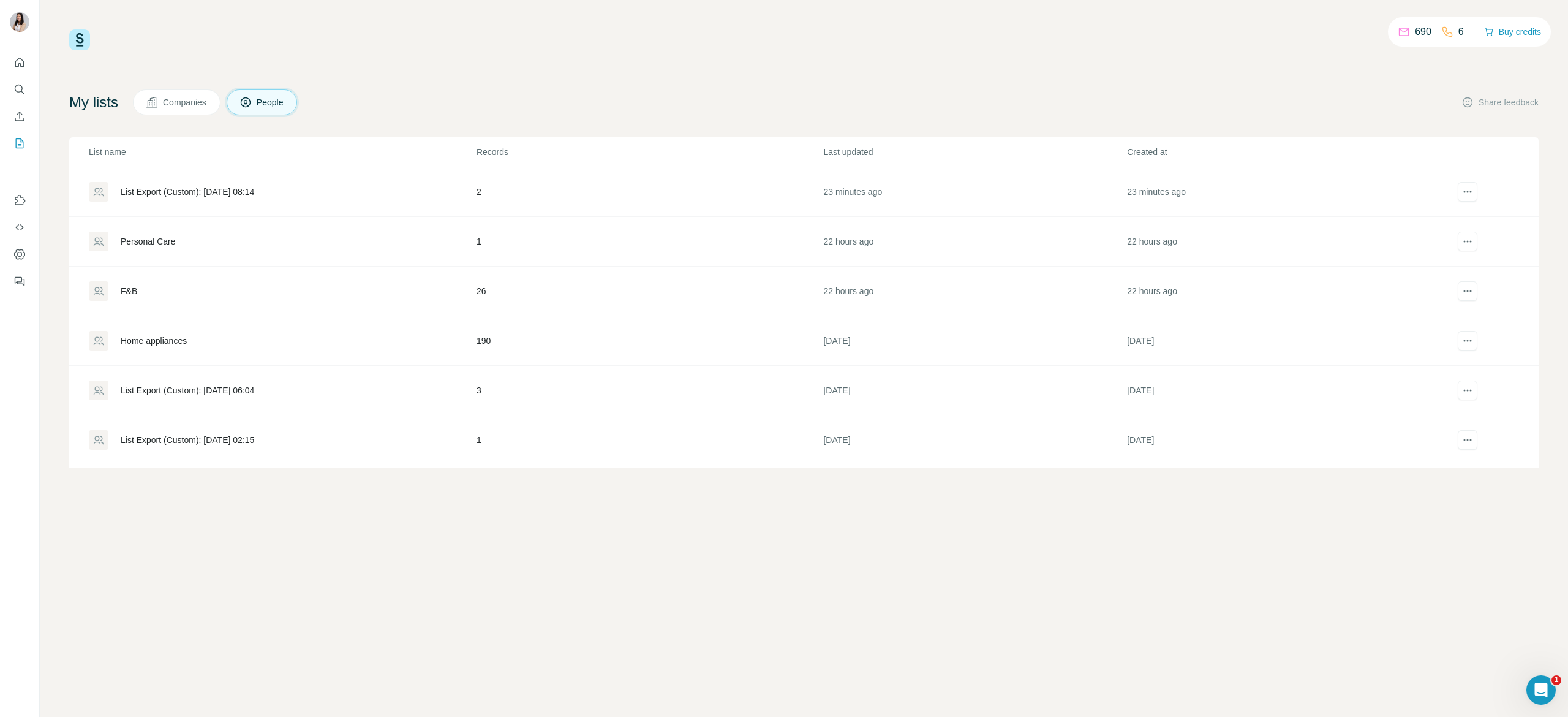
click at [169, 337] on div "Home appliances" at bounding box center [153, 340] width 66 height 13
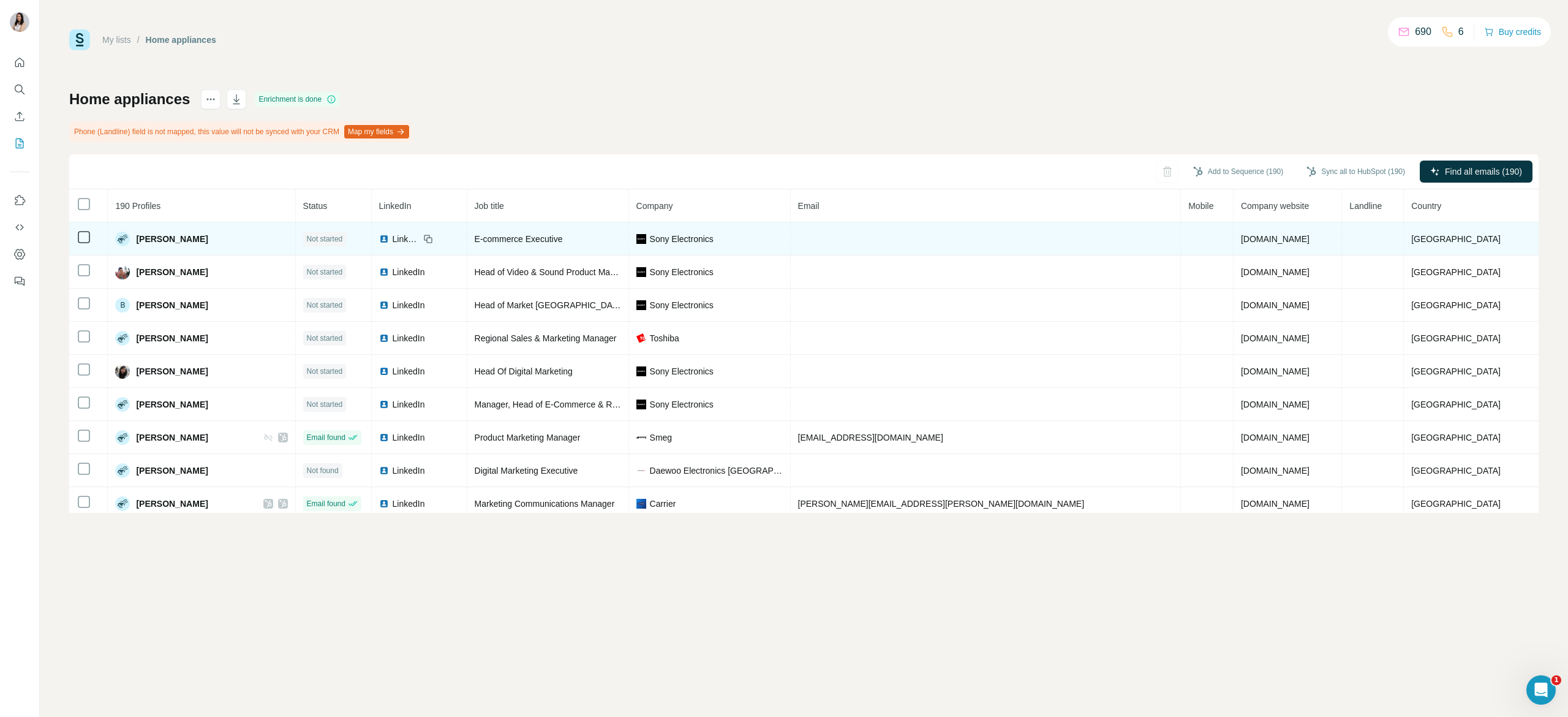
click at [81, 244] on icon at bounding box center [84, 237] width 15 height 15
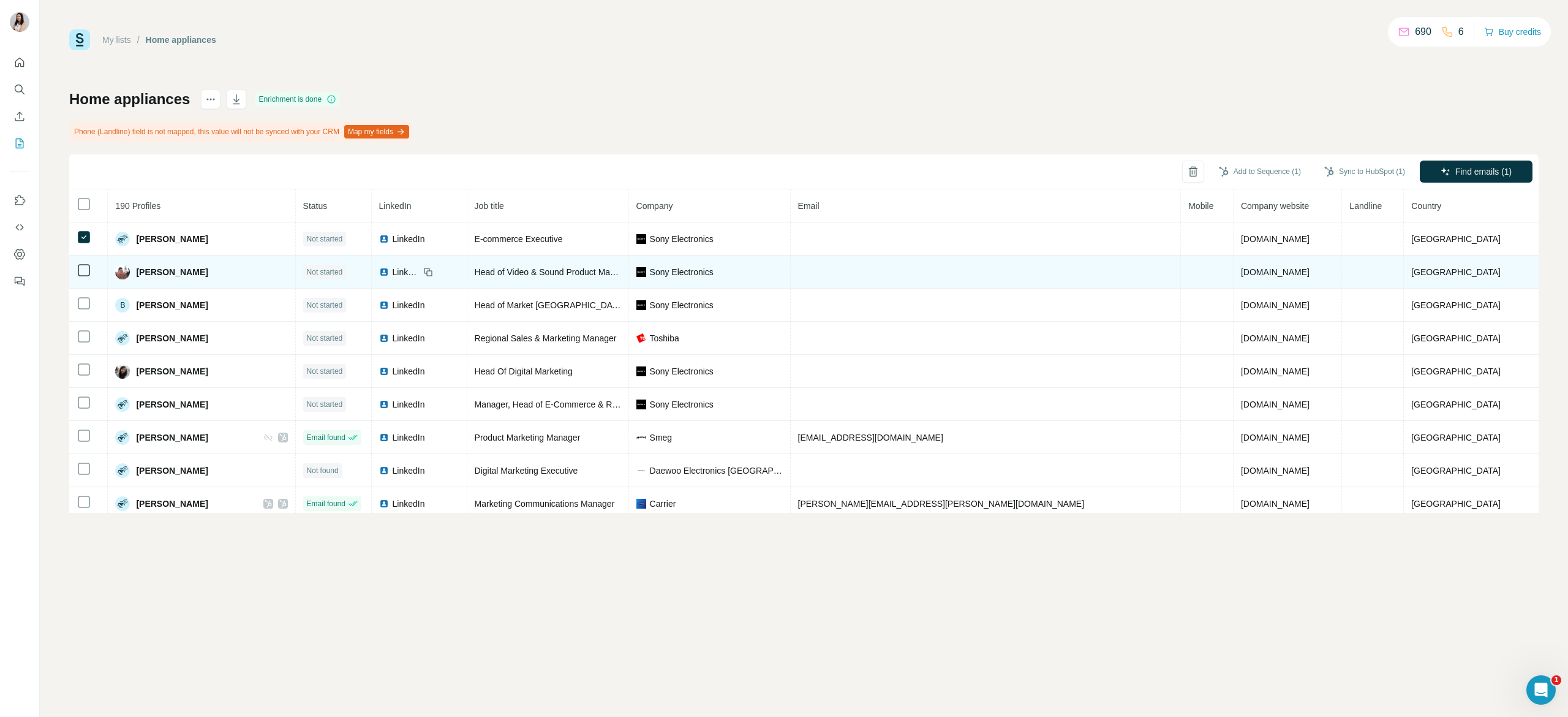
click at [81, 279] on td at bounding box center [89, 272] width 38 height 33
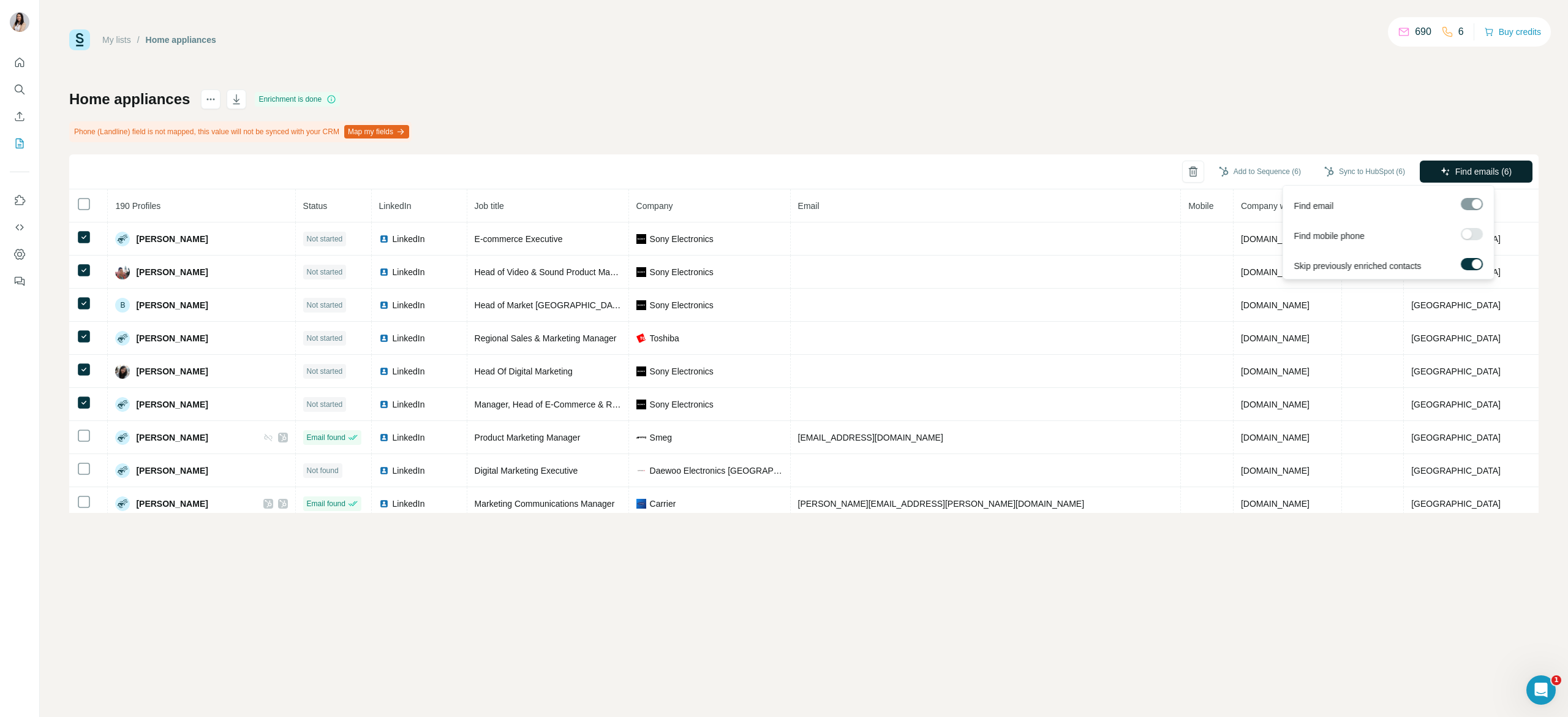
click at [1476, 181] on button "Find emails (6)" at bounding box center [1476, 171] width 112 height 22
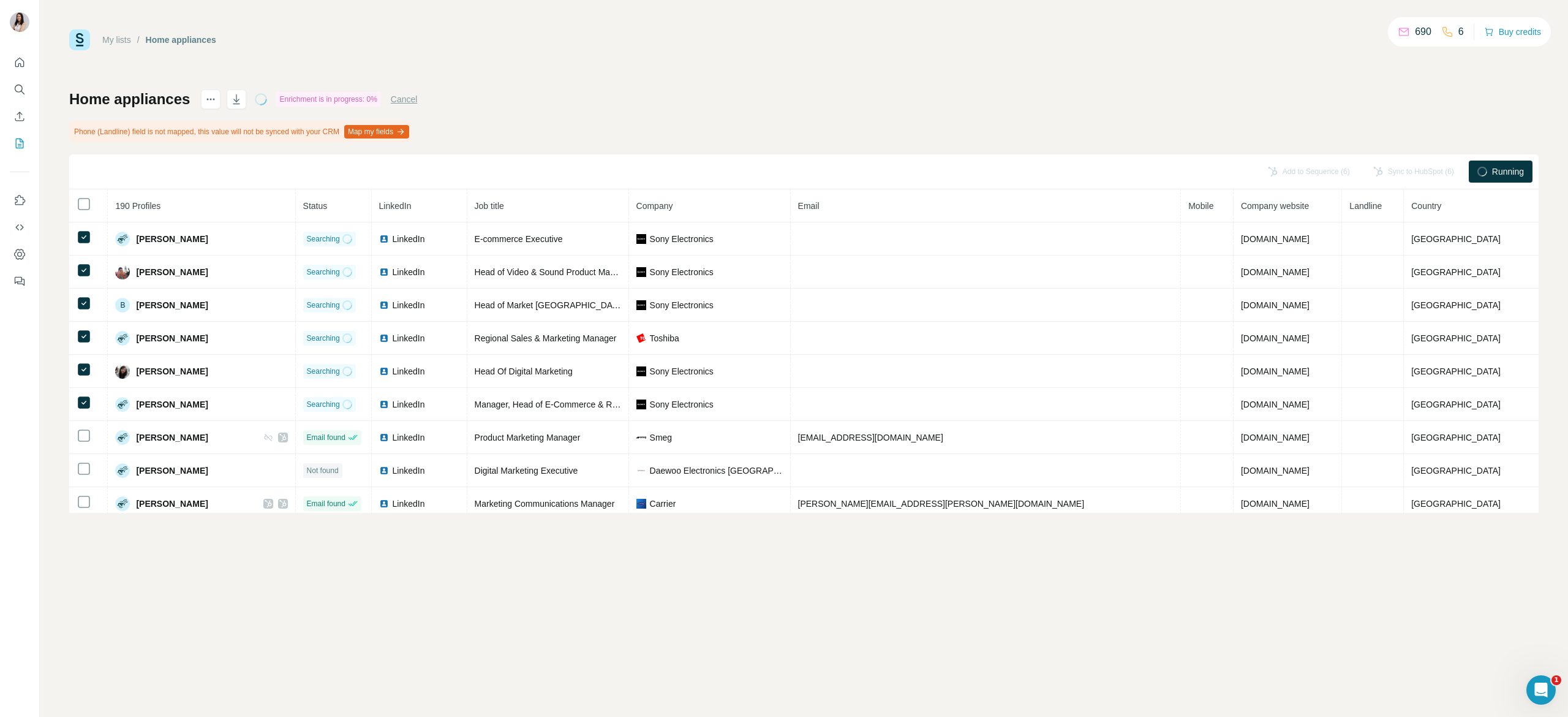
click at [1483, 163] on div "Running" at bounding box center [1501, 171] width 64 height 22
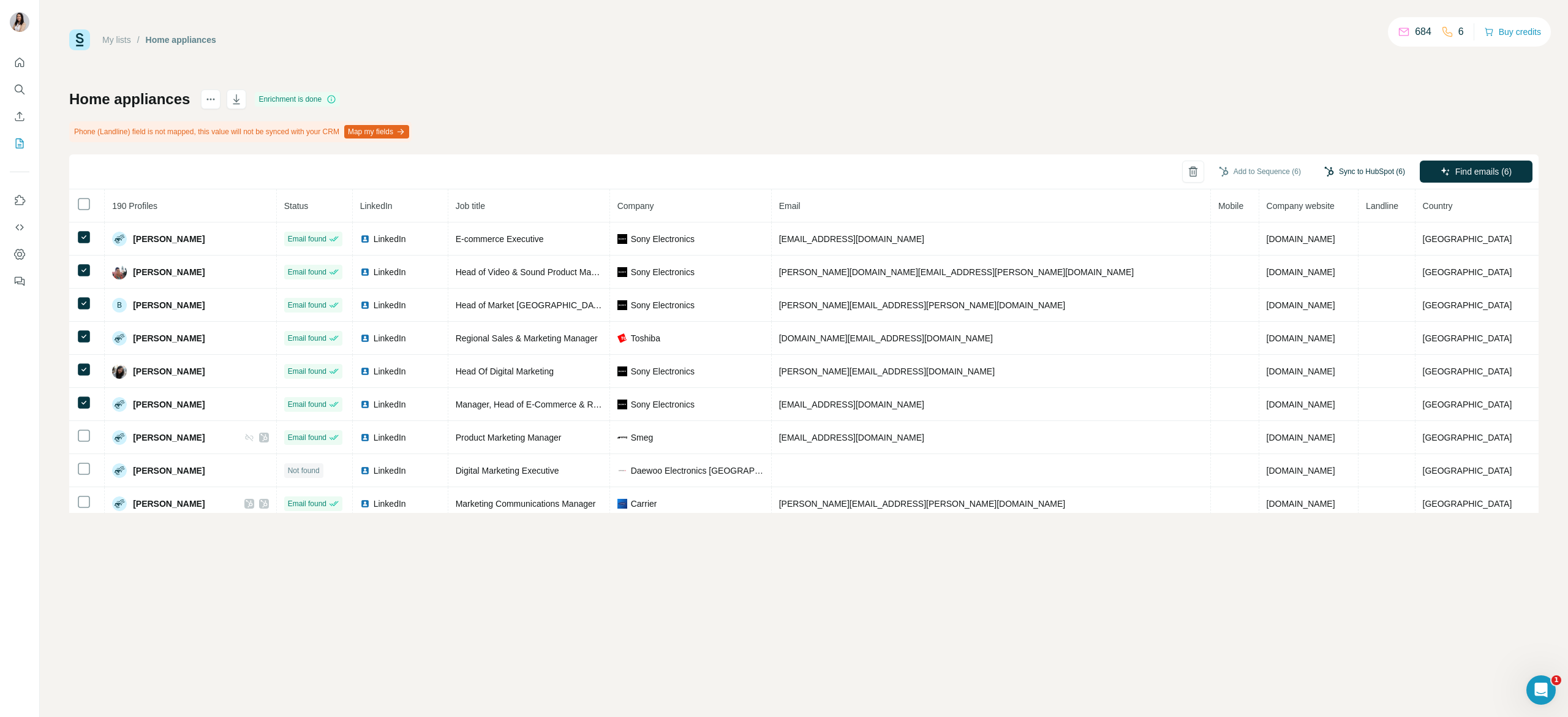
click at [1342, 163] on button "Sync to HubSpot (6)" at bounding box center [1364, 171] width 98 height 19
click at [1321, 271] on button "Sync to HubSpot" at bounding box center [1340, 279] width 136 height 24
click at [1243, 169] on button "Add to Sequence (6)" at bounding box center [1260, 171] width 99 height 19
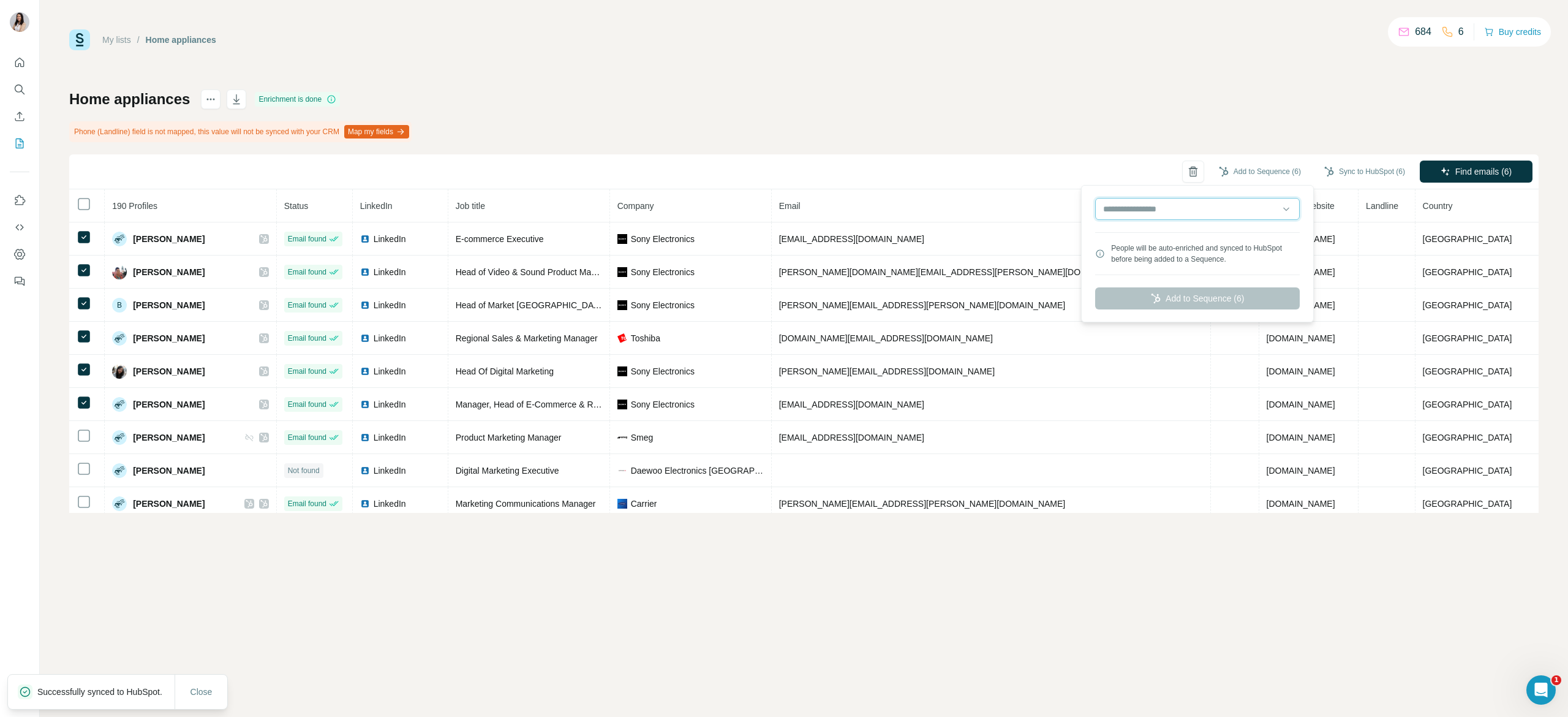
click at [1219, 212] on input "text" at bounding box center [1197, 209] width 204 height 22
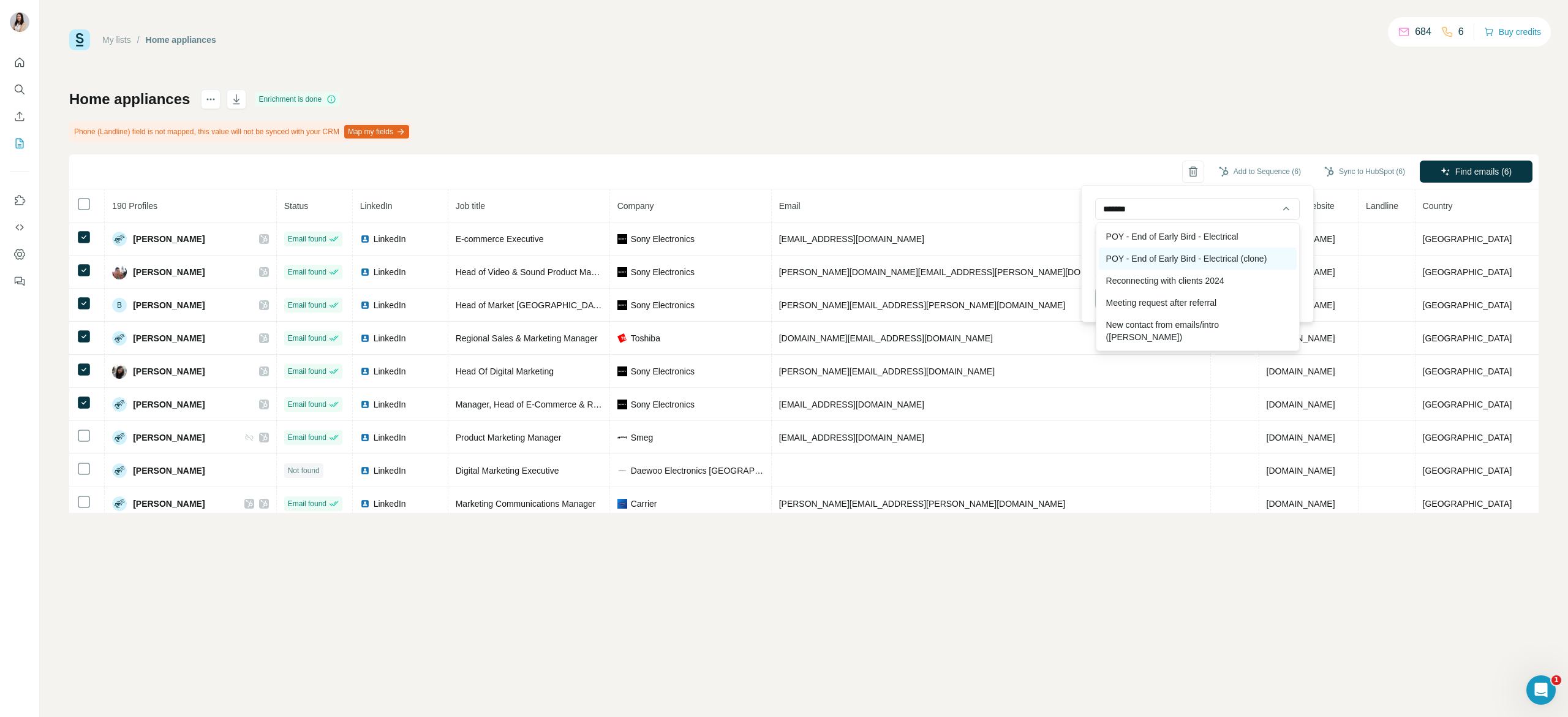
click at [1223, 260] on div "POY - End of Early Bird - Electrical (clone)" at bounding box center [1198, 258] width 198 height 22
type input "**********"
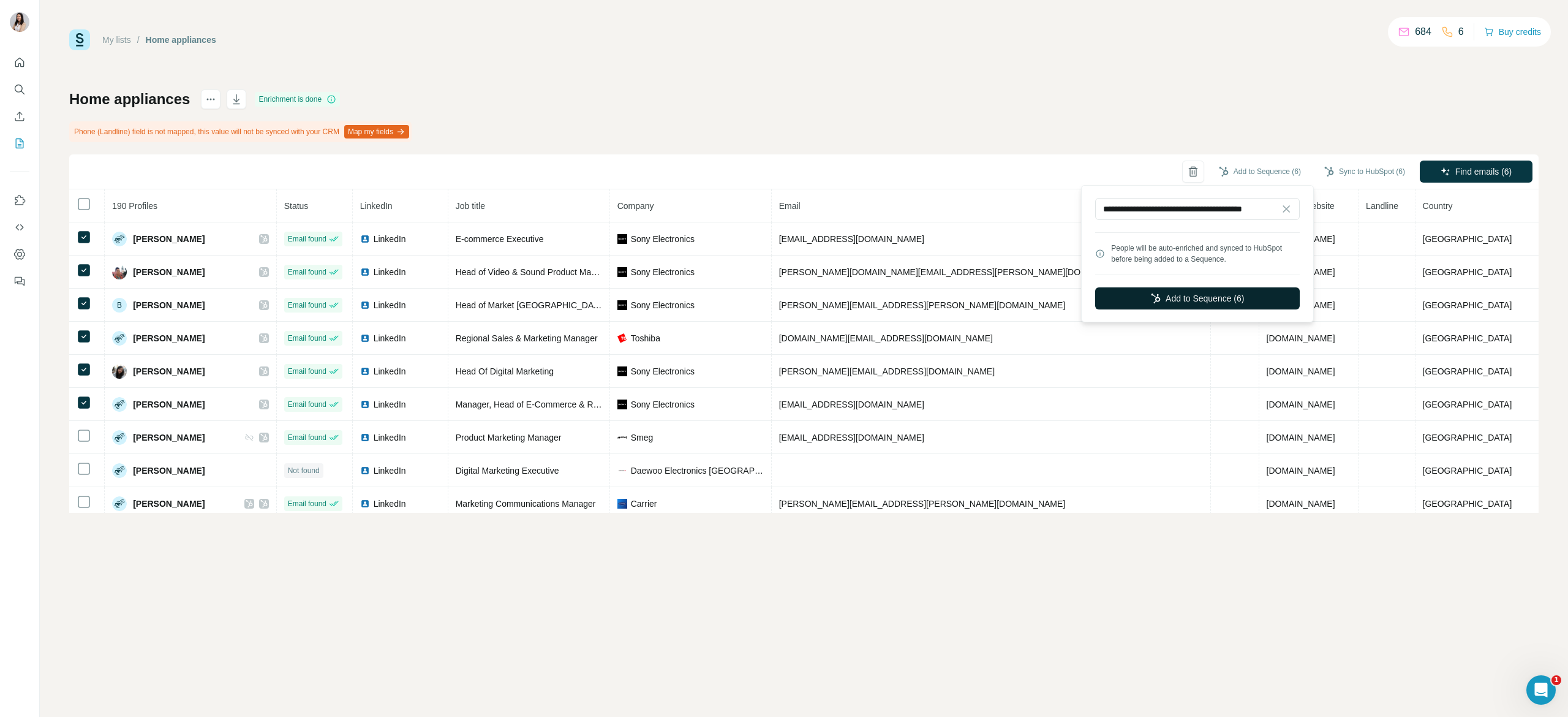
click at [1215, 301] on button "Add to Sequence (6)" at bounding box center [1197, 298] width 204 height 22
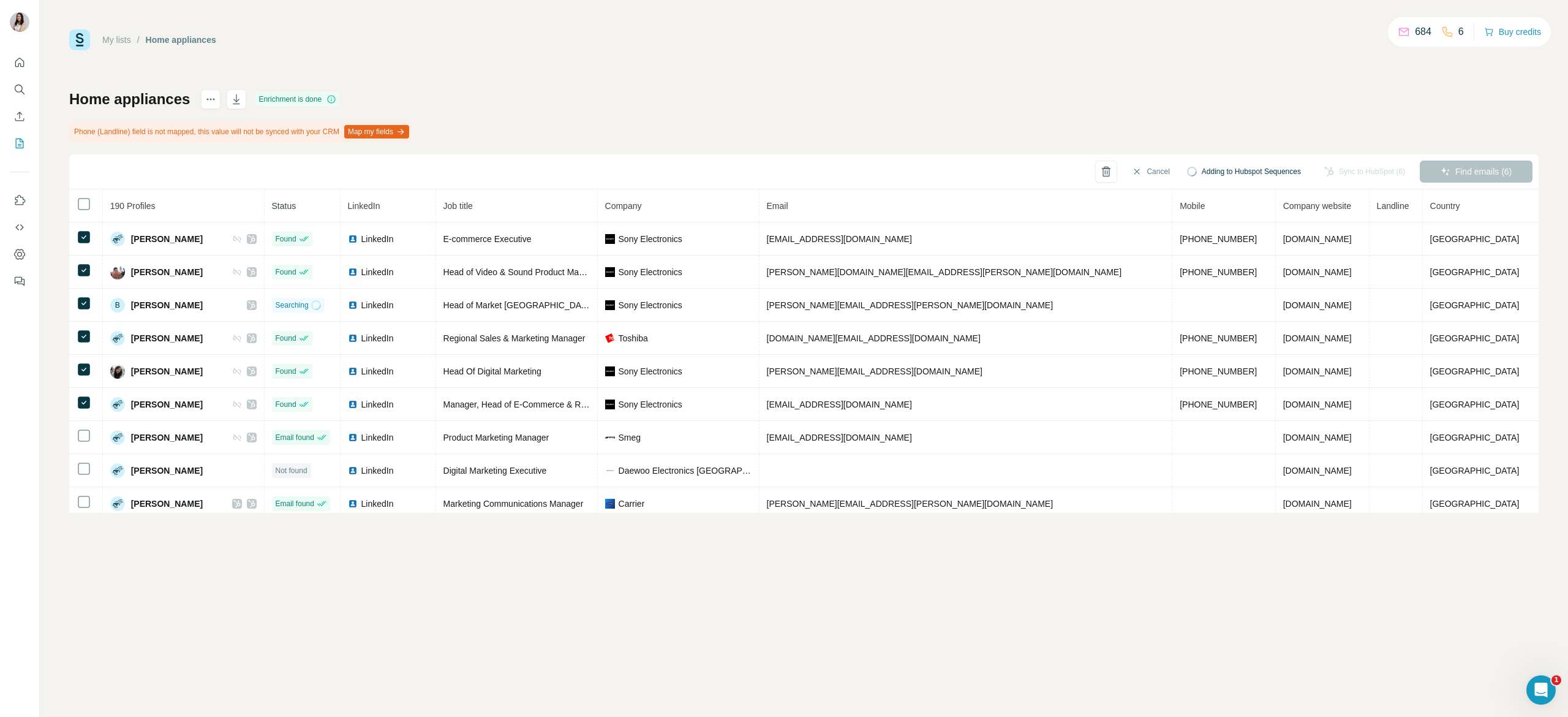
click at [613, 81] on div "My lists / Home appliances 684 6 Buy credits Home appliances Enrichment is done…" at bounding box center [804, 271] width 1469 height 483
click at [84, 210] on icon at bounding box center [84, 204] width 15 height 15
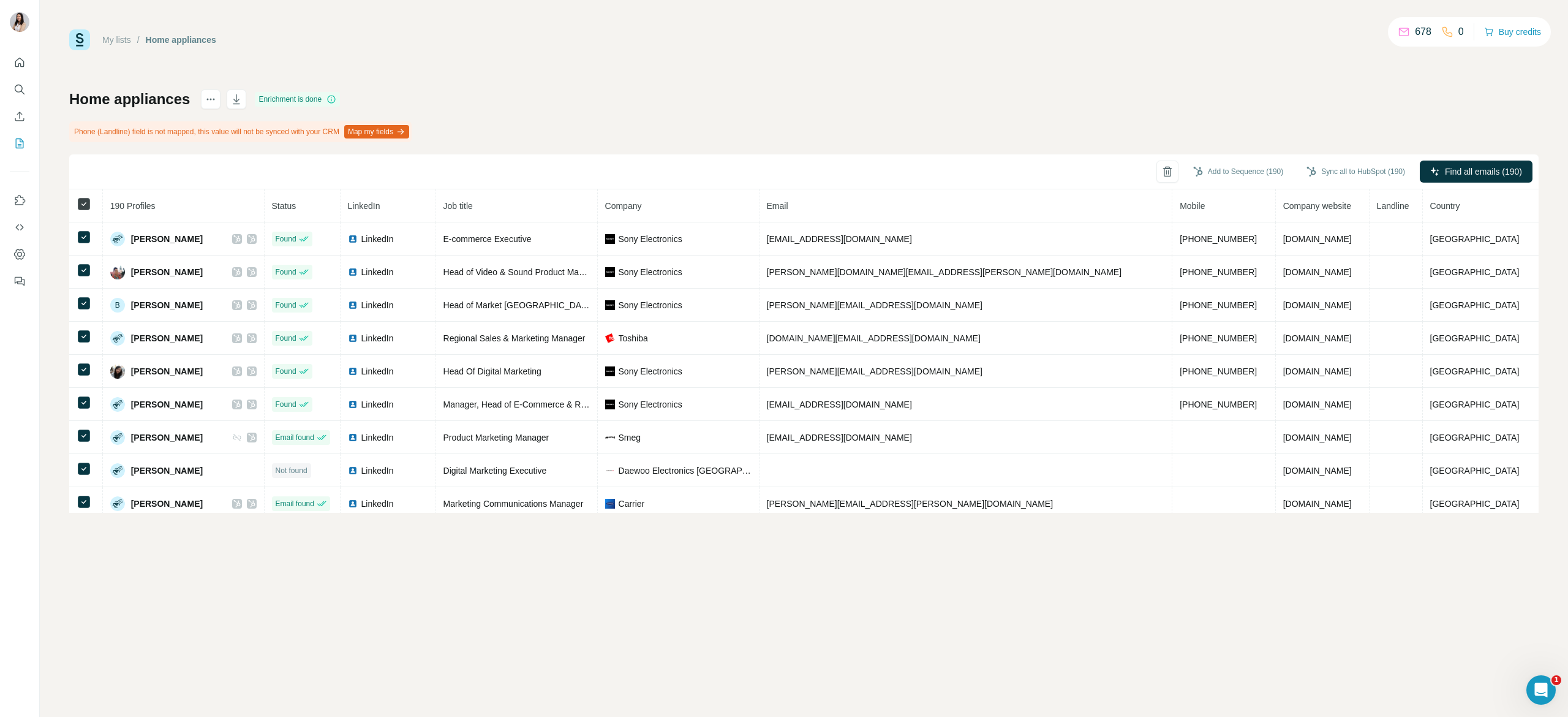
click at [84, 210] on icon at bounding box center [84, 204] width 15 height 15
